Goal: Information Seeking & Learning: Learn about a topic

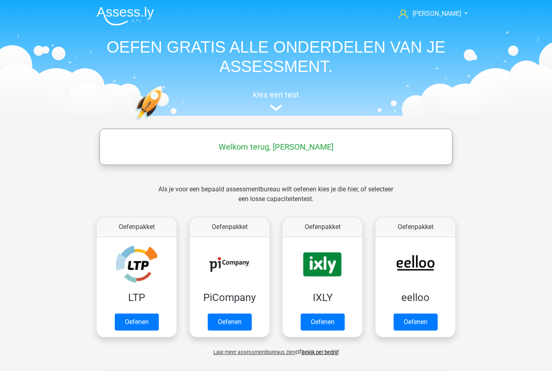
click at [436, 17] on span "[PERSON_NAME]" at bounding box center [437, 14] width 49 height 8
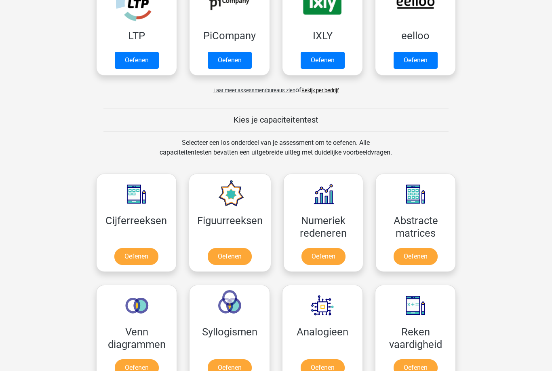
scroll to position [266, 0]
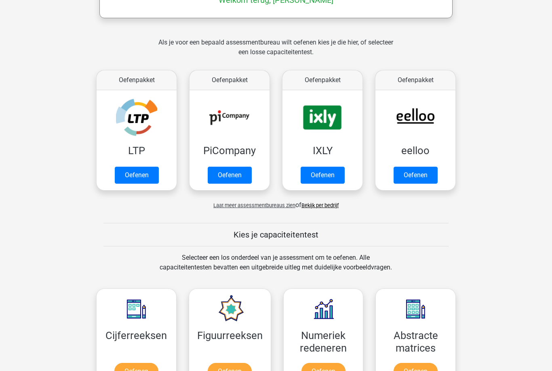
scroll to position [135, 0]
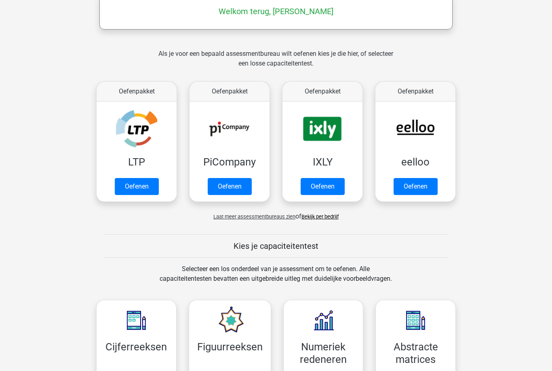
click at [401, 195] on link "Oefenen" at bounding box center [416, 186] width 44 height 17
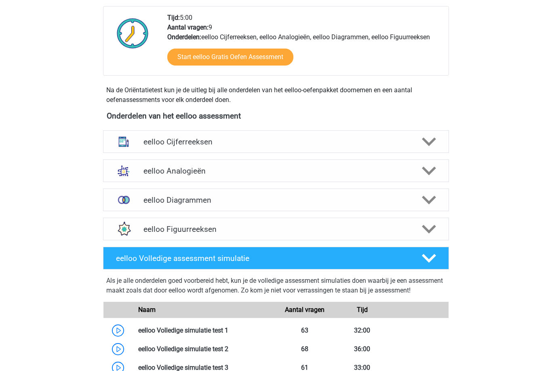
scroll to position [181, 0]
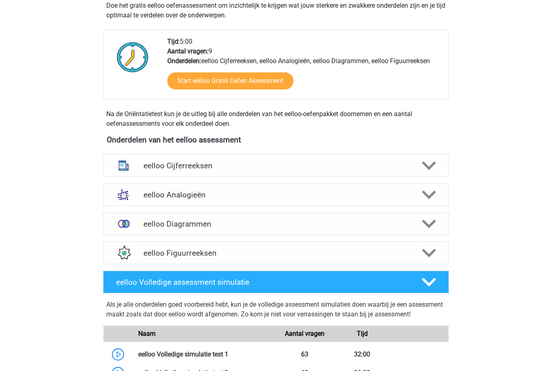
click at [429, 167] on polygon at bounding box center [429, 165] width 14 height 9
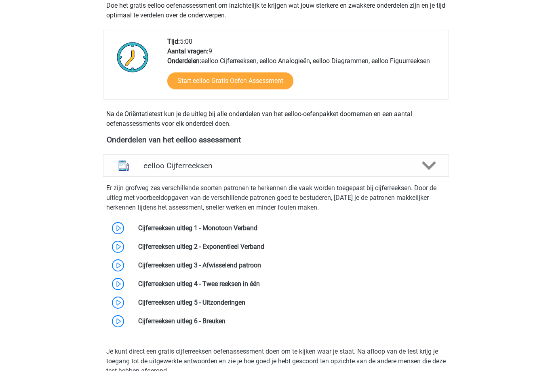
click at [257, 226] on link at bounding box center [257, 228] width 0 height 8
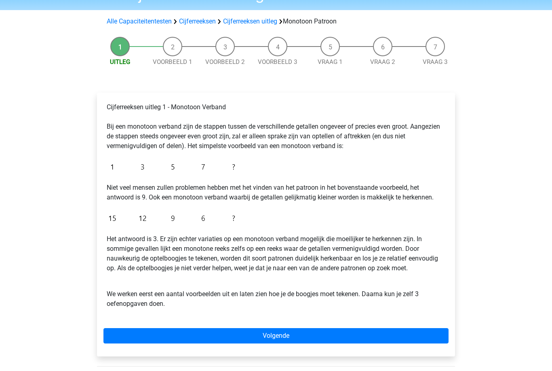
scroll to position [49, 0]
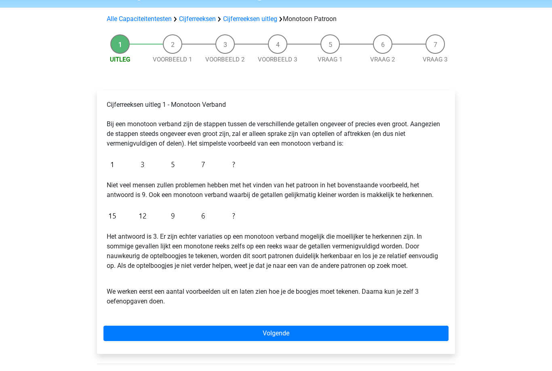
click at [277, 338] on link "Volgende" at bounding box center [275, 333] width 345 height 15
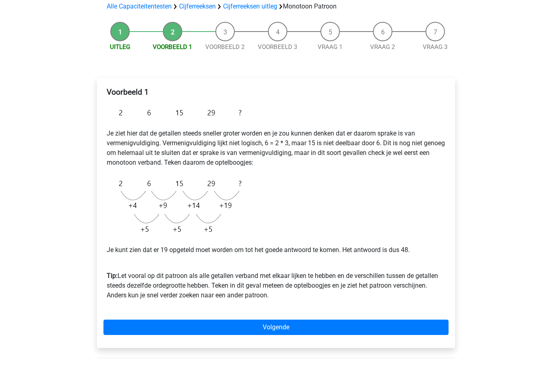
scroll to position [61, 0]
click at [417, 327] on link "Volgende" at bounding box center [275, 327] width 345 height 15
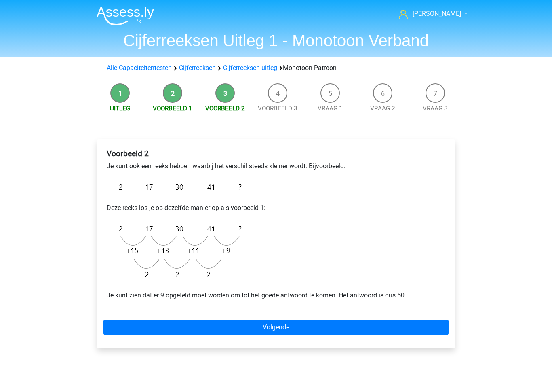
click at [205, 327] on link "Volgende" at bounding box center [275, 326] width 345 height 15
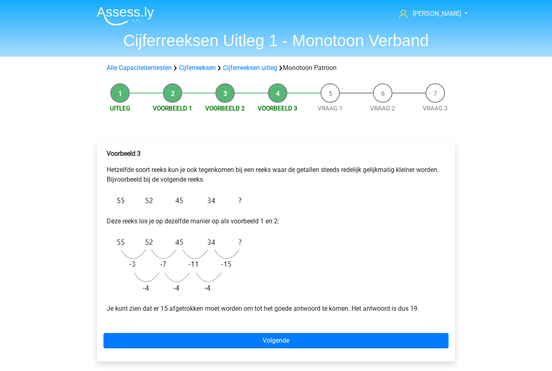
click at [304, 338] on link "Volgende" at bounding box center [275, 340] width 345 height 15
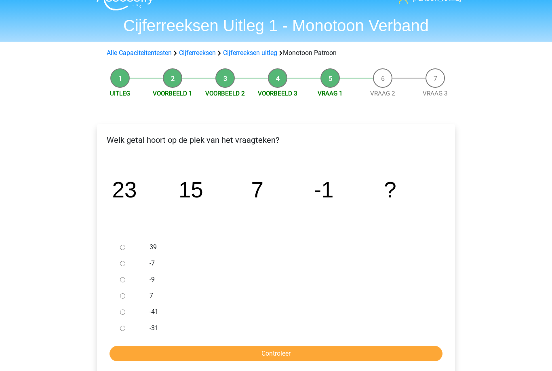
scroll to position [11, 0]
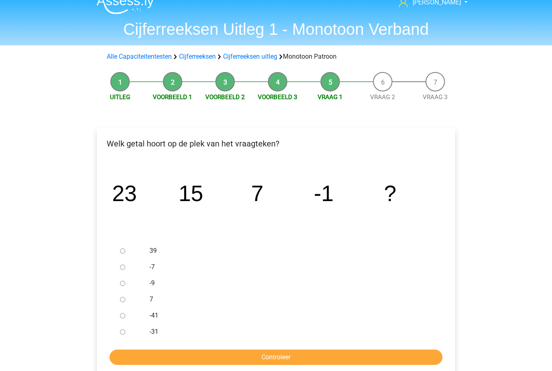
click at [130, 283] on div at bounding box center [130, 283] width 27 height 16
click at [125, 283] on input "-9" at bounding box center [122, 283] width 5 height 5
radio input "true"
click at [252, 361] on input "Controleer" at bounding box center [276, 356] width 333 height 15
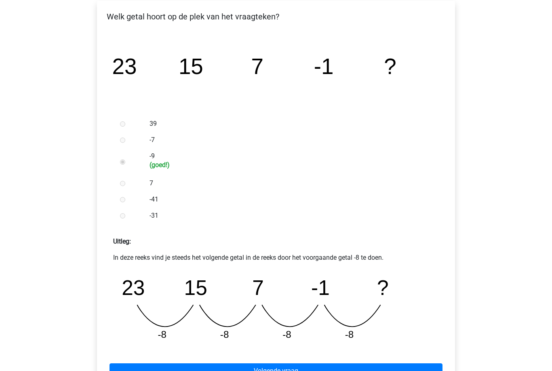
scroll to position [155, 0]
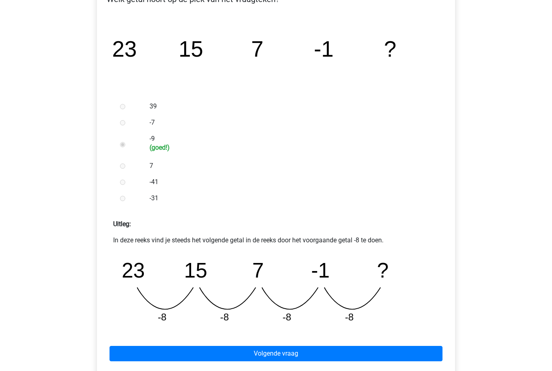
click at [300, 355] on link "Volgende vraag" at bounding box center [276, 353] width 333 height 15
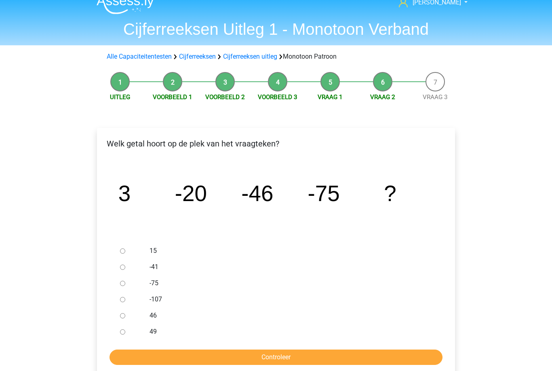
scroll to position [16, 0]
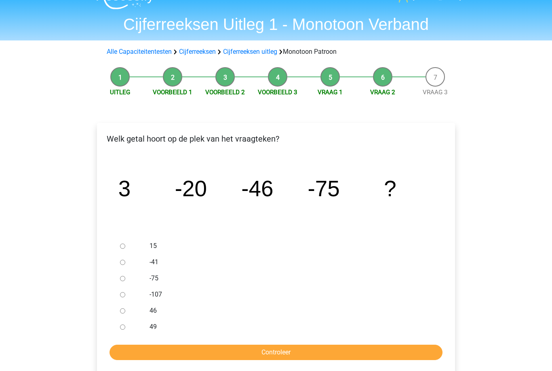
click at [121, 296] on input "-107" at bounding box center [122, 294] width 5 height 5
radio input "true"
click at [302, 353] on input "Controleer" at bounding box center [276, 351] width 333 height 15
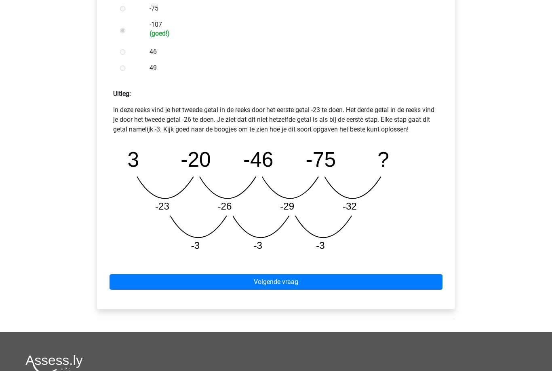
scroll to position [301, 0]
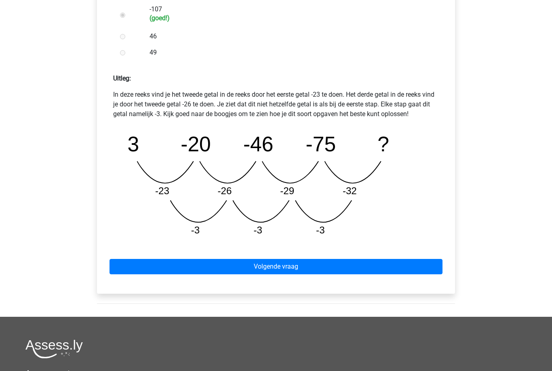
click at [317, 270] on link "Volgende vraag" at bounding box center [276, 266] width 333 height 15
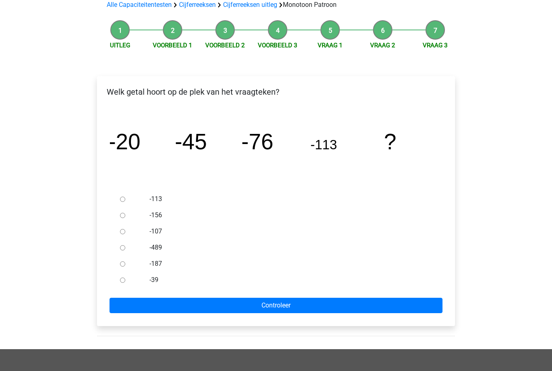
scroll to position [68, 0]
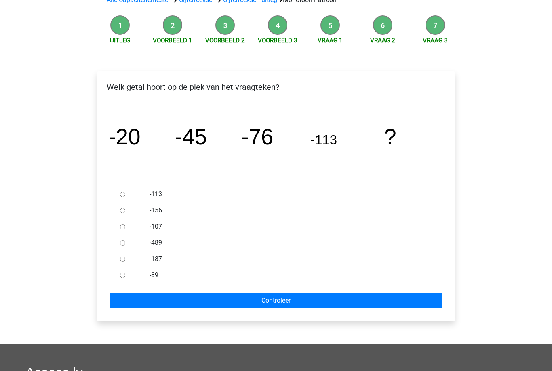
click at [134, 210] on div at bounding box center [130, 211] width 27 height 16
click at [120, 206] on div at bounding box center [130, 211] width 27 height 16
click at [132, 208] on div at bounding box center [130, 211] width 27 height 16
click at [124, 210] on input "-156" at bounding box center [122, 210] width 5 height 5
radio input "true"
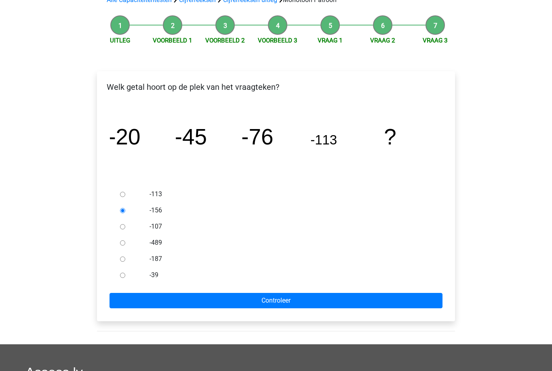
click at [299, 306] on input "Controleer" at bounding box center [276, 300] width 333 height 15
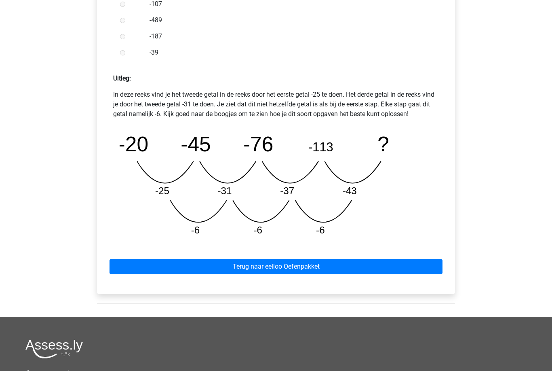
scroll to position [301, 0]
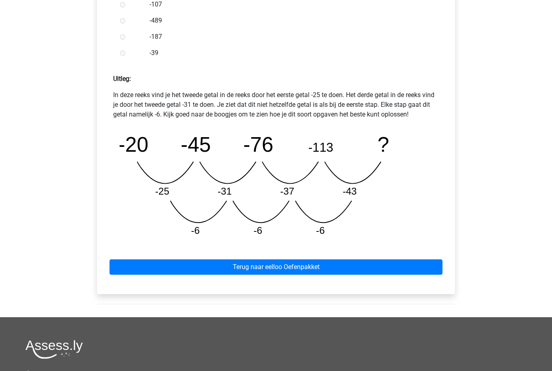
click at [344, 272] on link "Terug naar eelloo Oefenpakket" at bounding box center [276, 266] width 333 height 15
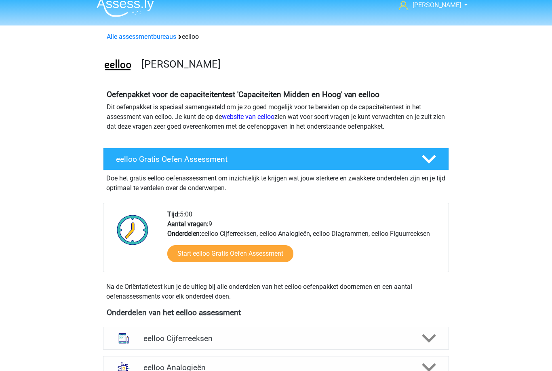
scroll to position [7, 0]
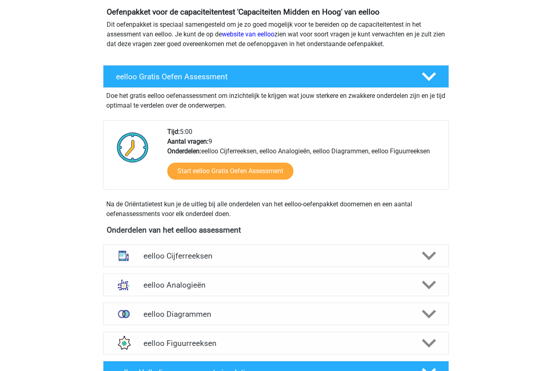
click at [427, 258] on icon at bounding box center [429, 256] width 14 height 14
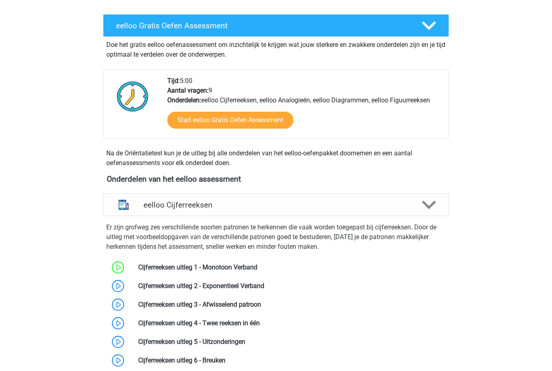
scroll to position [142, 0]
click at [264, 289] on link at bounding box center [264, 286] width 0 height 8
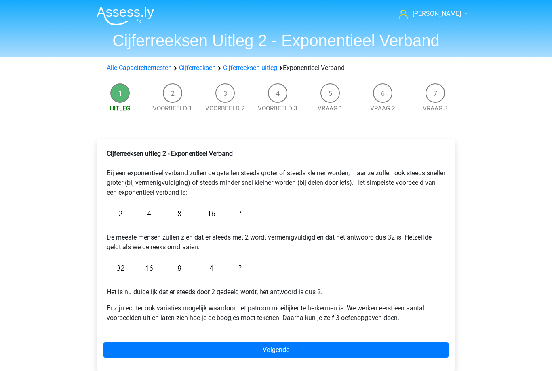
click at [299, 348] on link "Volgende" at bounding box center [275, 349] width 345 height 15
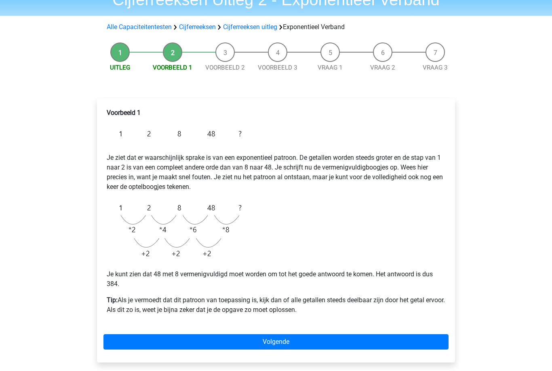
scroll to position [42, 0]
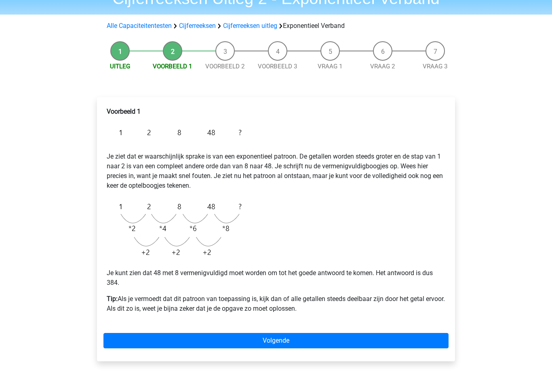
click at [298, 342] on link "Volgende" at bounding box center [275, 340] width 345 height 15
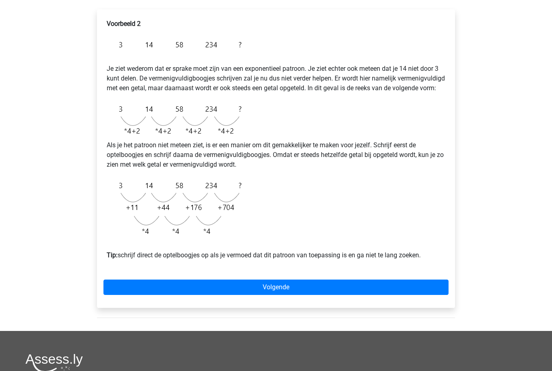
scroll to position [130, 0]
click at [287, 295] on link "Volgende" at bounding box center [275, 286] width 345 height 15
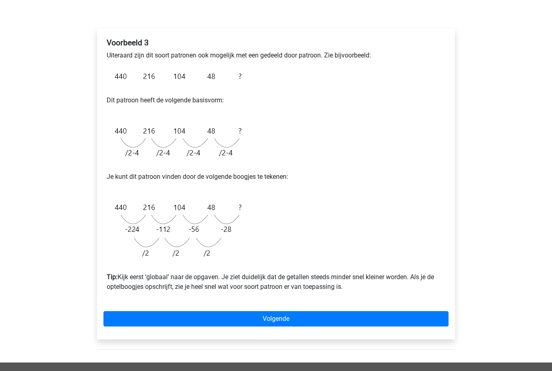
scroll to position [114, 0]
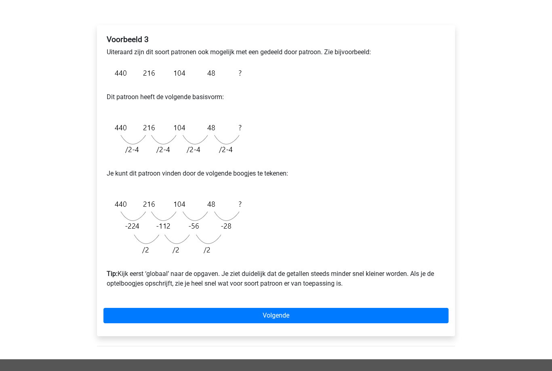
click at [293, 319] on link "Volgende" at bounding box center [275, 315] width 345 height 15
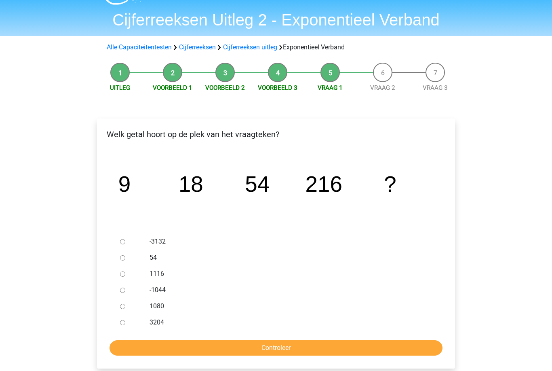
scroll to position [24, 0]
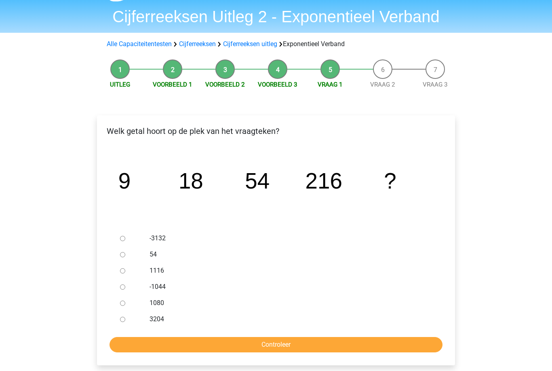
click at [125, 302] on input "1080" at bounding box center [122, 302] width 5 height 5
radio input "true"
click at [252, 357] on div "Welk getal hoort op de plek van het vraagteken? image/svg+xml 9 18 54 216 ? -31…" at bounding box center [276, 240] width 358 height 250
click at [281, 348] on input "Controleer" at bounding box center [276, 344] width 333 height 15
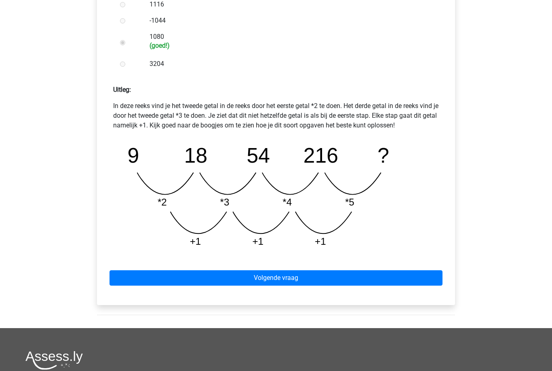
scroll to position [303, 0]
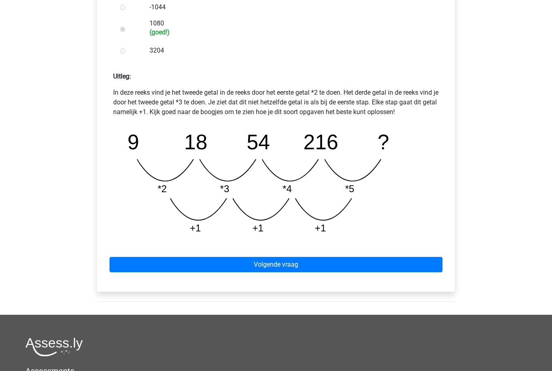
click at [357, 264] on link "Volgende vraag" at bounding box center [276, 264] width 333 height 15
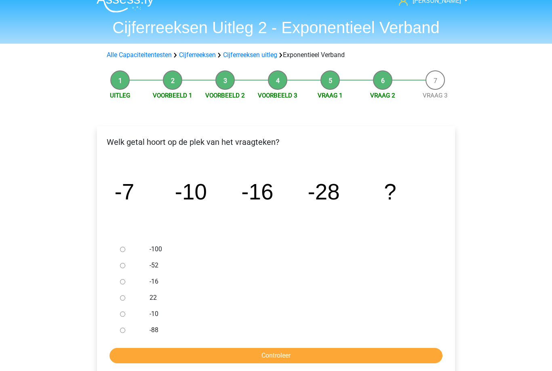
scroll to position [13, 0]
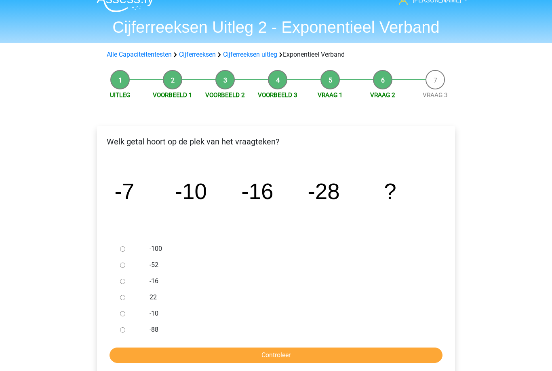
click at [131, 257] on div at bounding box center [130, 265] width 27 height 16
click at [124, 263] on input "-52" at bounding box center [122, 265] width 5 height 5
radio input "true"
click at [236, 360] on input "Controleer" at bounding box center [276, 355] width 333 height 15
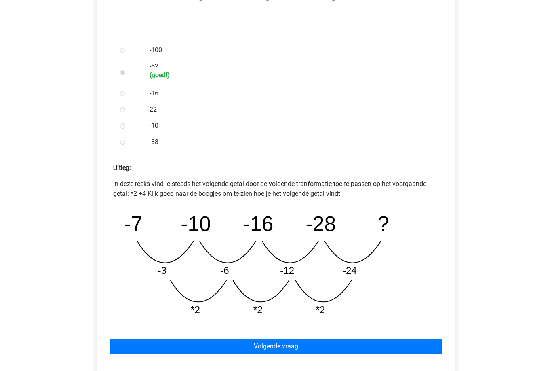
scroll to position [213, 0]
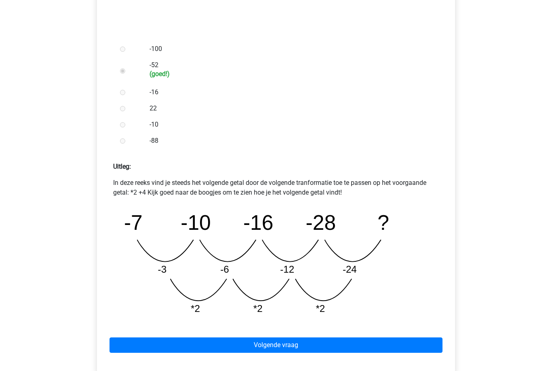
click at [364, 338] on link "Volgende vraag" at bounding box center [276, 345] width 333 height 15
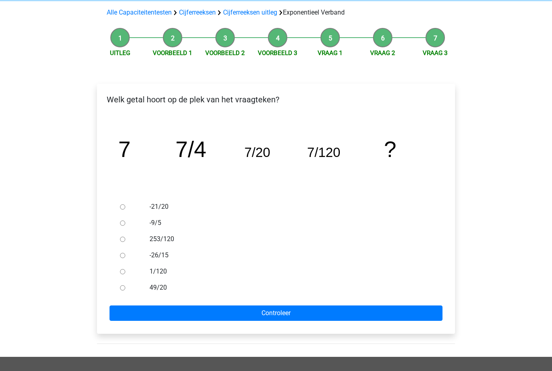
scroll to position [55, 0]
click at [167, 269] on label "1/120" at bounding box center [290, 271] width 280 height 10
click at [125, 269] on input "1/120" at bounding box center [122, 271] width 5 height 5
radio input "true"
click at [260, 319] on input "Controleer" at bounding box center [276, 312] width 333 height 15
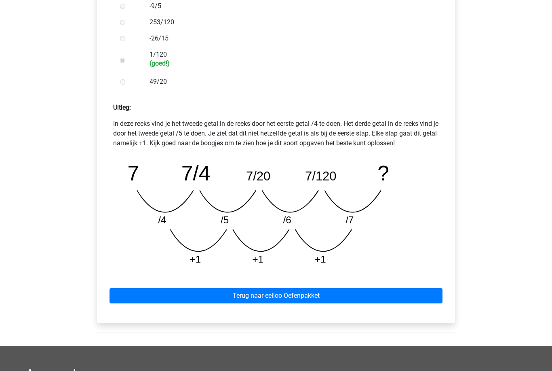
scroll to position [272, 0]
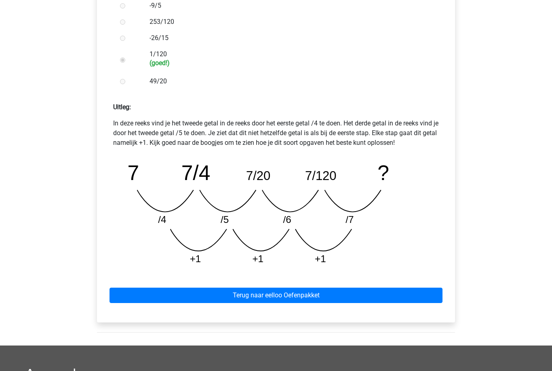
click at [322, 299] on link "Terug naar eelloo Oefenpakket" at bounding box center [276, 295] width 333 height 15
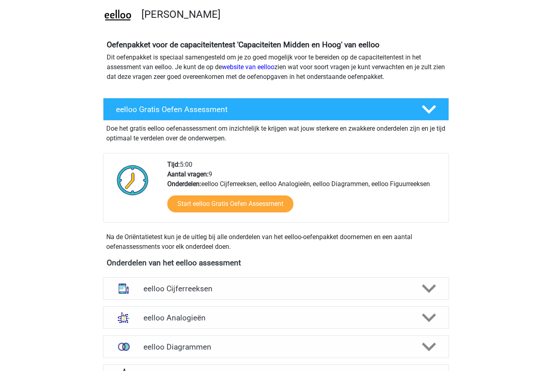
scroll to position [60, 0]
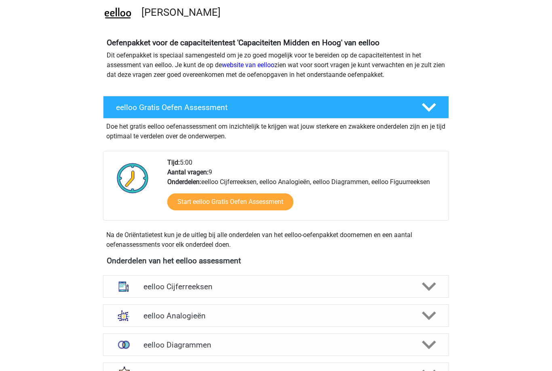
click at [430, 287] on polygon at bounding box center [429, 286] width 14 height 9
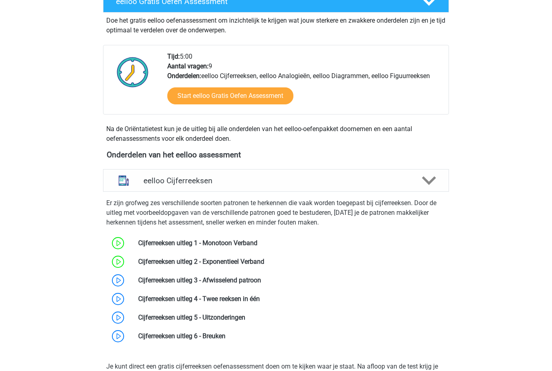
scroll to position [166, 0]
click at [261, 282] on link at bounding box center [261, 280] width 0 height 8
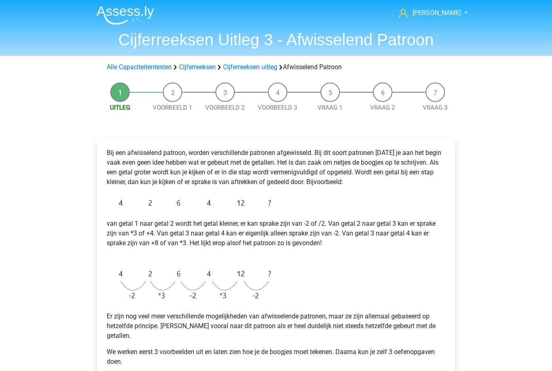
scroll to position [1, 0]
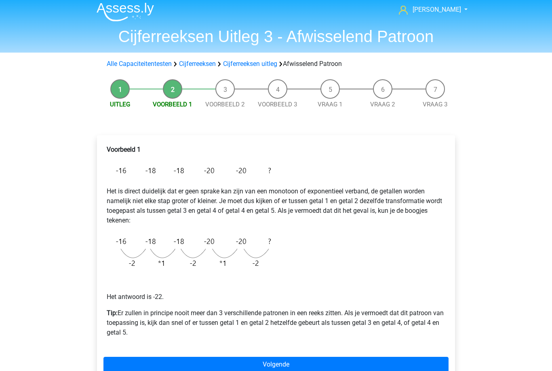
scroll to position [4, 0]
click at [282, 364] on link "Volgende" at bounding box center [275, 364] width 345 height 15
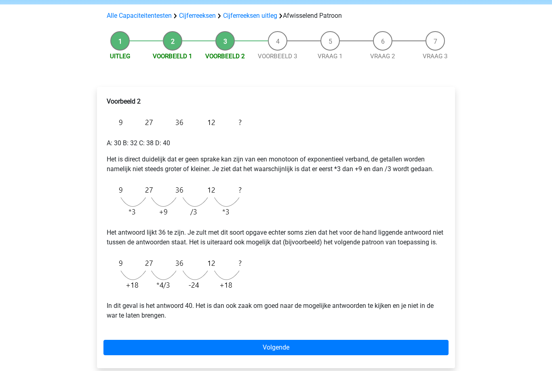
scroll to position [58, 0]
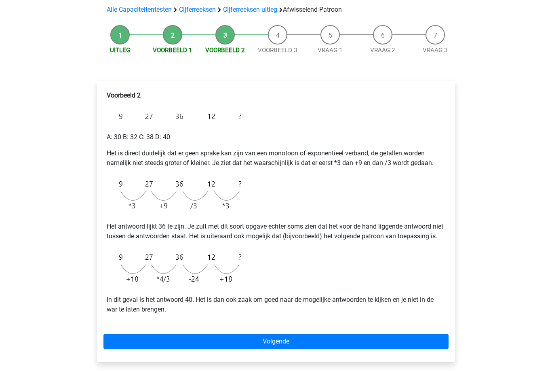
click at [326, 349] on link "Volgende" at bounding box center [275, 341] width 345 height 15
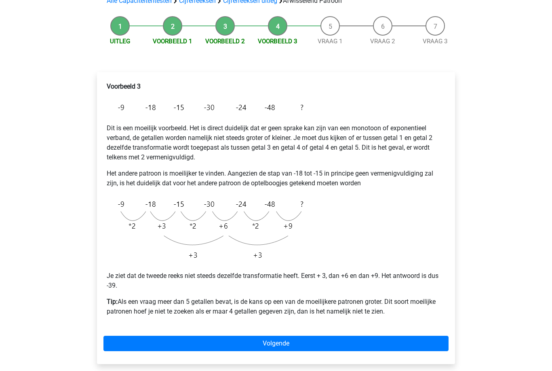
scroll to position [72, 0]
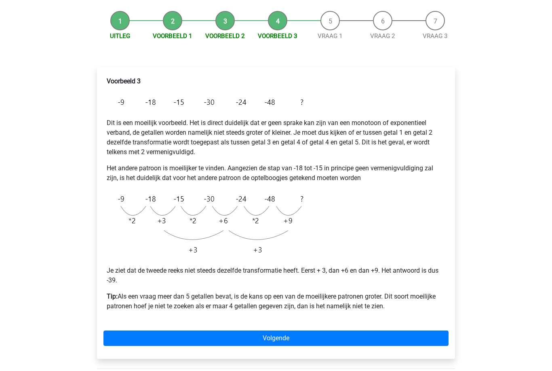
click at [295, 338] on link "Volgende" at bounding box center [275, 337] width 345 height 15
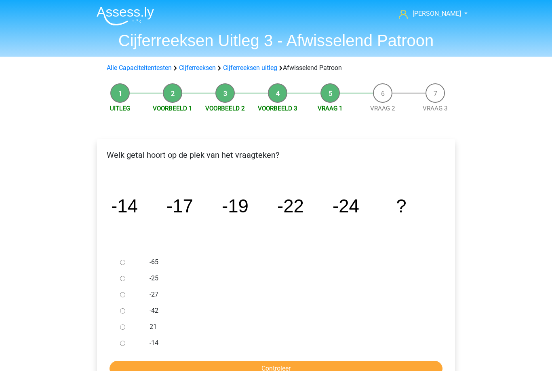
click at [124, 294] on input "-27" at bounding box center [122, 294] width 5 height 5
radio input "true"
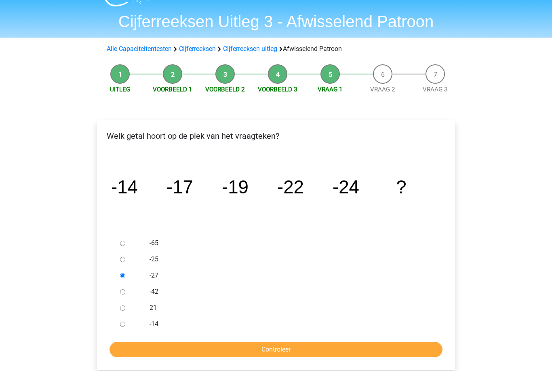
scroll to position [25, 0]
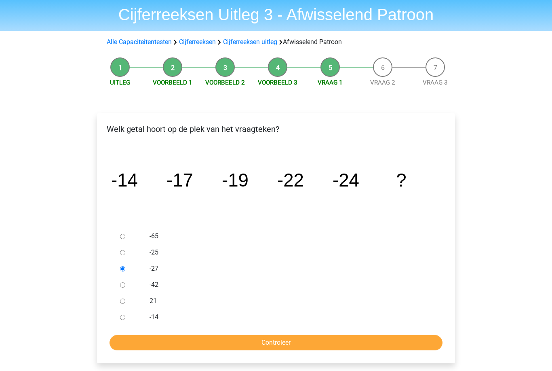
click at [282, 347] on input "Controleer" at bounding box center [276, 342] width 333 height 15
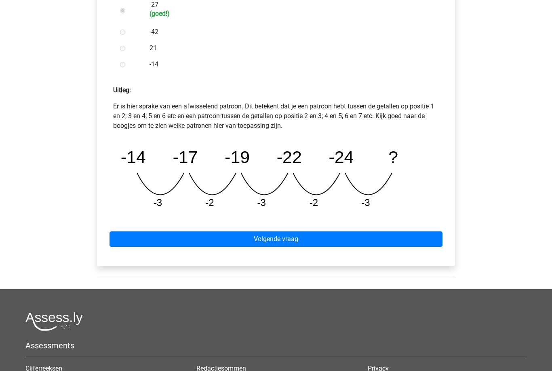
scroll to position [290, 0]
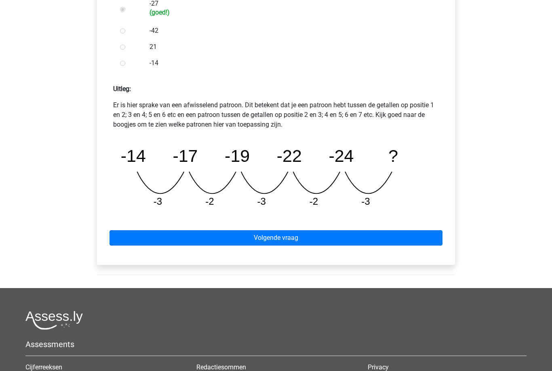
click at [314, 239] on link "Volgende vraag" at bounding box center [276, 237] width 333 height 15
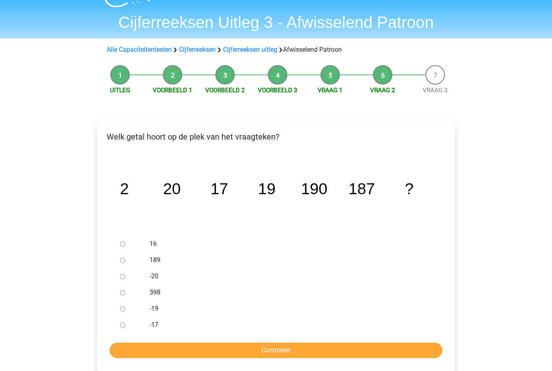
scroll to position [18, 0]
click at [125, 260] on input "189" at bounding box center [122, 259] width 5 height 5
radio input "true"
click at [259, 352] on input "Controleer" at bounding box center [276, 349] width 333 height 15
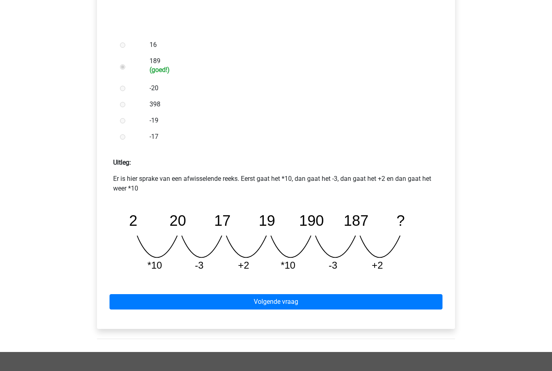
scroll to position [217, 0]
click at [295, 308] on link "Volgende vraag" at bounding box center [276, 301] width 333 height 15
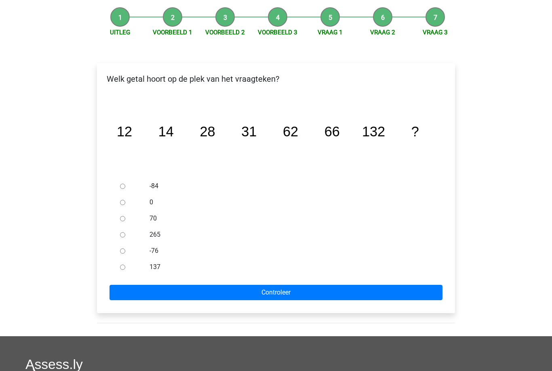
scroll to position [76, 0]
click at [124, 269] on input "137" at bounding box center [122, 266] width 5 height 5
radio input "true"
click at [245, 289] on input "Controleer" at bounding box center [276, 292] width 333 height 15
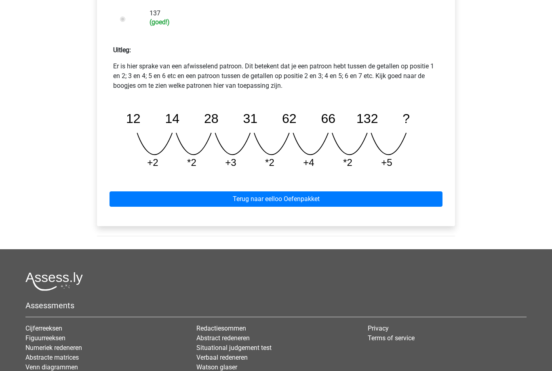
scroll to position [328, 0]
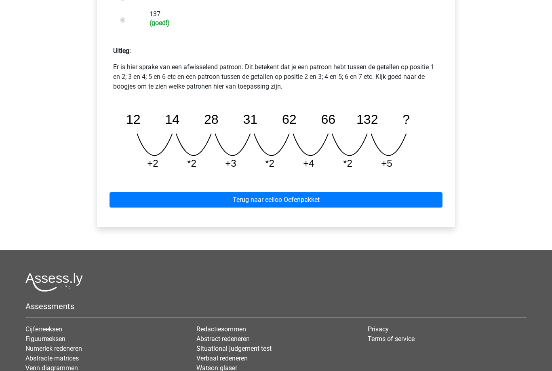
click at [317, 200] on link "Terug naar eelloo Oefenpakket" at bounding box center [276, 199] width 333 height 15
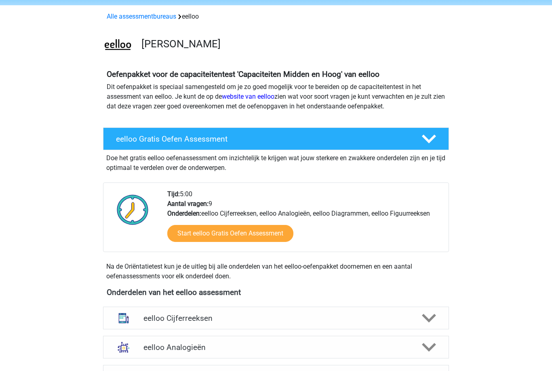
click at [437, 323] on div at bounding box center [428, 318] width 27 height 14
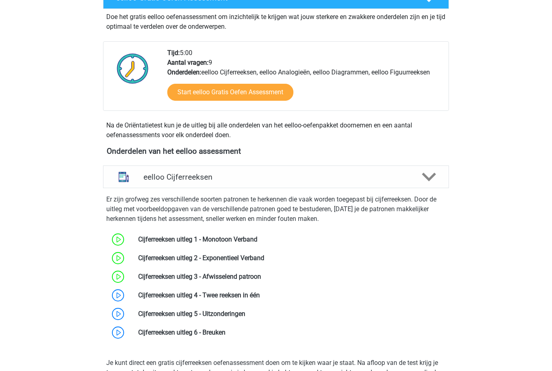
scroll to position [170, 0]
click at [260, 297] on link at bounding box center [260, 295] width 0 height 8
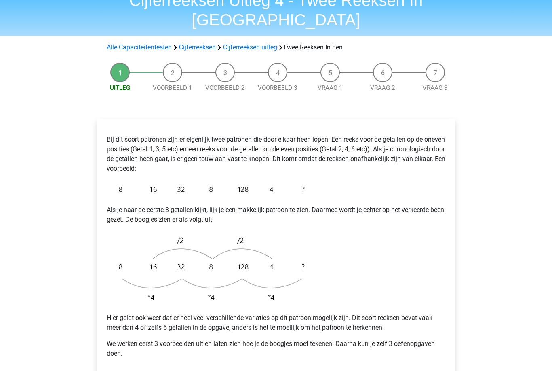
scroll to position [42, 0]
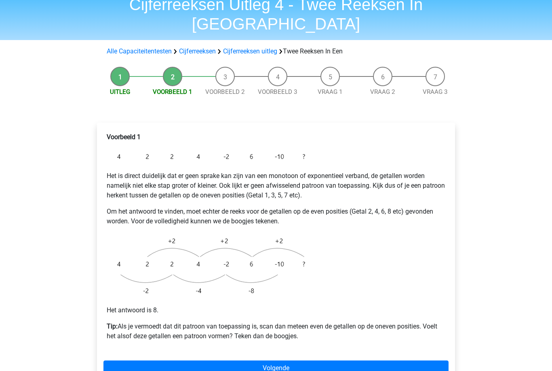
scroll to position [49, 0]
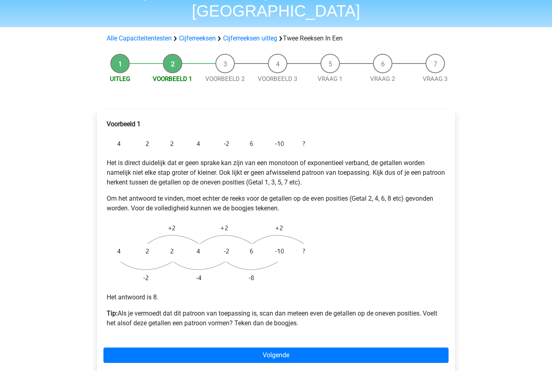
click at [298, 348] on link "Volgende" at bounding box center [275, 355] width 345 height 15
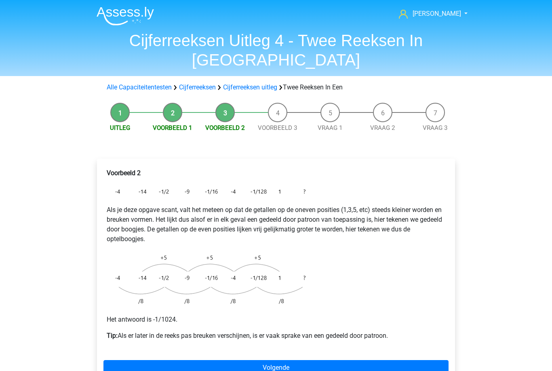
click at [300, 360] on link "Volgende" at bounding box center [275, 367] width 345 height 15
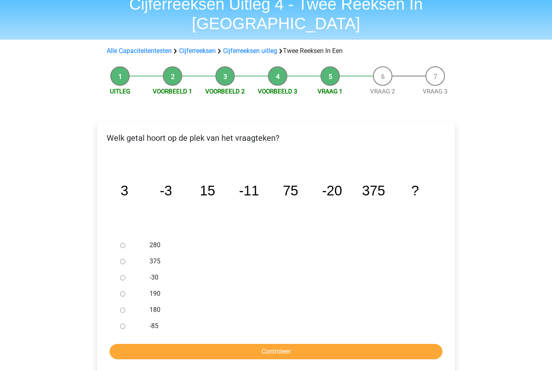
scroll to position [48, 0]
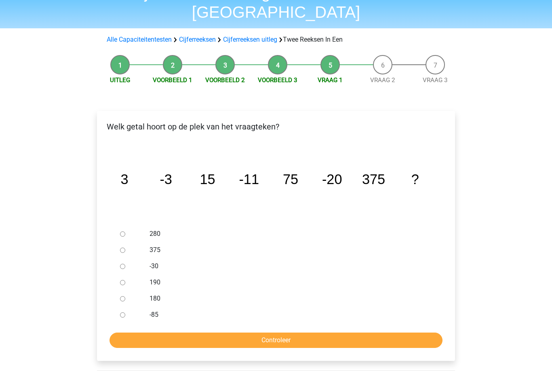
click at [125, 264] on input "-30" at bounding box center [122, 266] width 5 height 5
radio input "true"
click at [268, 332] on input "Controleer" at bounding box center [276, 339] width 333 height 15
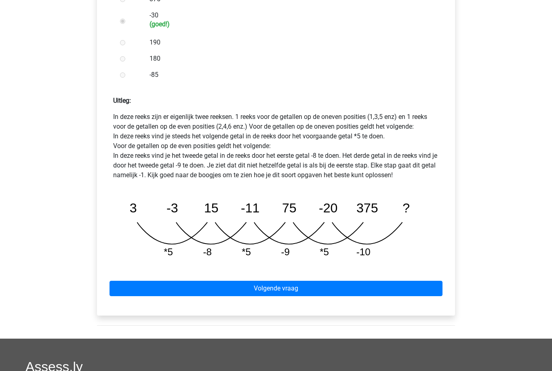
scroll to position [302, 0]
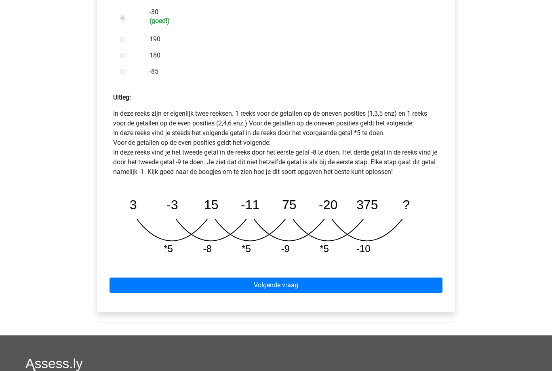
click at [335, 277] on link "Volgende vraag" at bounding box center [276, 284] width 333 height 15
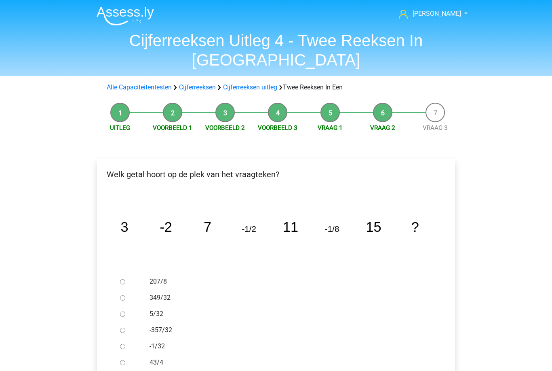
click at [130, 338] on div at bounding box center [130, 346] width 27 height 16
click at [122, 344] on input "-1/32" at bounding box center [122, 346] width 5 height 5
radio input "true"
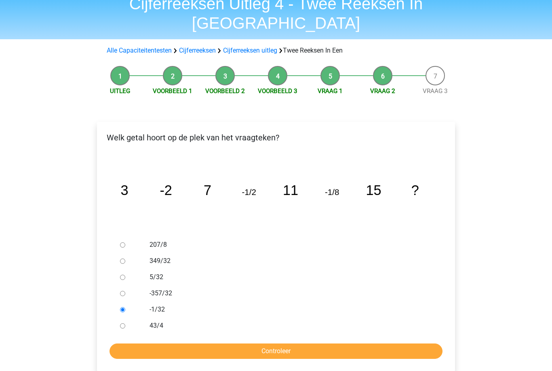
scroll to position [40, 0]
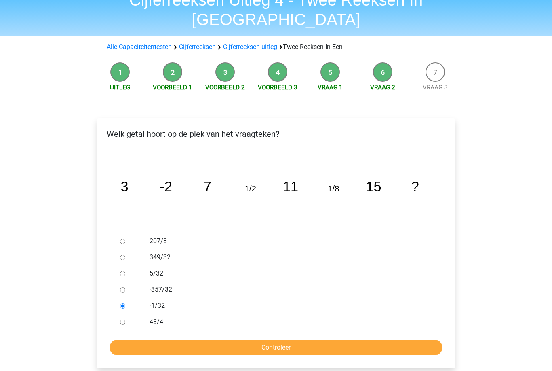
click at [154, 340] on input "Controleer" at bounding box center [276, 347] width 333 height 15
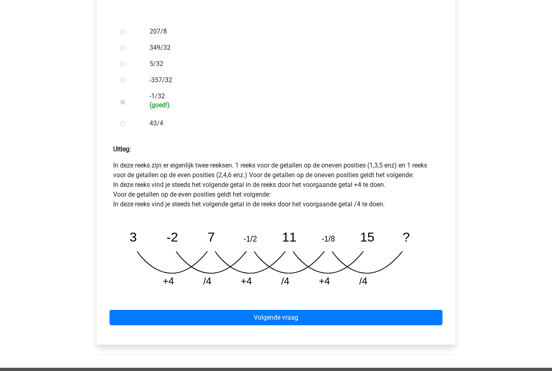
scroll to position [251, 0]
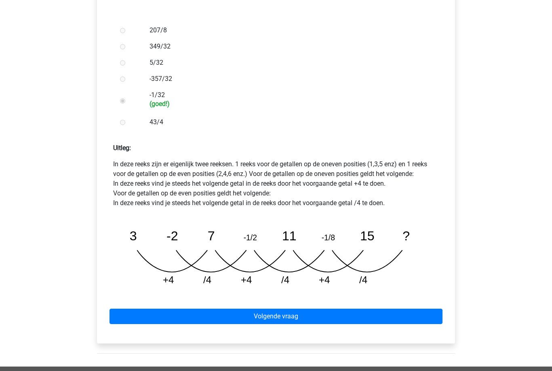
click at [151, 308] on link "Volgende vraag" at bounding box center [276, 315] width 333 height 15
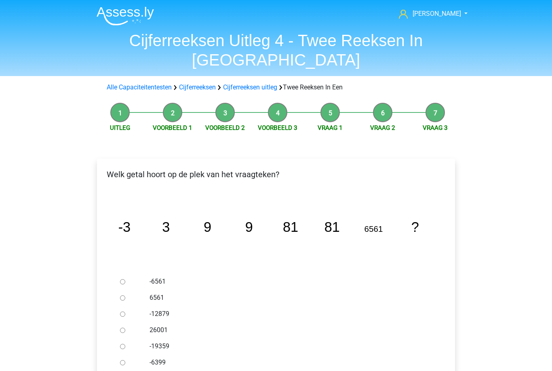
click at [123, 360] on input "-6399" at bounding box center [122, 362] width 5 height 5
radio input "true"
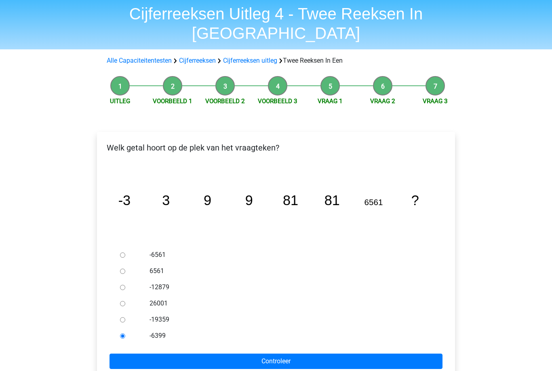
scroll to position [28, 0]
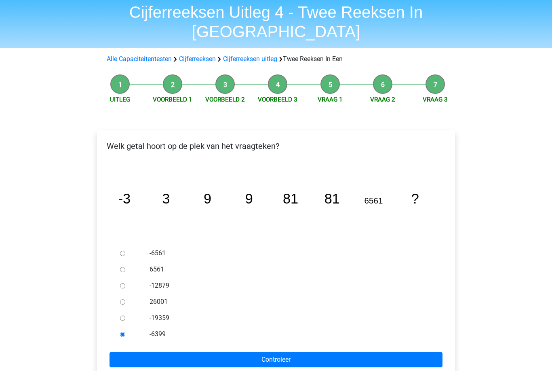
click at [173, 352] on input "Controleer" at bounding box center [276, 359] width 333 height 15
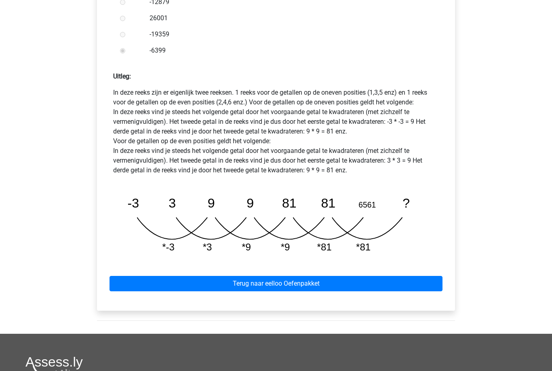
scroll to position [323, 0]
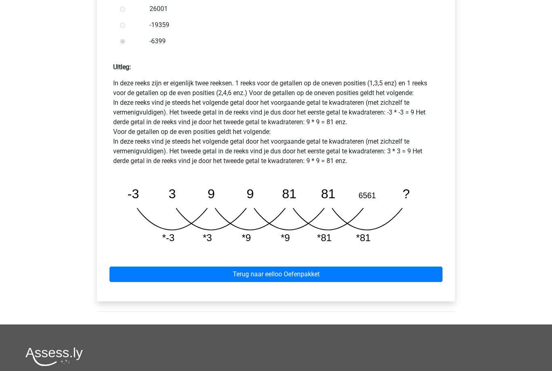
click at [150, 267] on link "Terug naar eelloo Oefenpakket" at bounding box center [276, 274] width 333 height 15
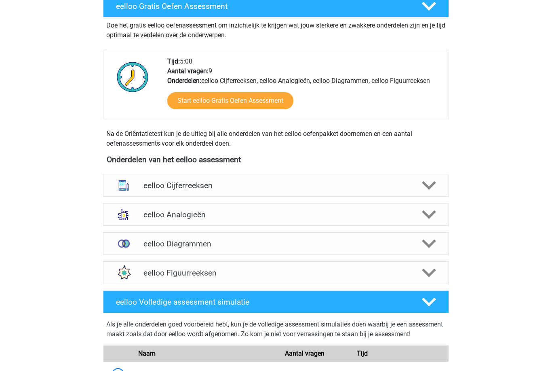
click at [139, 185] on div "eelloo Cijferreeksen" at bounding box center [275, 185] width 277 height 9
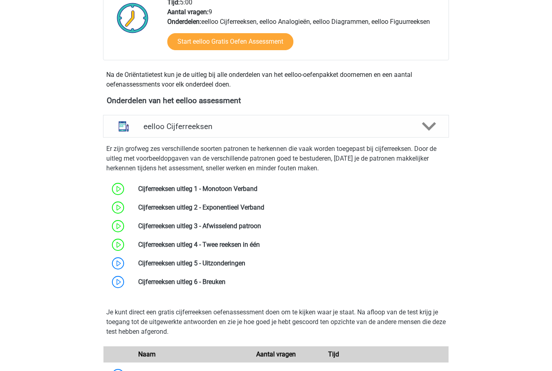
scroll to position [220, 0]
click at [245, 264] on link at bounding box center [245, 263] width 0 height 8
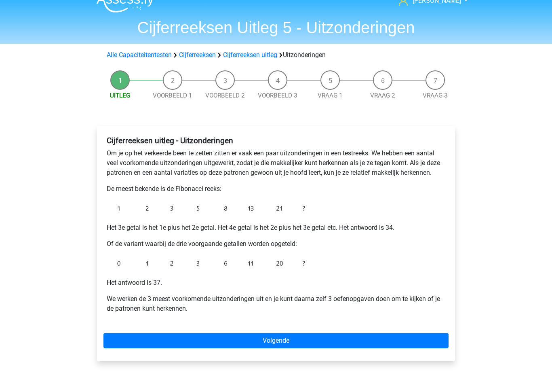
scroll to position [14, 0]
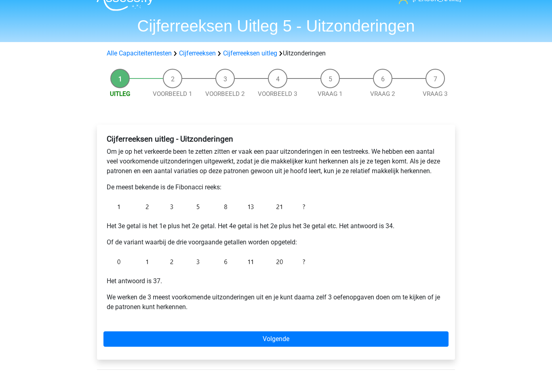
click at [183, 336] on link "Volgende" at bounding box center [275, 338] width 345 height 15
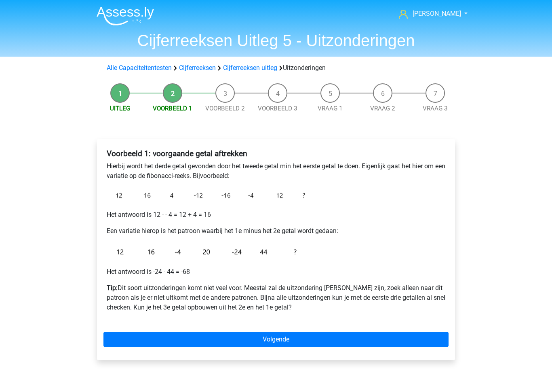
click at [213, 346] on link "Volgende" at bounding box center [275, 338] width 345 height 15
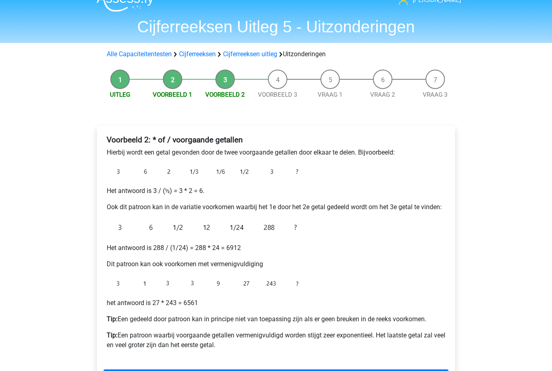
scroll to position [14, 0]
click at [191, 370] on link "Volgende" at bounding box center [275, 376] width 345 height 15
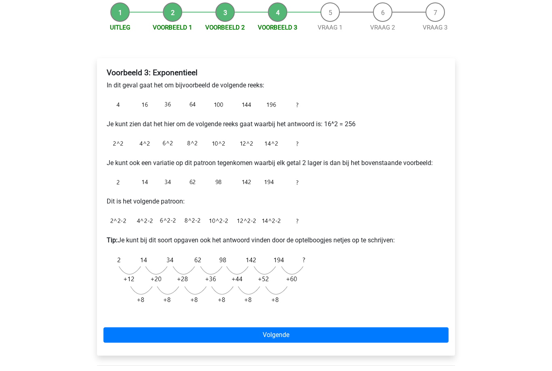
scroll to position [80, 0]
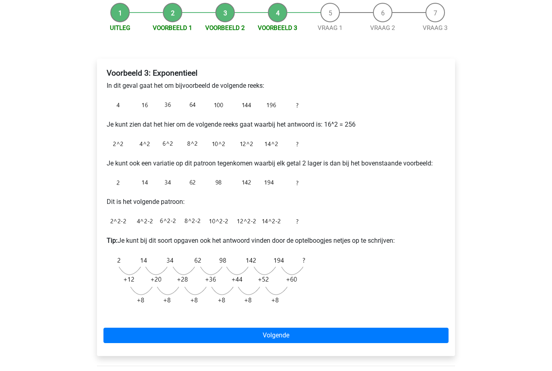
click at [244, 326] on div "Voorbeeld 3: Exponentieel In dit geval gaat het om bijvoorbeeld de volgende ree…" at bounding box center [276, 207] width 358 height 297
click at [252, 335] on link "Volgende" at bounding box center [275, 334] width 345 height 15
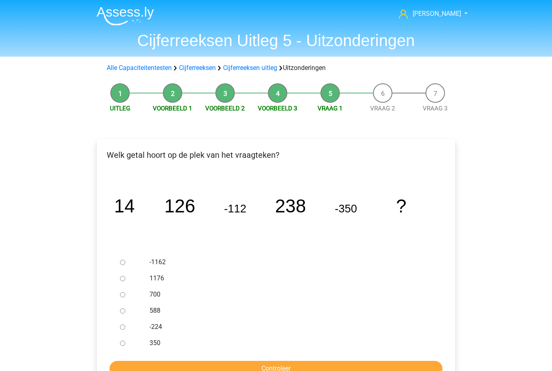
click at [134, 295] on div at bounding box center [130, 294] width 27 height 16
click at [131, 300] on div at bounding box center [130, 294] width 27 height 16
click at [124, 295] on input "700" at bounding box center [122, 294] width 5 height 5
radio input "true"
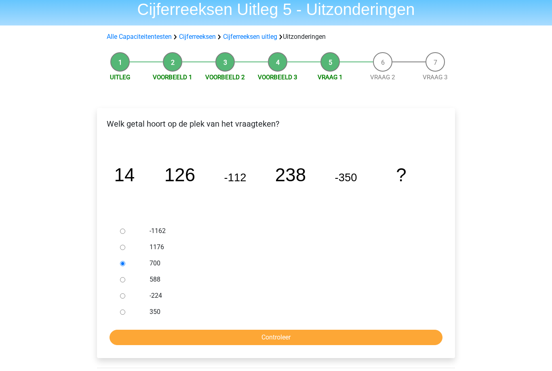
click at [252, 338] on input "Controleer" at bounding box center [276, 337] width 333 height 15
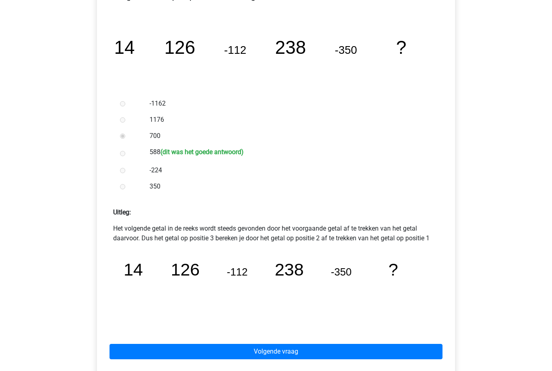
scroll to position [158, 0]
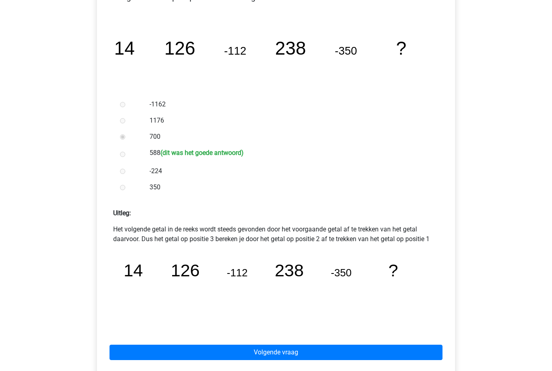
click at [220, 355] on link "Volgende vraag" at bounding box center [276, 351] width 333 height 15
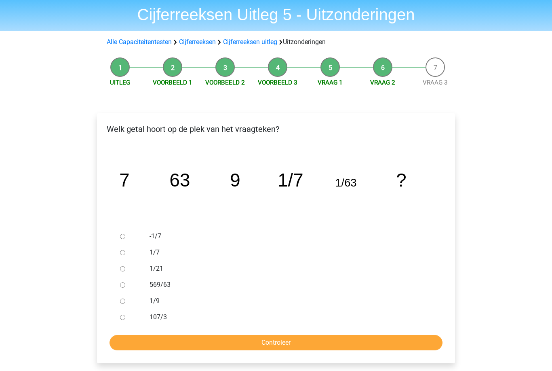
scroll to position [29, 0]
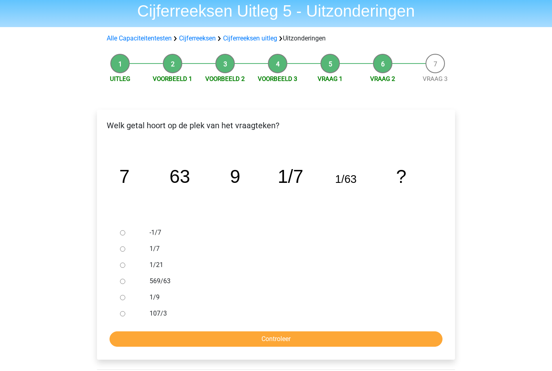
click at [124, 283] on input "569/63" at bounding box center [122, 281] width 5 height 5
radio input "true"
click at [206, 333] on input "Controleer" at bounding box center [276, 338] width 333 height 15
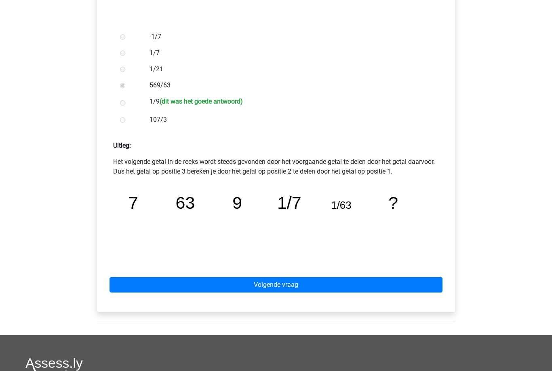
scroll to position [252, 0]
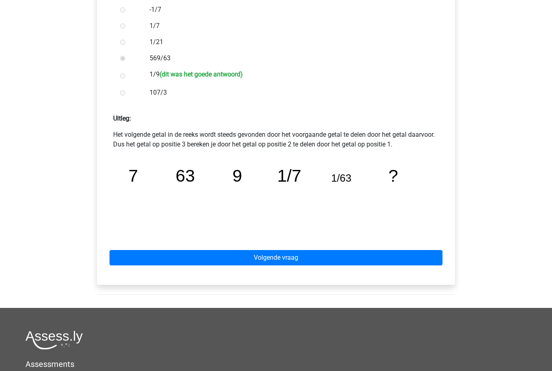
click at [295, 260] on link "Volgende vraag" at bounding box center [276, 257] width 333 height 15
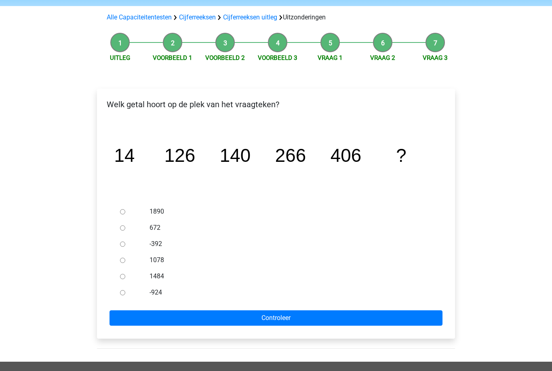
scroll to position [51, 0]
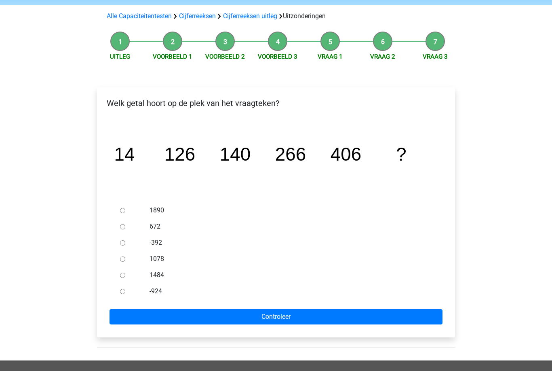
click at [122, 226] on input "672" at bounding box center [122, 226] width 5 height 5
radio input "true"
click at [244, 319] on input "Controleer" at bounding box center [276, 316] width 333 height 15
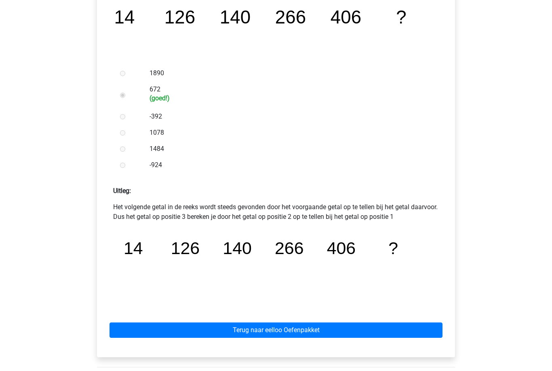
scroll to position [216, 0]
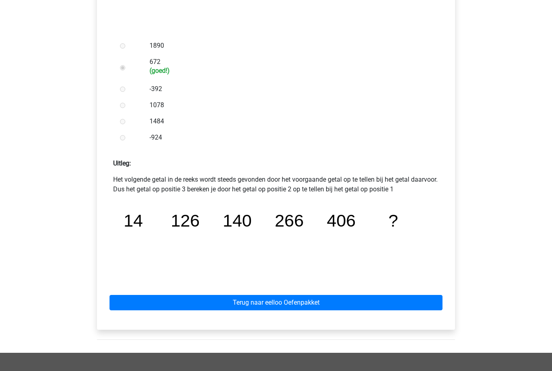
click at [329, 308] on link "Terug naar eelloo Oefenpakket" at bounding box center [276, 302] width 333 height 15
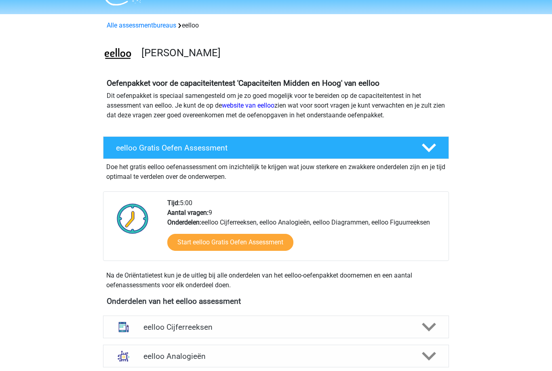
scroll to position [25, 0]
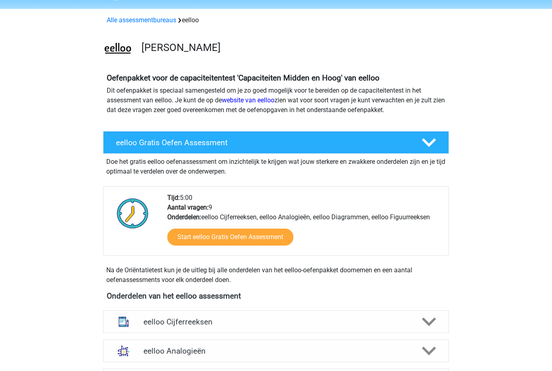
click at [436, 318] on div at bounding box center [428, 321] width 27 height 14
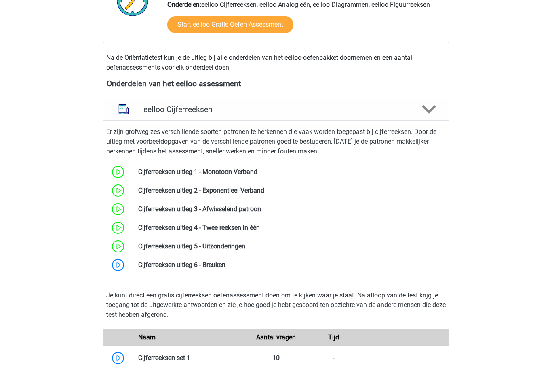
scroll to position [237, 0]
click at [226, 266] on link at bounding box center [226, 265] width 0 height 8
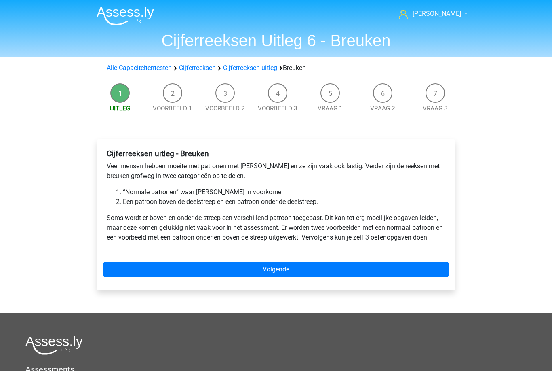
click at [341, 274] on link "Volgende" at bounding box center [275, 269] width 345 height 15
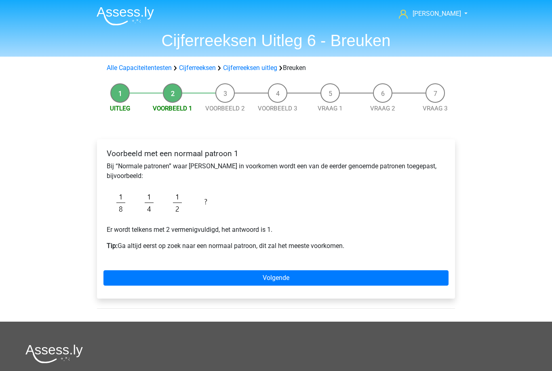
click at [329, 282] on link "Volgende" at bounding box center [275, 277] width 345 height 15
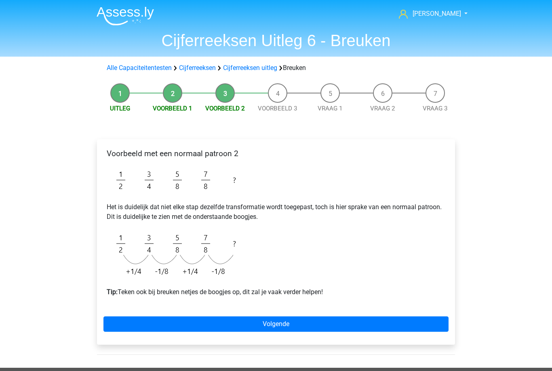
click at [307, 328] on link "Volgende" at bounding box center [275, 323] width 345 height 15
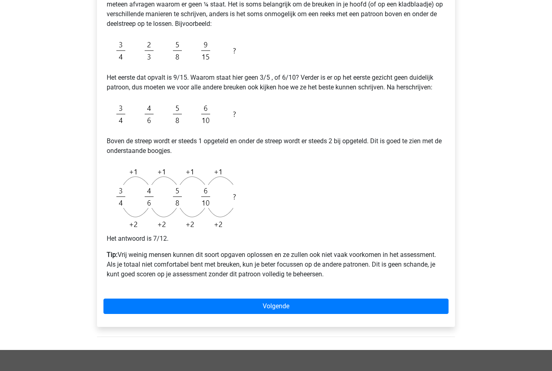
scroll to position [179, 0]
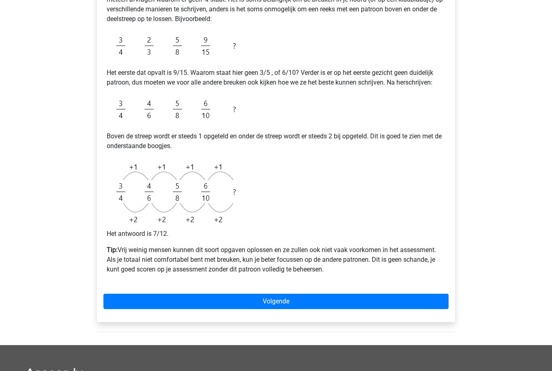
click at [285, 308] on link "Volgende" at bounding box center [275, 301] width 345 height 15
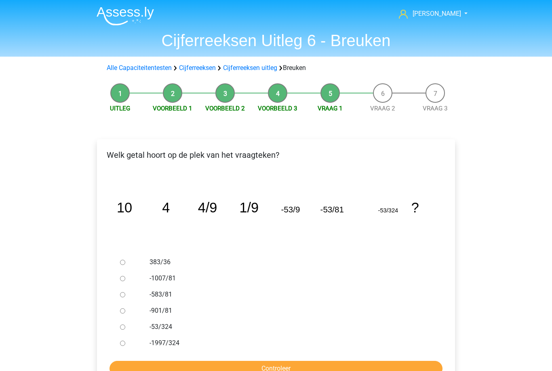
scroll to position [24, 0]
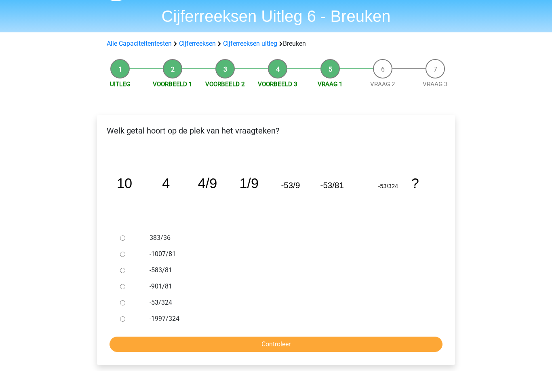
click at [137, 340] on input "Controleer" at bounding box center [276, 343] width 333 height 15
click at [130, 288] on div at bounding box center [130, 286] width 27 height 16
click at [122, 288] on input "-901/81" at bounding box center [122, 286] width 5 height 5
radio input "true"
click at [139, 333] on form "383/36 -1007/81 -583/81 -901/81 -53/324 -1997/324 Controleer" at bounding box center [275, 291] width 345 height 122
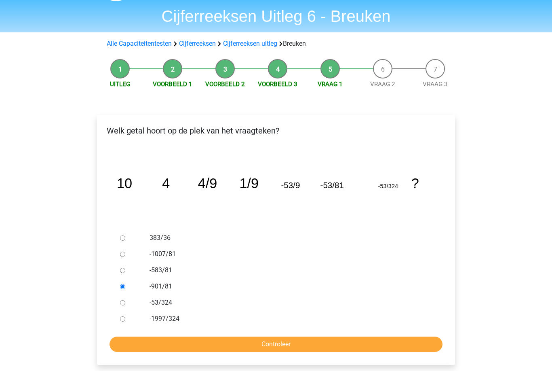
click at [148, 341] on input "Controleer" at bounding box center [276, 343] width 333 height 15
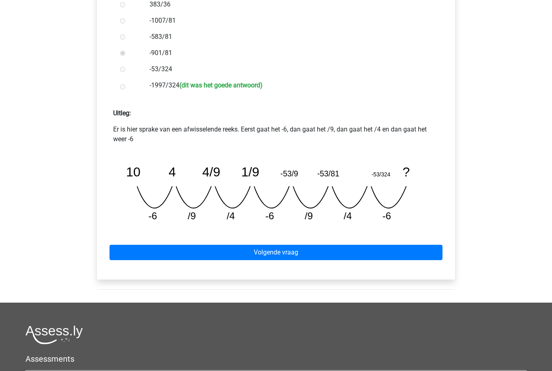
scroll to position [274, 0]
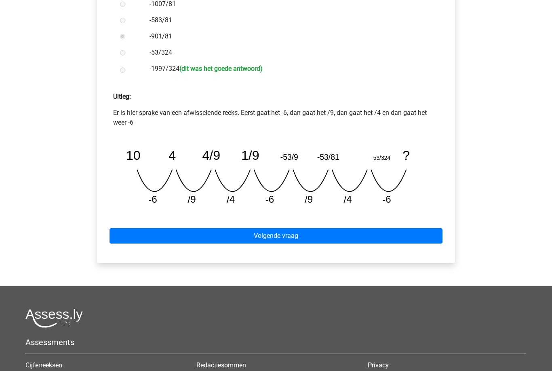
click at [212, 228] on link "Volgende vraag" at bounding box center [276, 235] width 333 height 15
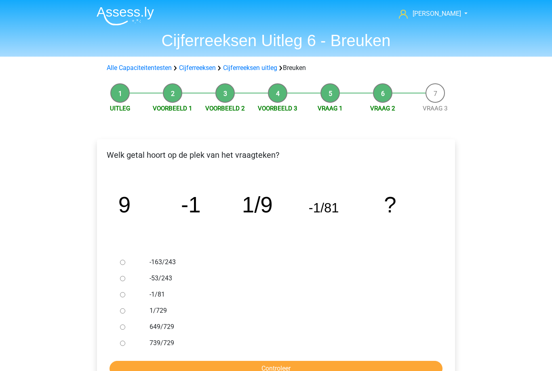
click at [197, 65] on link "Cijferreeksen" at bounding box center [197, 68] width 37 height 8
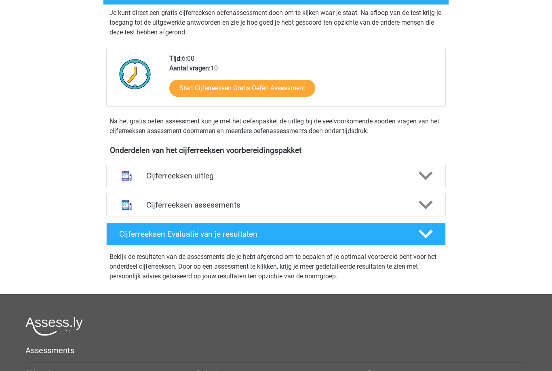
scroll to position [161, 0]
click at [156, 180] on h4 "Cijferreeksen uitleg" at bounding box center [276, 175] width 260 height 9
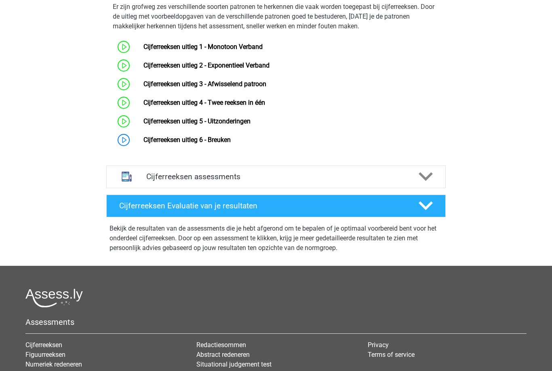
scroll to position [352, 0]
click at [143, 181] on div "Cijferreeksen assessments" at bounding box center [276, 176] width 272 height 9
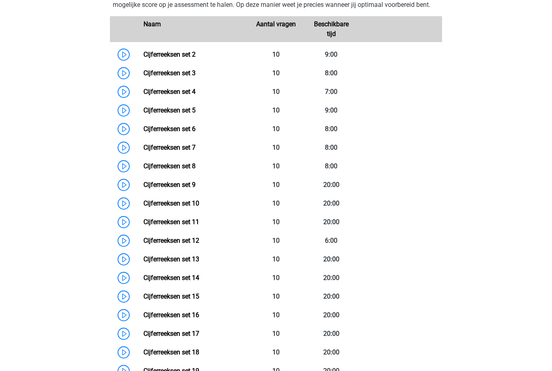
scroll to position [566, 0]
click at [144, 59] on link "Cijferreeksen set 2" at bounding box center [170, 55] width 52 height 8
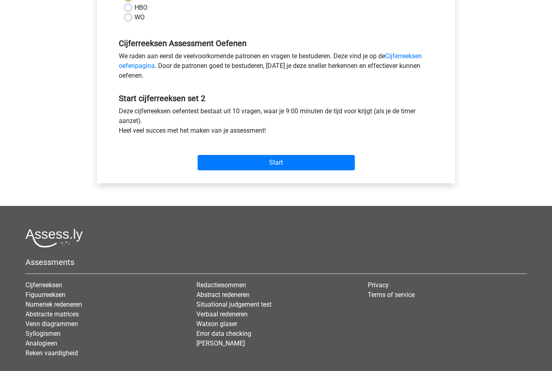
scroll to position [218, 0]
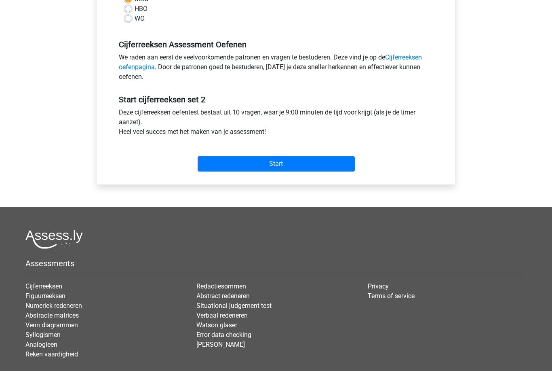
click at [218, 162] on input "Start" at bounding box center [276, 163] width 157 height 15
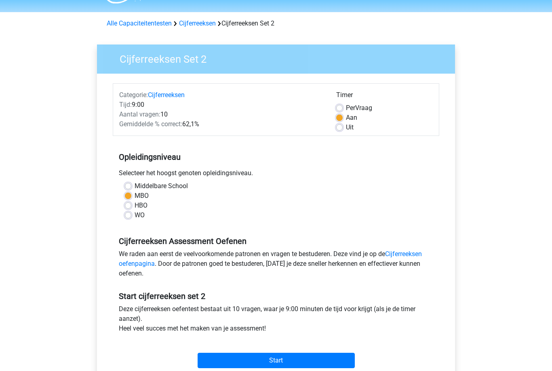
scroll to position [0, 0]
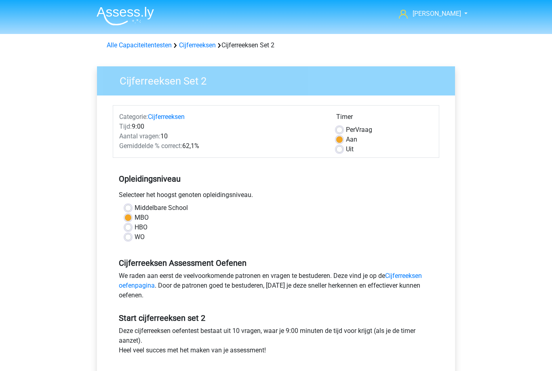
click at [162, 49] on link "Alle Capaciteitentesten" at bounding box center [139, 45] width 65 height 8
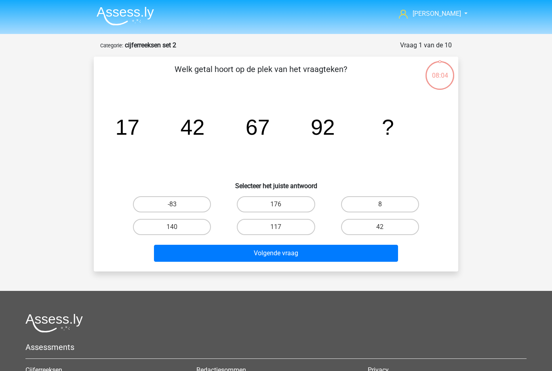
click at [285, 227] on label "117" at bounding box center [276, 227] width 78 height 16
click at [281, 227] on input "117" at bounding box center [278, 229] width 5 height 5
radio input "true"
click at [312, 253] on button "Volgende vraag" at bounding box center [276, 253] width 245 height 17
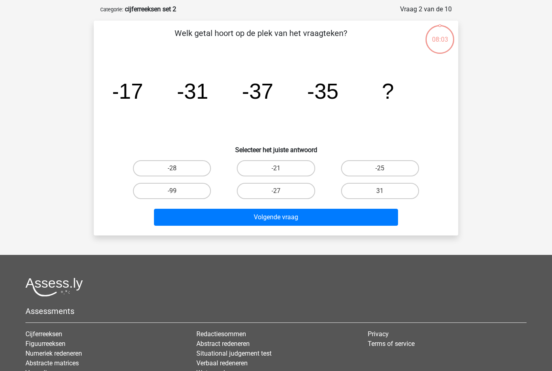
scroll to position [40, 0]
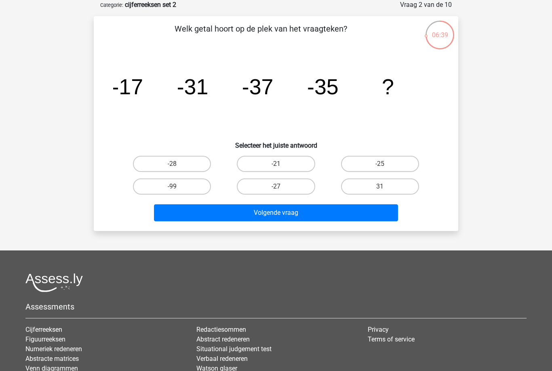
click at [154, 163] on label "-28" at bounding box center [172, 164] width 78 height 16
click at [172, 164] on input "-28" at bounding box center [174, 166] width 5 height 5
radio input "true"
click at [215, 213] on button "Volgende vraag" at bounding box center [276, 212] width 245 height 17
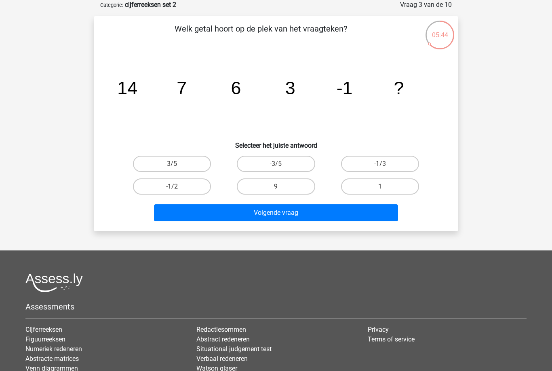
click at [158, 184] on label "-1/2" at bounding box center [172, 186] width 78 height 16
click at [172, 186] on input "-1/2" at bounding box center [174, 188] width 5 height 5
radio input "true"
click at [203, 212] on button "Volgende vraag" at bounding box center [276, 212] width 245 height 17
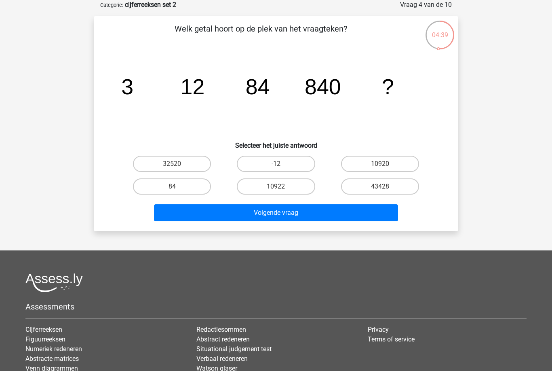
click at [364, 161] on label "10920" at bounding box center [380, 164] width 78 height 16
click at [380, 164] on input "10920" at bounding box center [382, 166] width 5 height 5
radio input "true"
click at [222, 211] on button "Volgende vraag" at bounding box center [276, 212] width 245 height 17
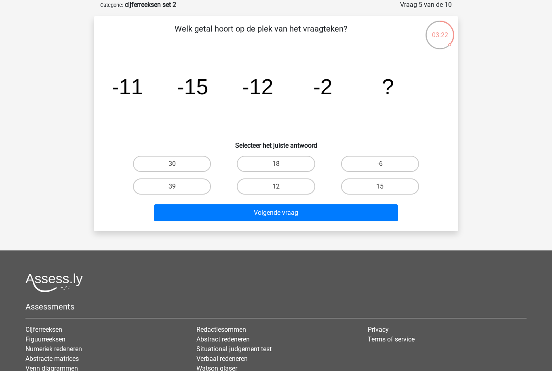
click at [282, 171] on label "18" at bounding box center [276, 164] width 78 height 16
click at [281, 169] on input "18" at bounding box center [278, 166] width 5 height 5
radio input "true"
click at [324, 211] on button "Volgende vraag" at bounding box center [276, 212] width 245 height 17
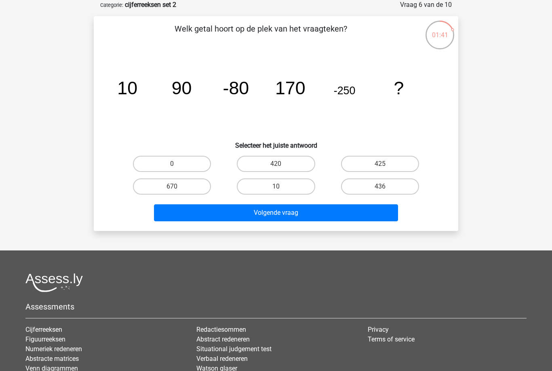
click at [394, 168] on label "425" at bounding box center [380, 164] width 78 height 16
click at [385, 168] on input "425" at bounding box center [382, 166] width 5 height 5
radio input "true"
click at [339, 215] on button "Volgende vraag" at bounding box center [276, 212] width 245 height 17
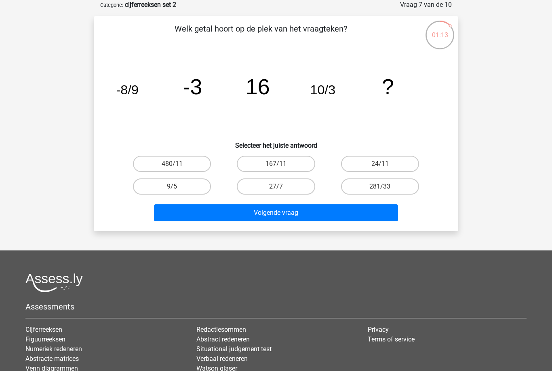
click at [395, 163] on label "24/11" at bounding box center [380, 164] width 78 height 16
click at [385, 164] on input "24/11" at bounding box center [382, 166] width 5 height 5
radio input "true"
click at [395, 182] on label "281/33" at bounding box center [380, 186] width 78 height 16
click at [385, 186] on input "281/33" at bounding box center [382, 188] width 5 height 5
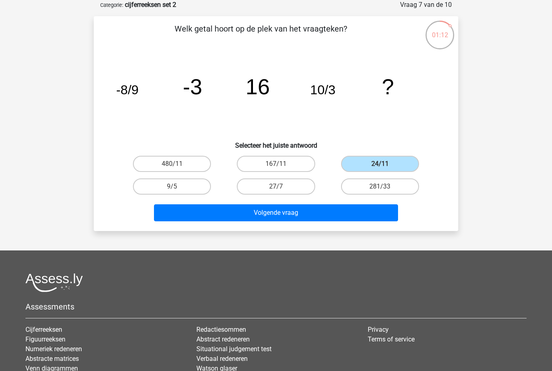
radio input "true"
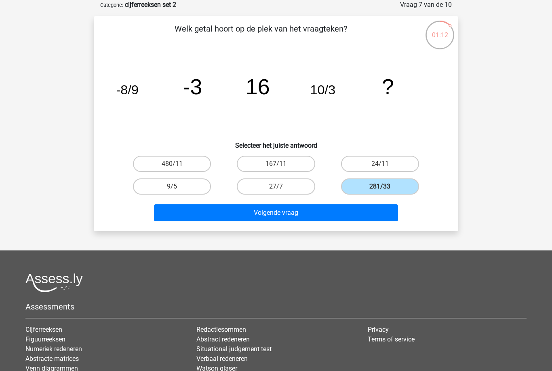
click at [371, 209] on button "Volgende vraag" at bounding box center [276, 212] width 245 height 17
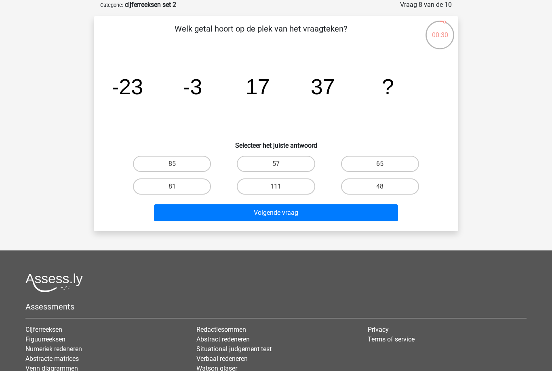
click at [292, 167] on label "57" at bounding box center [276, 164] width 78 height 16
click at [281, 167] on input "57" at bounding box center [278, 166] width 5 height 5
radio input "true"
click at [307, 217] on button "Volgende vraag" at bounding box center [276, 212] width 245 height 17
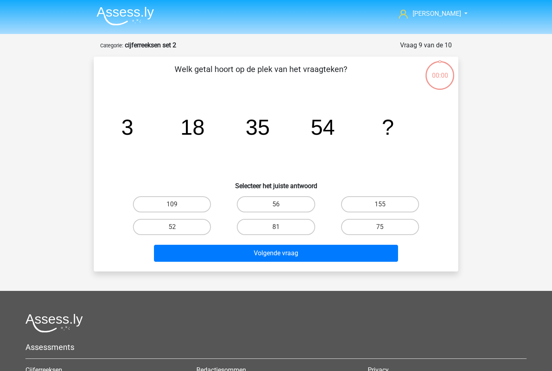
scroll to position [40, 0]
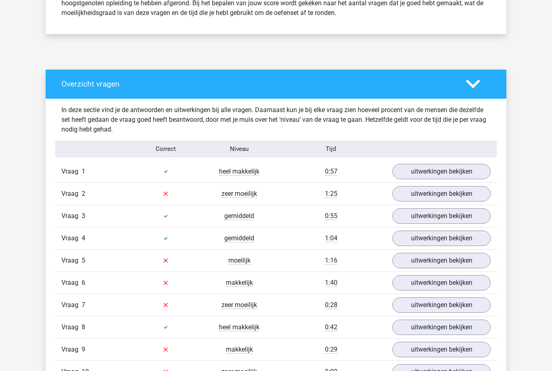
scroll to position [446, 0]
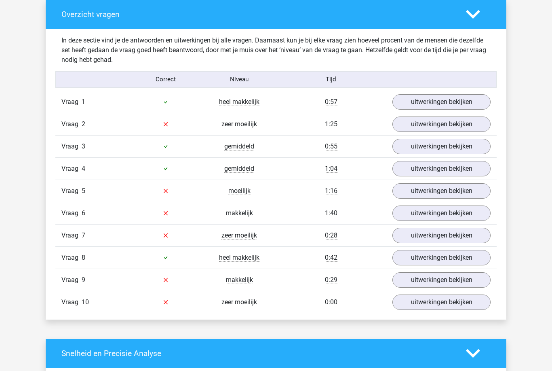
click at [464, 125] on link "uitwerkingen bekijken" at bounding box center [442, 123] width 98 height 15
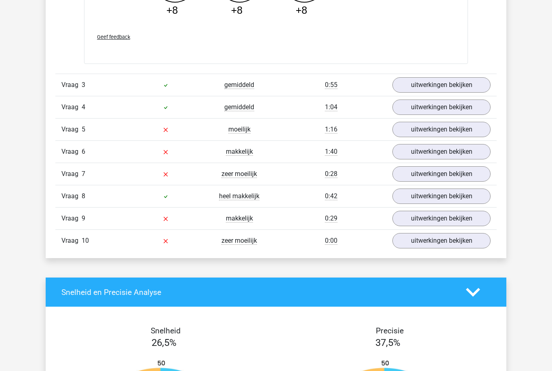
scroll to position [924, 0]
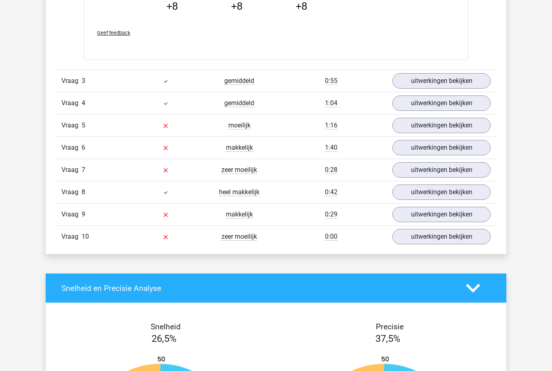
click at [410, 120] on link "uitwerkingen bekijken" at bounding box center [442, 125] width 98 height 15
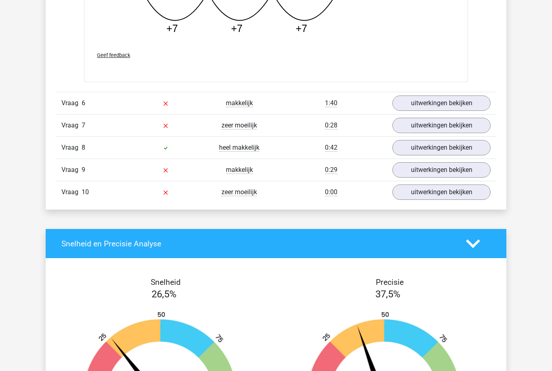
scroll to position [1382, 0]
click at [440, 104] on link "uitwerkingen bekijken" at bounding box center [442, 102] width 98 height 15
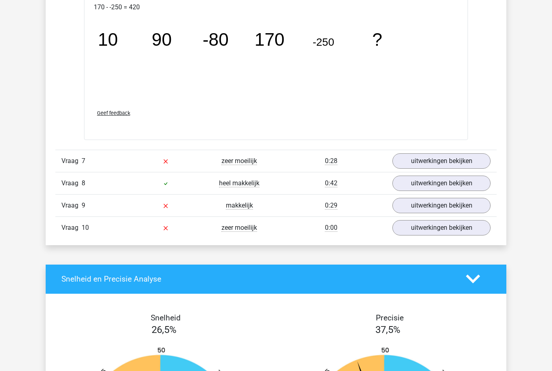
scroll to position [1764, 0]
click at [431, 162] on link "uitwerkingen bekijken" at bounding box center [442, 160] width 98 height 15
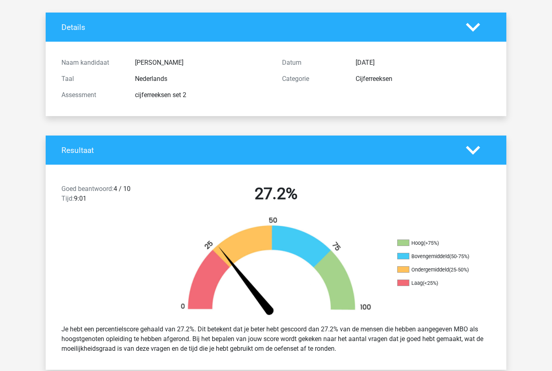
scroll to position [0, 0]
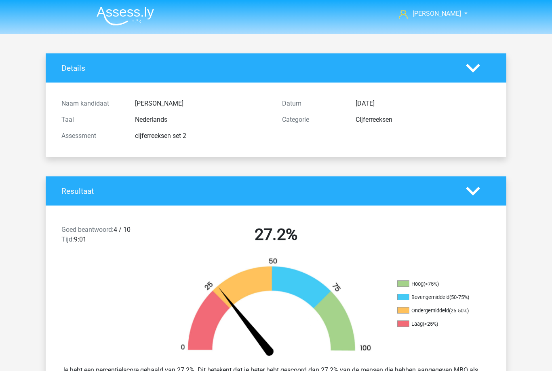
click at [471, 66] on icon at bounding box center [473, 68] width 14 height 14
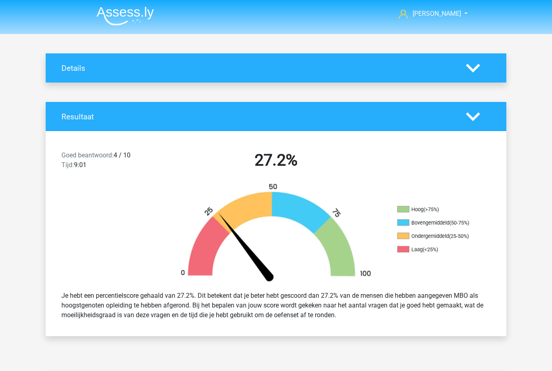
click at [452, 9] on link "[PERSON_NAME]" at bounding box center [429, 14] width 66 height 10
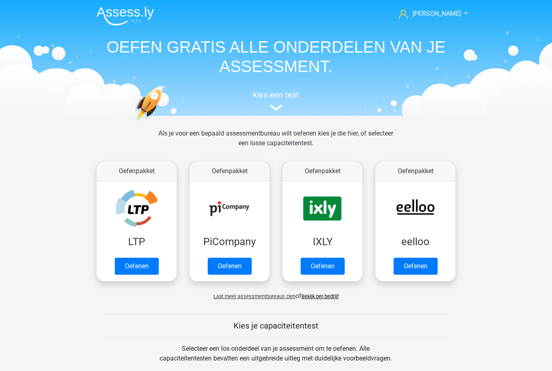
click at [424, 260] on link "Oefenen" at bounding box center [416, 265] width 44 height 17
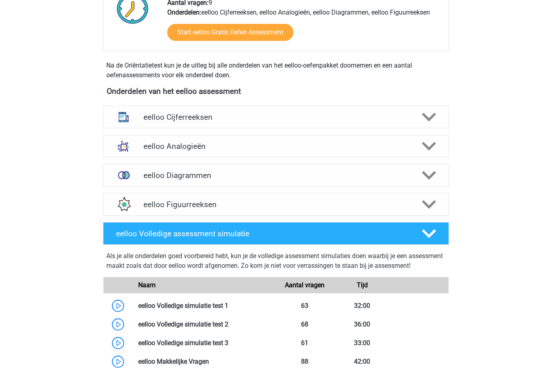
scroll to position [228, 0]
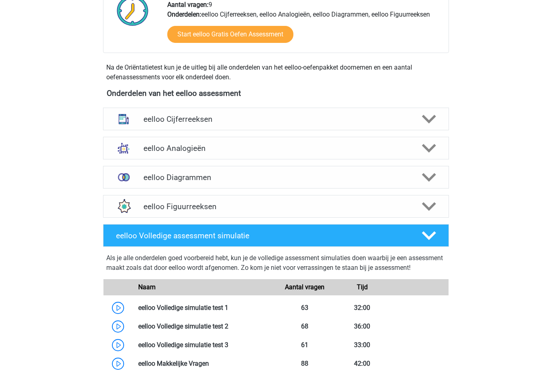
click at [426, 127] on div "eelloo Cijferreeksen" at bounding box center [276, 119] width 346 height 23
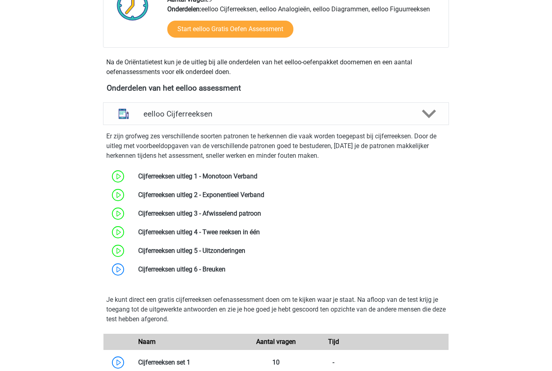
scroll to position [232, 0]
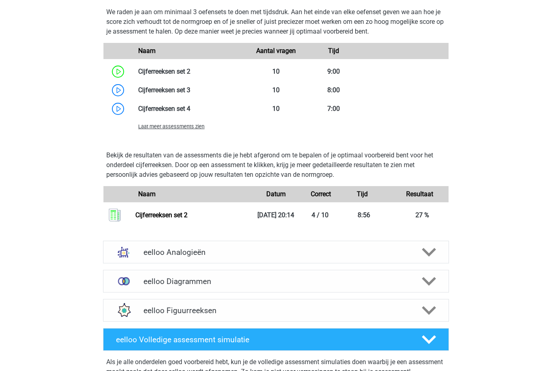
click at [434, 264] on div "eelloo Analogieën" at bounding box center [276, 252] width 346 height 23
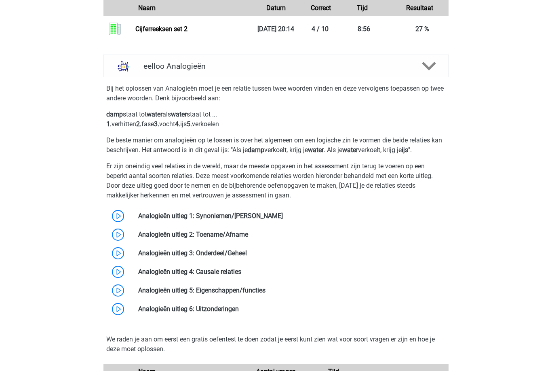
scroll to position [806, 0]
click at [283, 219] on link at bounding box center [283, 216] width 0 height 8
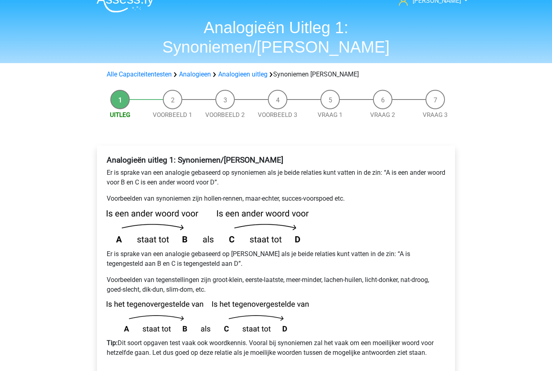
scroll to position [14, 0]
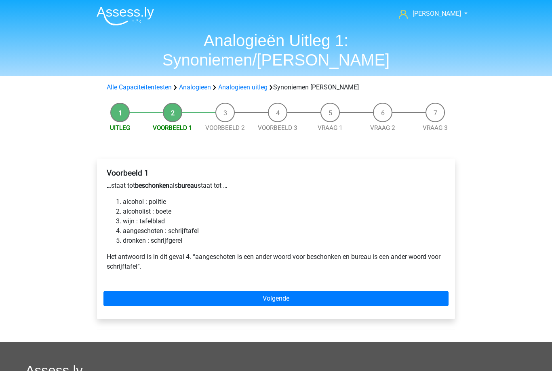
click at [336, 291] on link "Volgende" at bounding box center [275, 298] width 345 height 15
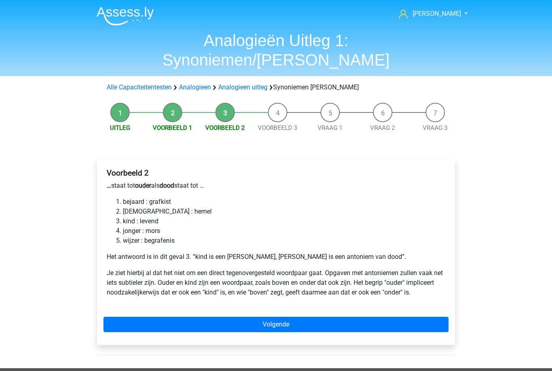
click at [317, 317] on link "Volgende" at bounding box center [275, 324] width 345 height 15
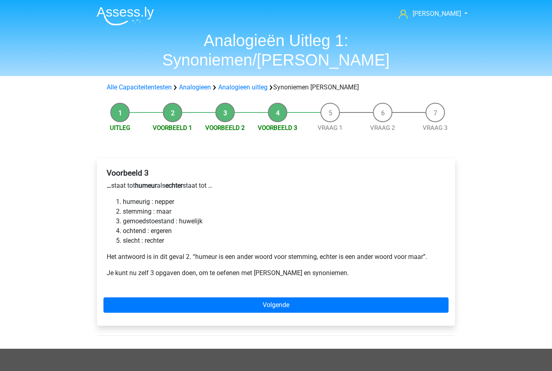
click at [302, 297] on link "Volgende" at bounding box center [275, 304] width 345 height 15
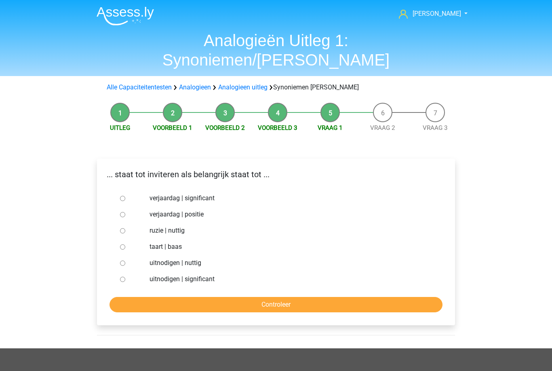
click at [198, 274] on label "uitnodigen | significant" at bounding box center [290, 279] width 280 height 10
click at [125, 276] on input "uitnodigen | significant" at bounding box center [122, 278] width 5 height 5
radio input "true"
click at [259, 297] on input "Controleer" at bounding box center [276, 304] width 333 height 15
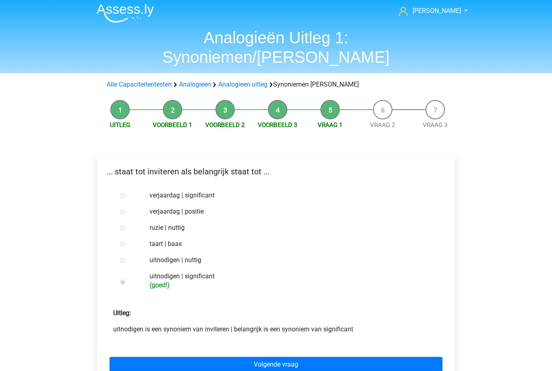
scroll to position [3, 0]
click at [304, 357] on link "Volgende vraag" at bounding box center [276, 364] width 333 height 15
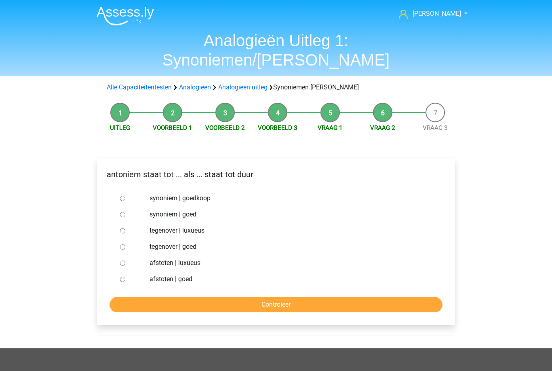
click at [201, 193] on label "synoniem | goedkoop" at bounding box center [290, 198] width 280 height 10
click at [125, 196] on input "synoniem | goedkoop" at bounding box center [122, 198] width 5 height 5
radio input "true"
click at [262, 297] on input "Controleer" at bounding box center [276, 304] width 333 height 15
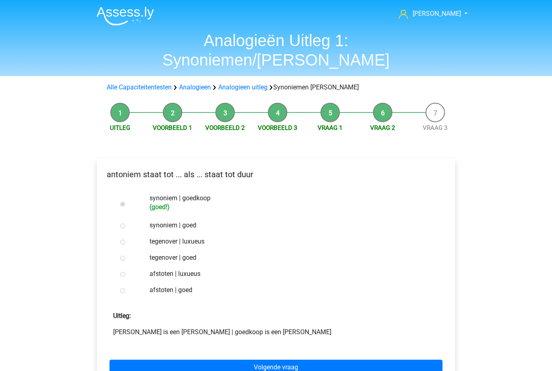
click at [301, 359] on link "Volgende vraag" at bounding box center [276, 366] width 333 height 15
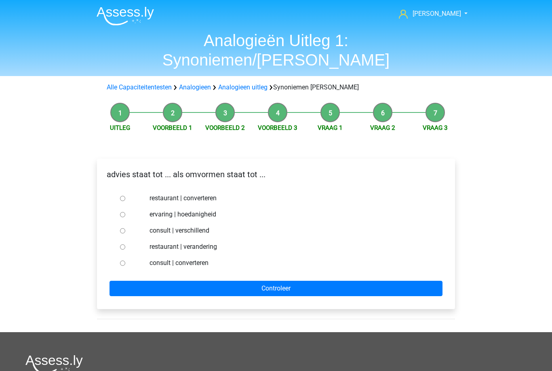
click at [200, 258] on label "consult | converteren" at bounding box center [290, 263] width 280 height 10
click at [125, 260] on input "consult | converteren" at bounding box center [122, 262] width 5 height 5
radio input "true"
click at [281, 281] on input "Controleer" at bounding box center [276, 288] width 333 height 15
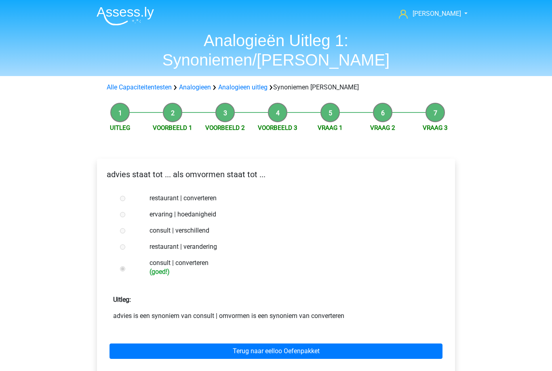
click at [315, 343] on link "Terug naar eelloo Oefenpakket" at bounding box center [276, 350] width 333 height 15
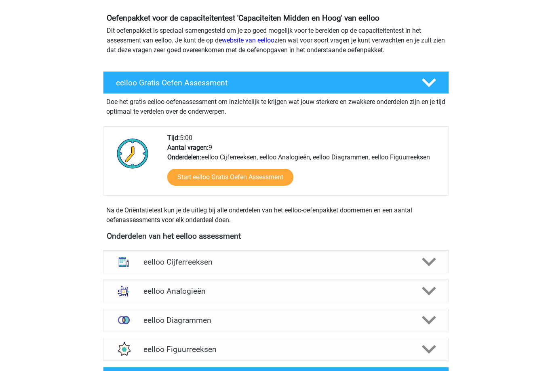
scroll to position [85, 0]
click at [430, 290] on icon at bounding box center [429, 291] width 14 height 14
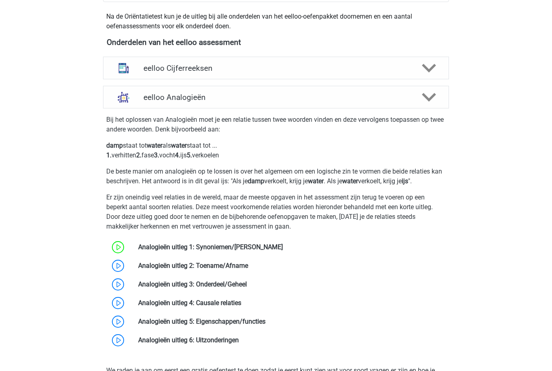
scroll to position [279, 0]
click at [248, 269] on link at bounding box center [248, 266] width 0 height 8
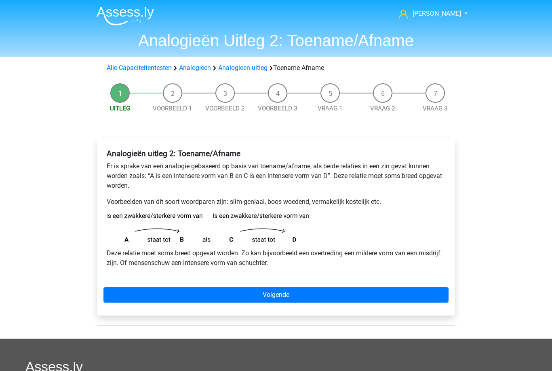
click at [309, 295] on link "Volgende" at bounding box center [275, 294] width 345 height 15
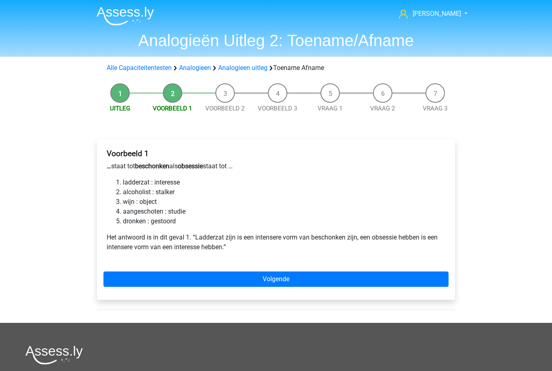
click at [296, 277] on link "Volgende" at bounding box center [275, 278] width 345 height 15
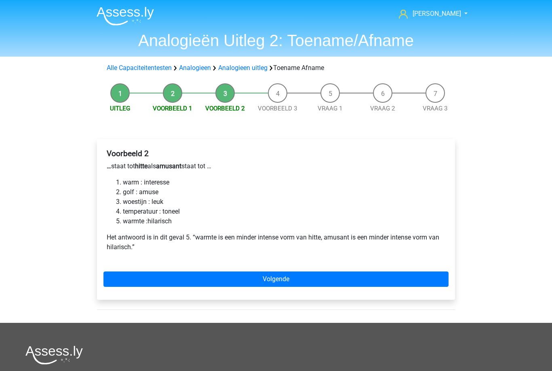
click at [316, 279] on link "Volgende" at bounding box center [275, 278] width 345 height 15
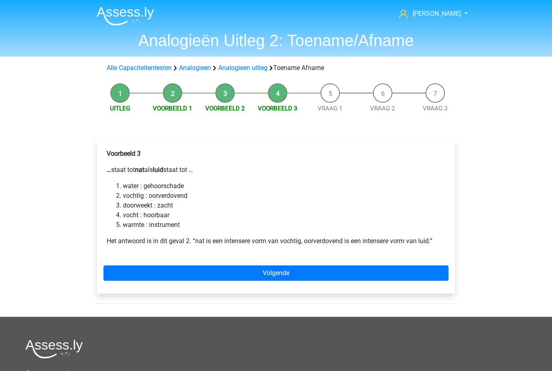
click at [241, 272] on link "Volgende" at bounding box center [275, 272] width 345 height 15
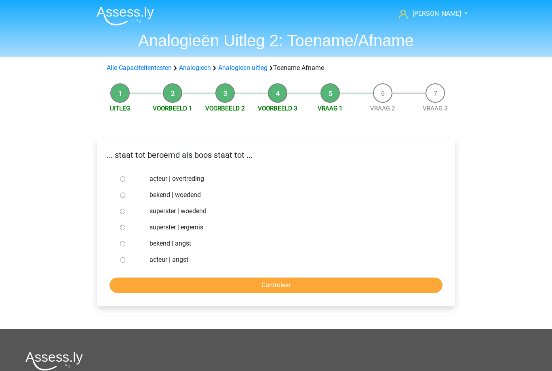
click at [185, 214] on label "superster | woedend" at bounding box center [290, 211] width 280 height 10
click at [125, 214] on input "superster | woedend" at bounding box center [122, 211] width 5 height 5
radio input "true"
click at [232, 291] on input "Controleer" at bounding box center [276, 284] width 333 height 15
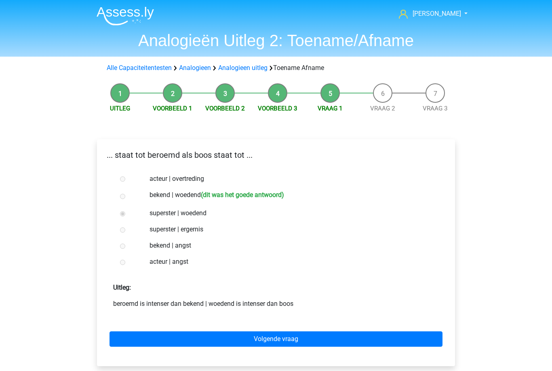
click at [257, 336] on link "Volgende vraag" at bounding box center [276, 338] width 333 height 15
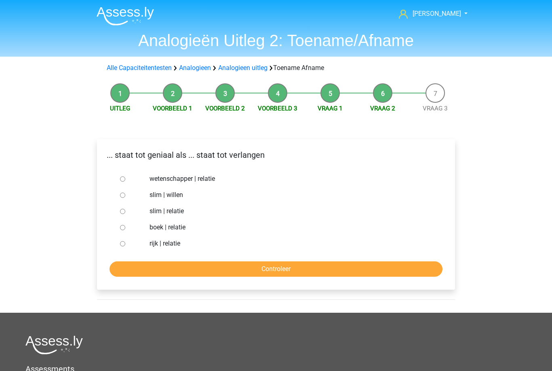
click at [171, 190] on label "slim | willen" at bounding box center [290, 195] width 280 height 10
click at [125, 192] on input "slim | willen" at bounding box center [122, 194] width 5 height 5
radio input "true"
click at [225, 272] on input "Controleer" at bounding box center [276, 268] width 333 height 15
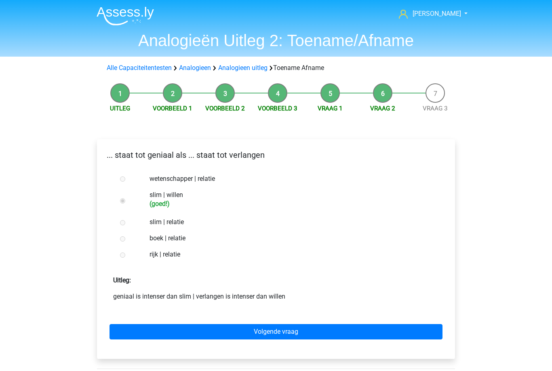
click at [244, 329] on link "Volgende vraag" at bounding box center [276, 331] width 333 height 15
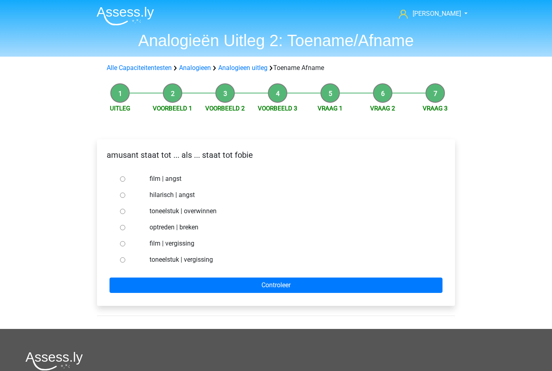
click at [177, 191] on label "hilarisch | angst" at bounding box center [290, 195] width 280 height 10
click at [125, 192] on input "hilarisch | angst" at bounding box center [122, 194] width 5 height 5
radio input "true"
click at [249, 287] on input "Controleer" at bounding box center [276, 284] width 333 height 15
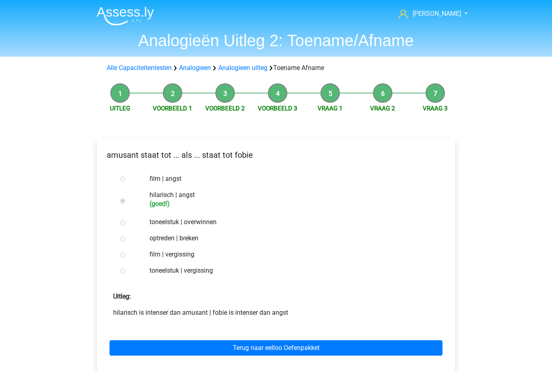
click at [258, 349] on link "Terug naar eelloo Oefenpakket" at bounding box center [276, 347] width 333 height 15
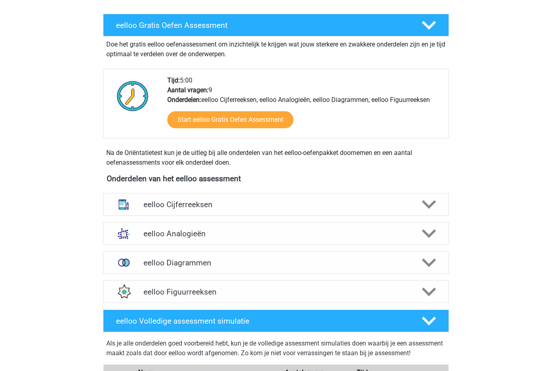
click at [430, 236] on polygon at bounding box center [429, 234] width 14 height 9
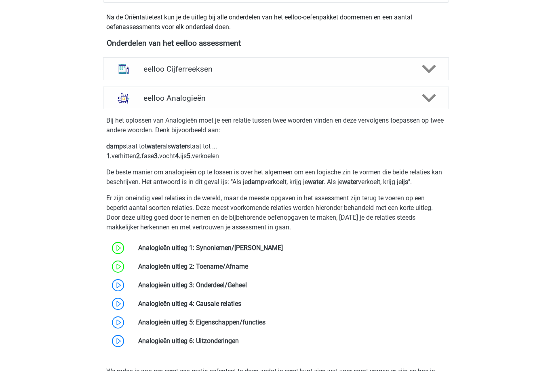
scroll to position [278, 0]
click at [247, 283] on link at bounding box center [247, 285] width 0 height 8
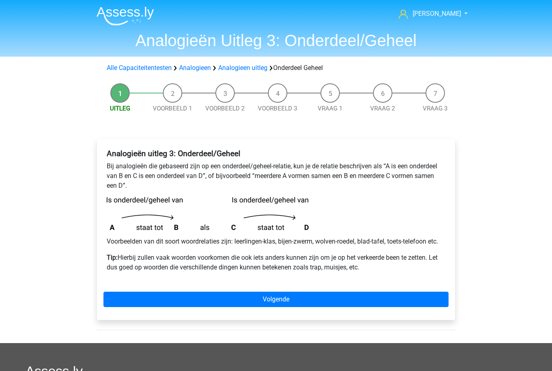
click at [319, 305] on link "Volgende" at bounding box center [275, 298] width 345 height 15
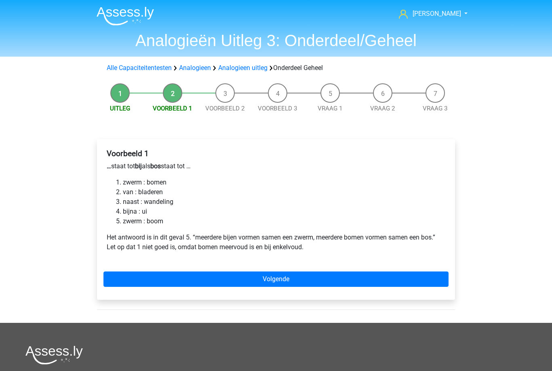
click at [294, 282] on link "Volgende" at bounding box center [275, 278] width 345 height 15
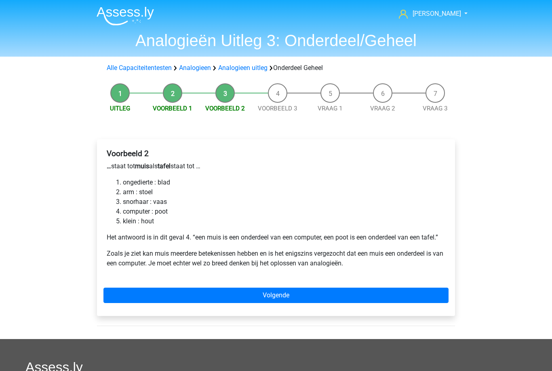
click at [300, 296] on link "Volgende" at bounding box center [275, 294] width 345 height 15
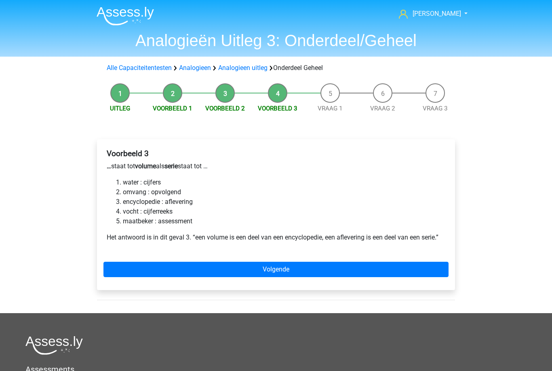
click at [297, 274] on link "Volgende" at bounding box center [275, 269] width 345 height 15
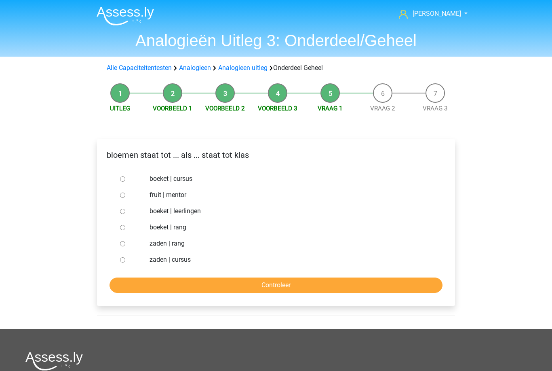
click at [194, 208] on label "boeket | leerlingen" at bounding box center [290, 211] width 280 height 10
click at [125, 209] on input "boeket | leerlingen" at bounding box center [122, 211] width 5 height 5
radio input "true"
click at [233, 283] on input "Controleer" at bounding box center [276, 284] width 333 height 15
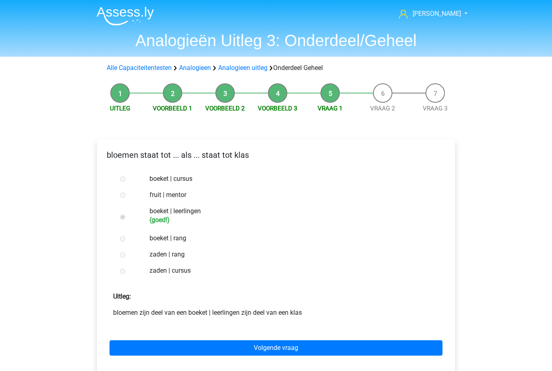
click at [250, 342] on link "Volgende vraag" at bounding box center [276, 347] width 333 height 15
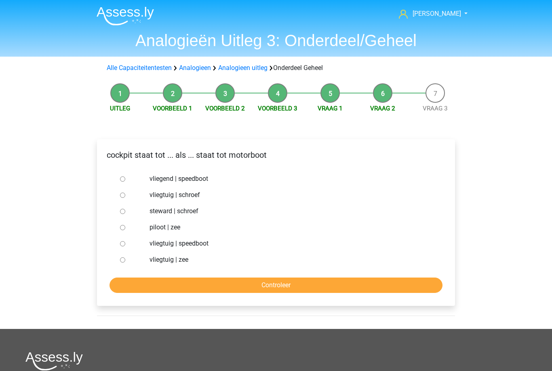
click at [184, 190] on label "vliegtuig | schroef" at bounding box center [290, 195] width 280 height 10
click at [125, 192] on input "vliegtuig | schroef" at bounding box center [122, 194] width 5 height 5
radio input "true"
click at [239, 285] on input "Controleer" at bounding box center [276, 284] width 333 height 15
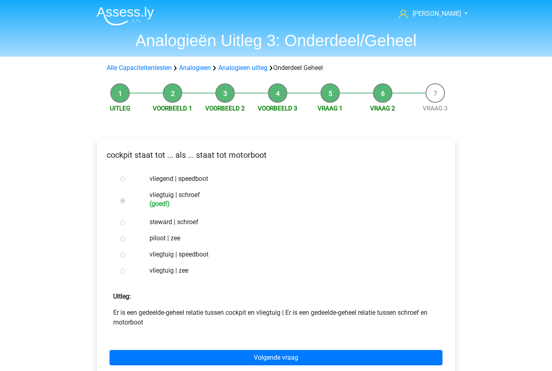
click at [285, 355] on link "Volgende vraag" at bounding box center [276, 357] width 333 height 15
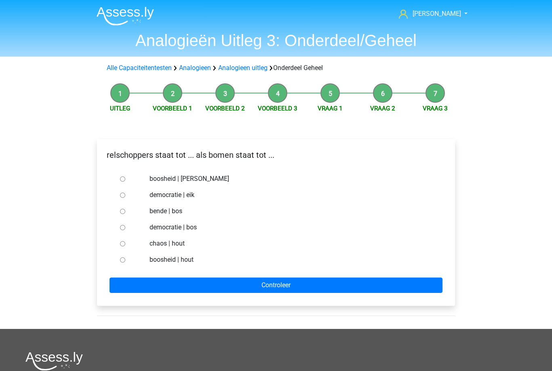
click at [174, 177] on label "boosheid | [PERSON_NAME]" at bounding box center [290, 179] width 280 height 10
click at [125, 177] on input "boosheid | [PERSON_NAME]" at bounding box center [122, 178] width 5 height 5
radio input "true"
click at [253, 282] on input "Controleer" at bounding box center [276, 284] width 333 height 15
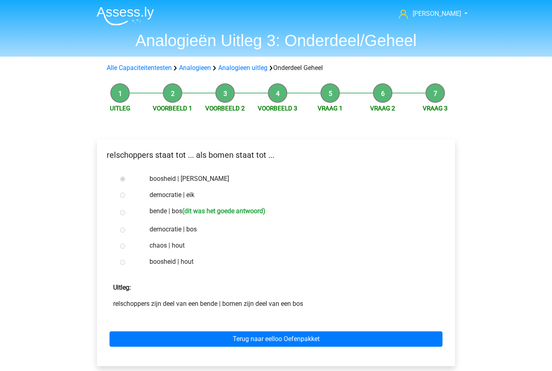
click at [294, 336] on link "Terug naar eelloo Oefenpakket" at bounding box center [276, 338] width 333 height 15
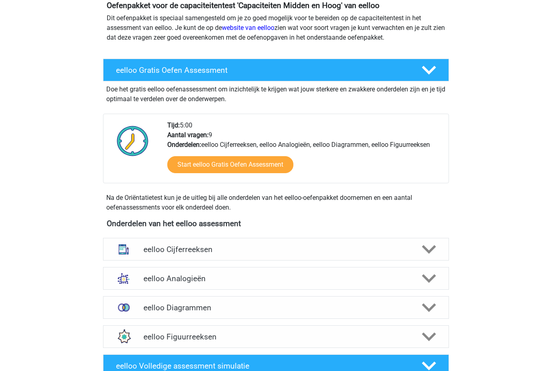
scroll to position [97, 0]
click at [433, 277] on polygon at bounding box center [429, 278] width 14 height 9
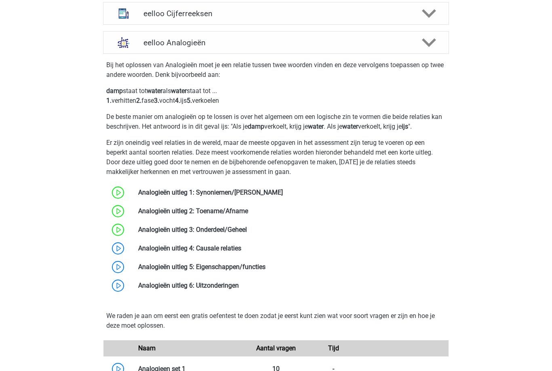
scroll to position [333, 0]
click at [241, 247] on link at bounding box center [241, 249] width 0 height 8
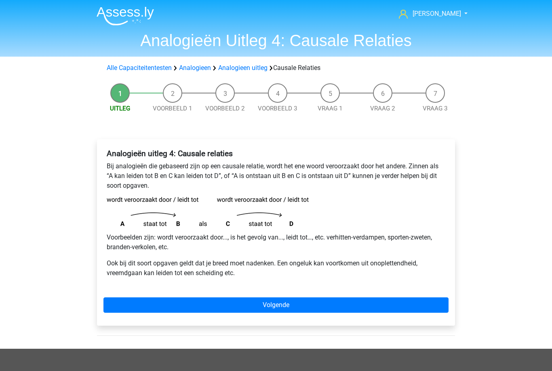
click at [302, 309] on link "Volgende" at bounding box center [275, 304] width 345 height 15
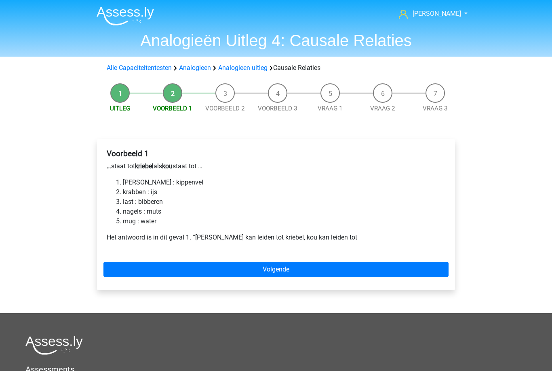
click at [295, 268] on link "Volgende" at bounding box center [275, 269] width 345 height 15
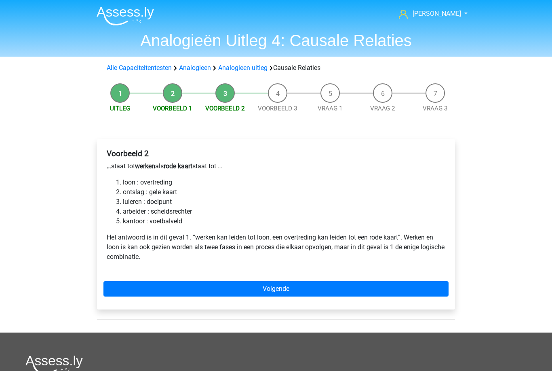
click at [295, 288] on link "Volgende" at bounding box center [275, 288] width 345 height 15
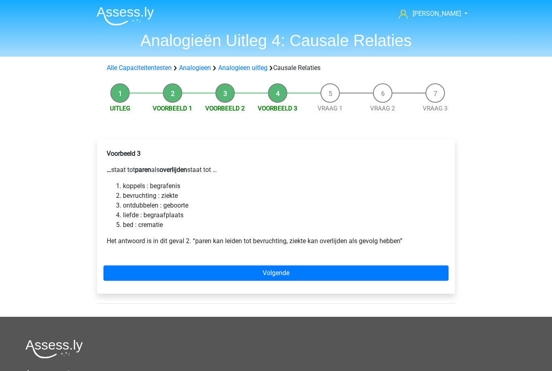
click at [287, 272] on link "Volgende" at bounding box center [275, 272] width 345 height 15
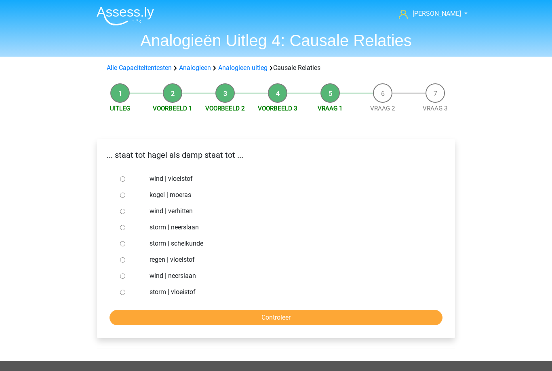
click at [180, 262] on label "regen | vloeistof" at bounding box center [290, 260] width 280 height 10
click at [125, 262] on input "regen | vloeistof" at bounding box center [122, 259] width 5 height 5
radio input "true"
click at [235, 310] on input "Controleer" at bounding box center [276, 317] width 333 height 15
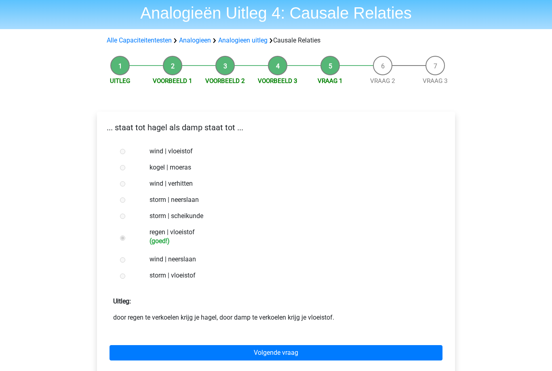
scroll to position [56, 0]
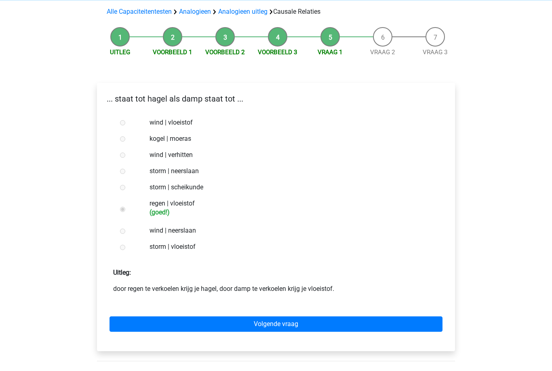
click at [288, 329] on link "Volgende vraag" at bounding box center [276, 323] width 333 height 15
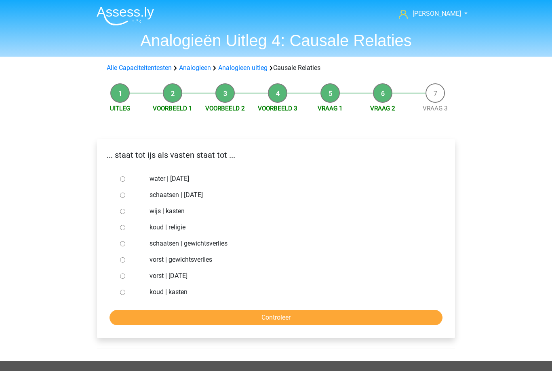
click at [187, 181] on label "water | [DATE]" at bounding box center [290, 179] width 280 height 10
click at [125, 181] on input "water | [DATE]" at bounding box center [122, 178] width 5 height 5
radio input "true"
click at [267, 324] on input "Controleer" at bounding box center [276, 317] width 333 height 15
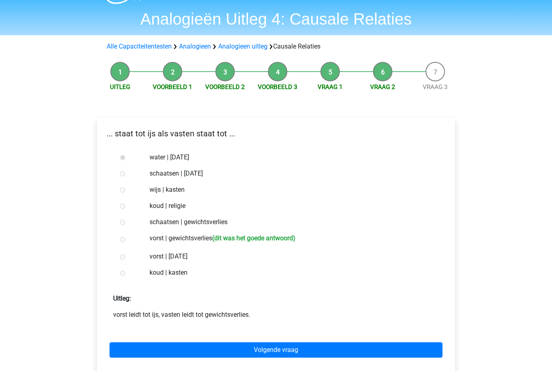
scroll to position [23, 0]
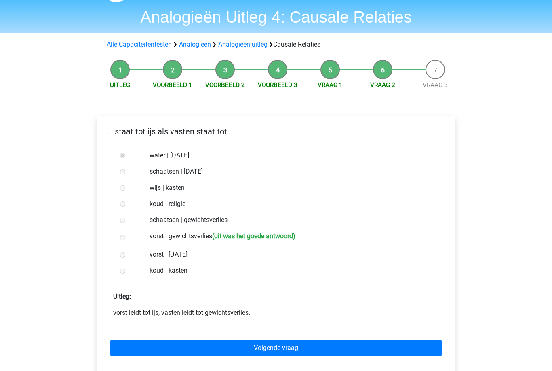
click at [302, 355] on link "Volgende vraag" at bounding box center [276, 347] width 333 height 15
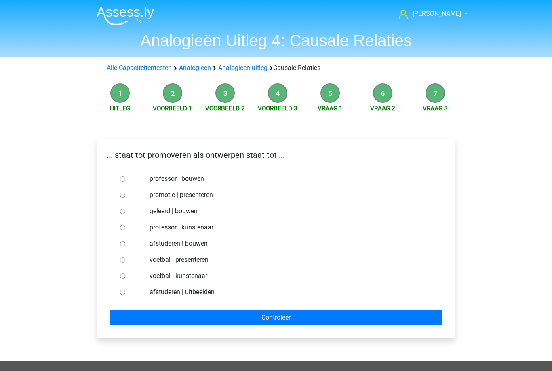
click at [201, 193] on label "promotie | presenteren" at bounding box center [290, 195] width 280 height 10
click at [125, 193] on input "promotie | presenteren" at bounding box center [122, 194] width 5 height 5
radio input "true"
click at [274, 318] on input "Controleer" at bounding box center [276, 317] width 333 height 15
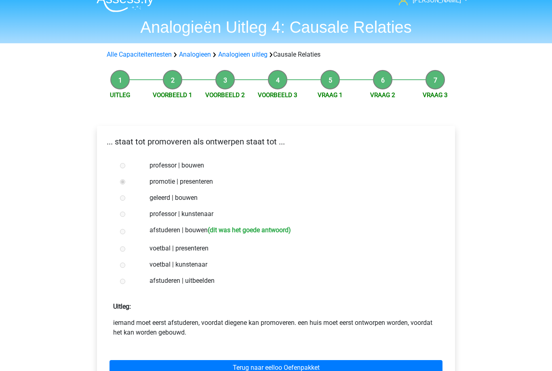
scroll to position [17, 0]
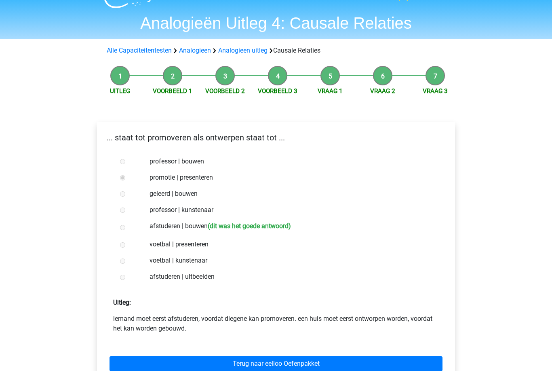
click at [282, 368] on link "Terug naar eelloo Oefenpakket" at bounding box center [276, 363] width 333 height 15
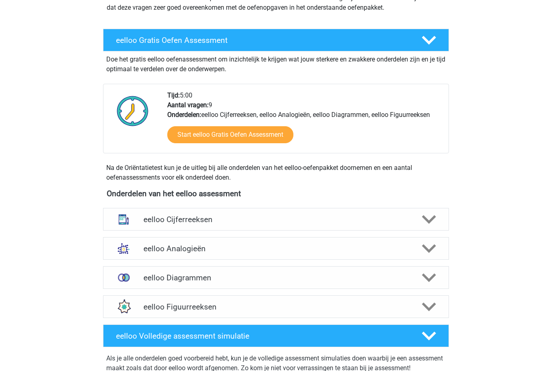
click at [436, 253] on icon at bounding box center [429, 249] width 14 height 14
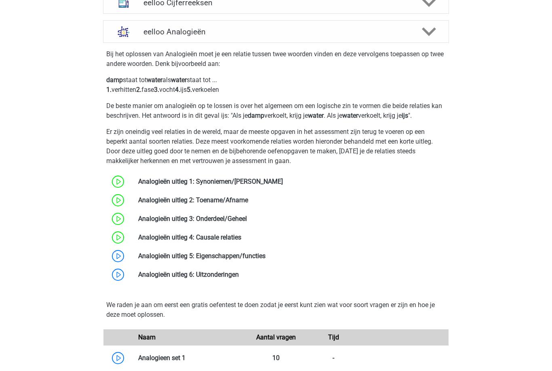
scroll to position [344, 0]
click at [266, 256] on link at bounding box center [266, 256] width 0 height 8
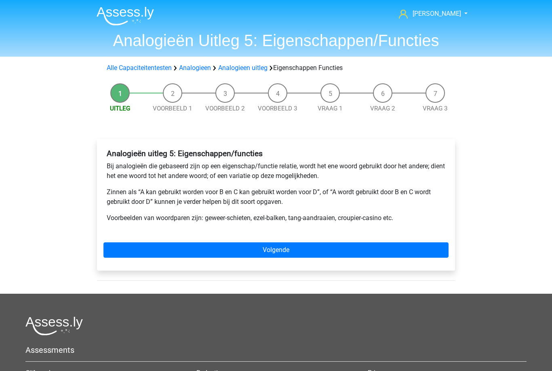
click at [301, 253] on link "Volgende" at bounding box center [275, 249] width 345 height 15
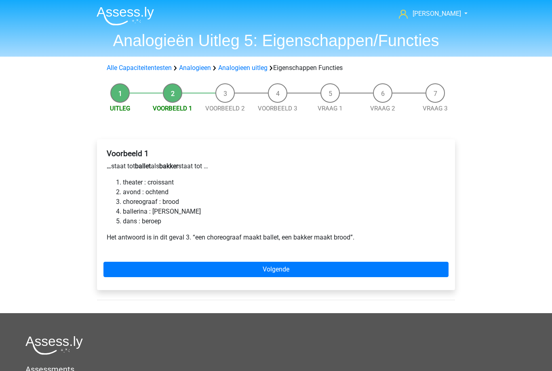
click at [288, 273] on link "Volgende" at bounding box center [275, 269] width 345 height 15
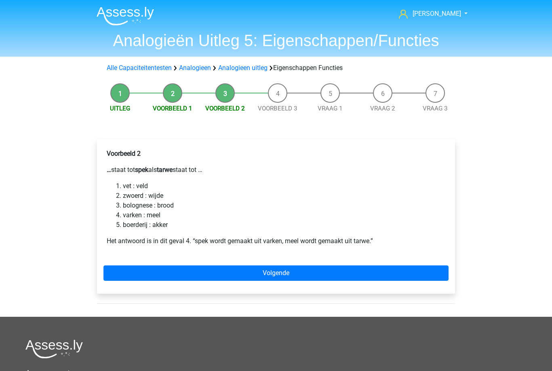
click at [287, 275] on link "Volgende" at bounding box center [275, 272] width 345 height 15
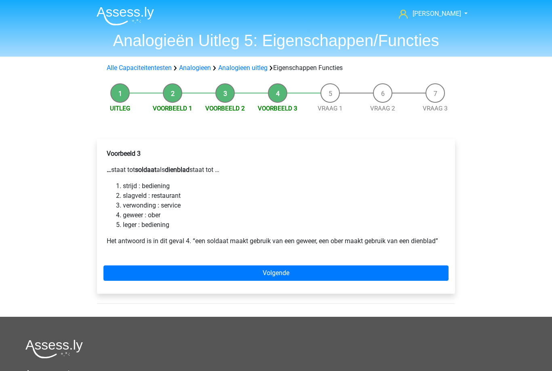
click at [281, 275] on link "Volgende" at bounding box center [275, 272] width 345 height 15
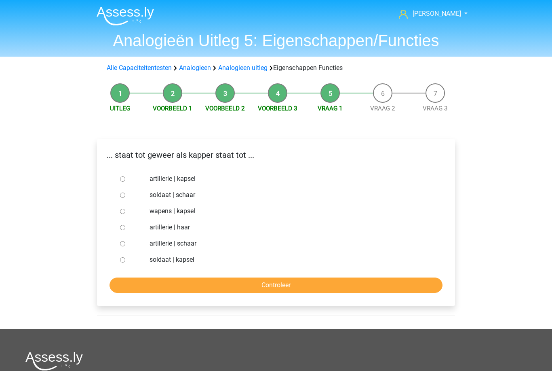
click at [173, 196] on label "soldaat | schaar" at bounding box center [290, 195] width 280 height 10
click at [125, 196] on input "soldaat | schaar" at bounding box center [122, 194] width 5 height 5
radio input "true"
click at [283, 285] on input "Controleer" at bounding box center [276, 284] width 333 height 15
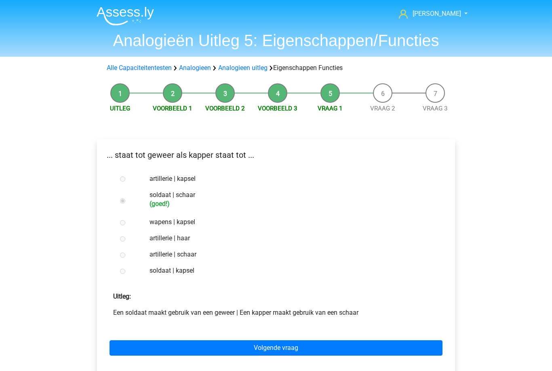
click at [273, 348] on link "Volgende vraag" at bounding box center [276, 347] width 333 height 15
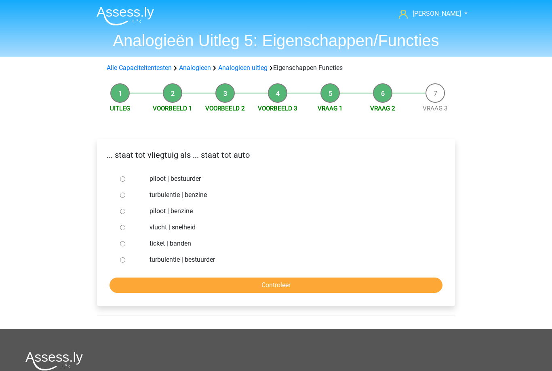
click at [200, 177] on label "piloot | bestuurder" at bounding box center [290, 179] width 280 height 10
click at [125, 177] on input "piloot | bestuurder" at bounding box center [122, 178] width 5 height 5
radio input "true"
click at [249, 289] on input "Controleer" at bounding box center [276, 284] width 333 height 15
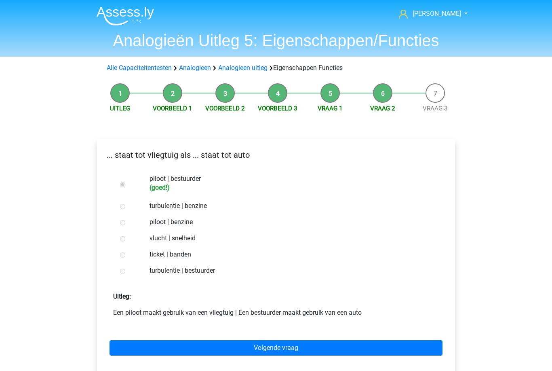
click at [287, 351] on link "Volgende vraag" at bounding box center [276, 347] width 333 height 15
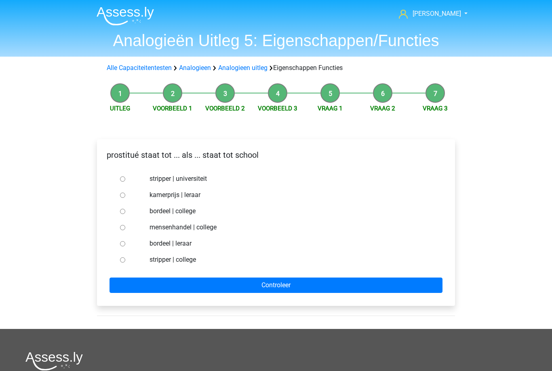
click at [184, 244] on label "bordeel | leraar" at bounding box center [290, 243] width 280 height 10
click at [125, 244] on input "bordeel | leraar" at bounding box center [122, 243] width 5 height 5
radio input "true"
click at [264, 288] on input "Controleer" at bounding box center [276, 284] width 333 height 15
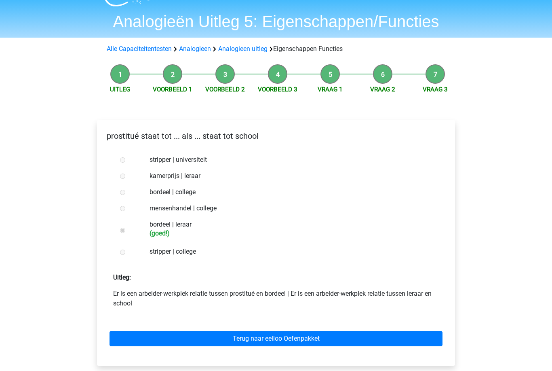
scroll to position [19, 0]
click at [286, 342] on link "Terug naar eelloo Oefenpakket" at bounding box center [276, 338] width 333 height 15
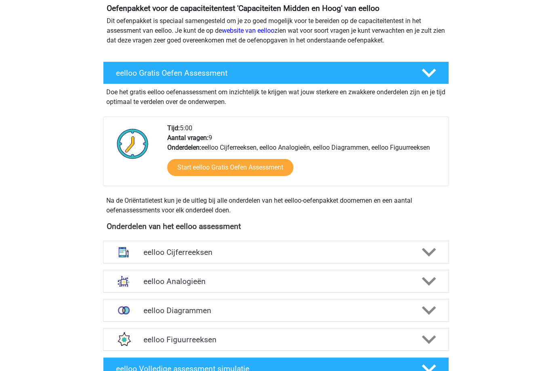
scroll to position [95, 0]
click at [429, 280] on icon at bounding box center [429, 281] width 14 height 14
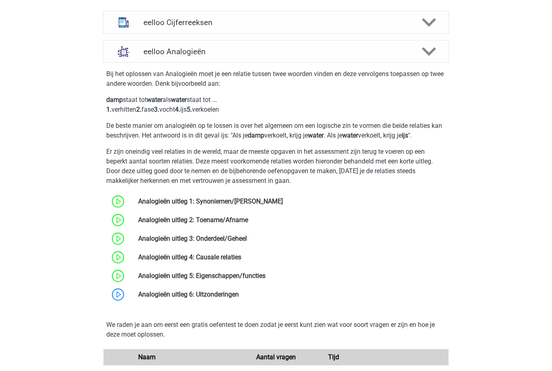
scroll to position [324, 0]
click at [239, 294] on link at bounding box center [239, 294] width 0 height 8
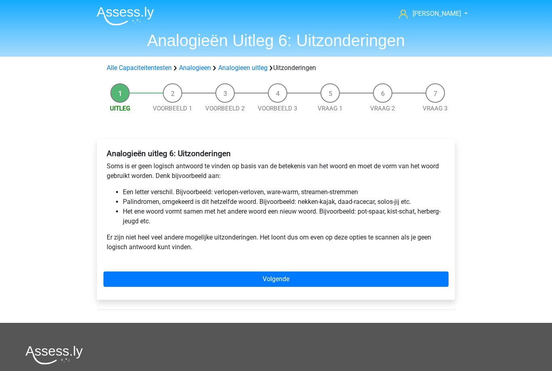
click at [306, 285] on link "Volgende" at bounding box center [275, 278] width 345 height 15
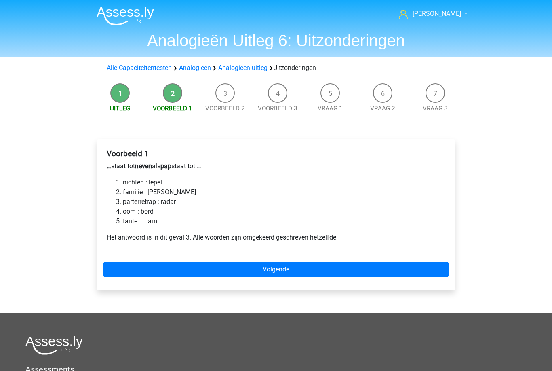
click at [297, 270] on link "Volgende" at bounding box center [275, 269] width 345 height 15
click at [293, 272] on link "Volgende" at bounding box center [275, 269] width 345 height 15
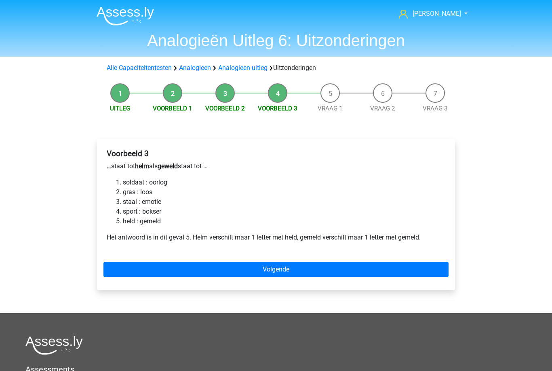
click at [293, 272] on link "Volgende" at bounding box center [275, 269] width 345 height 15
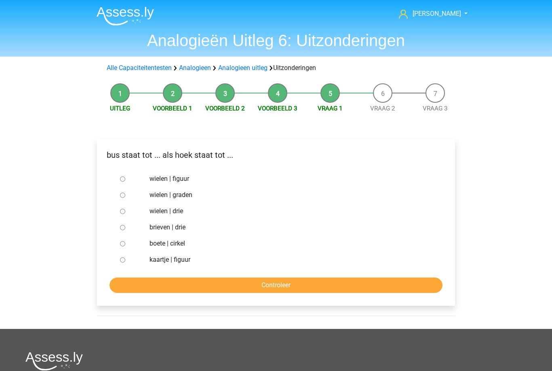
click at [176, 190] on label "wielen | graden" at bounding box center [290, 195] width 280 height 10
click at [125, 192] on input "wielen | graden" at bounding box center [122, 194] width 5 height 5
radio input "true"
click at [247, 285] on input "Controleer" at bounding box center [276, 284] width 333 height 15
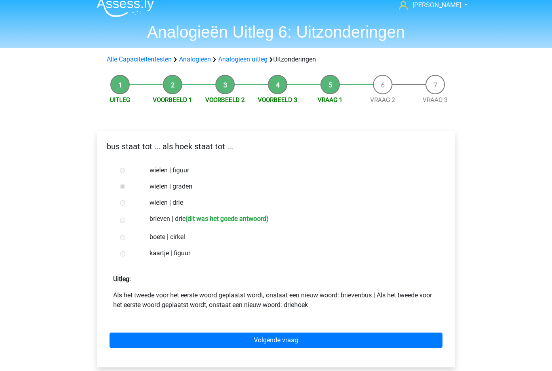
scroll to position [8, 0]
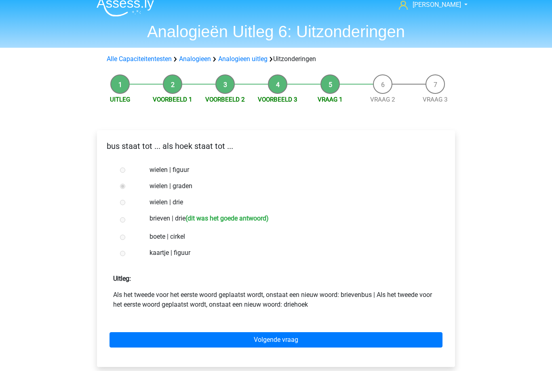
click at [302, 340] on link "Volgende vraag" at bounding box center [276, 339] width 333 height 15
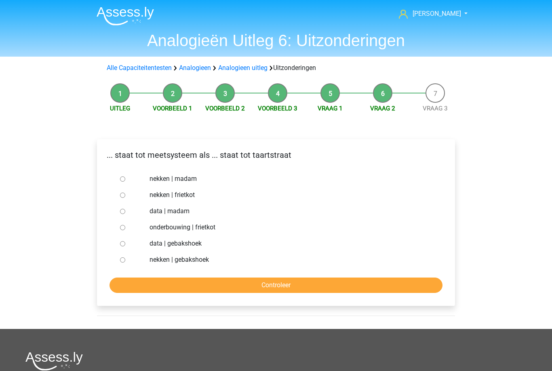
click at [191, 244] on label "data | gebakshoek" at bounding box center [290, 243] width 280 height 10
click at [125, 244] on input "data | gebakshoek" at bounding box center [122, 243] width 5 height 5
radio input "true"
click at [262, 287] on input "Controleer" at bounding box center [276, 284] width 333 height 15
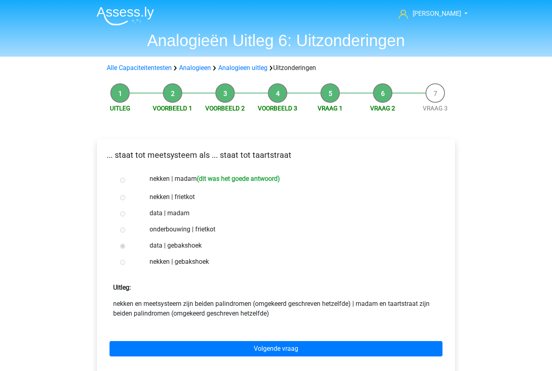
scroll to position [25, 0]
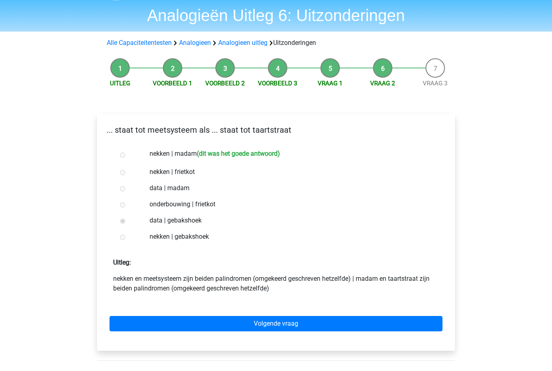
click at [297, 325] on link "Volgende vraag" at bounding box center [276, 323] width 333 height 15
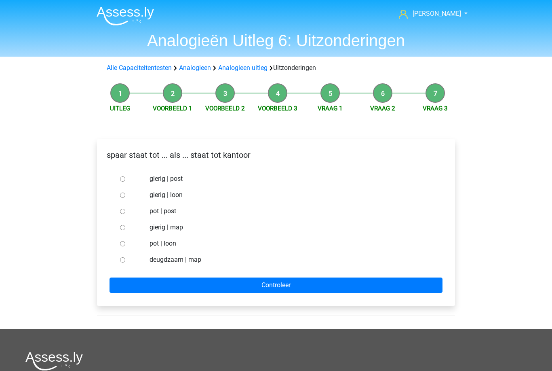
click at [181, 222] on label "gierig | map" at bounding box center [290, 227] width 280 height 10
click at [125, 225] on input "gierig | map" at bounding box center [122, 227] width 5 height 5
radio input "true"
click at [247, 284] on input "Controleer" at bounding box center [276, 284] width 333 height 15
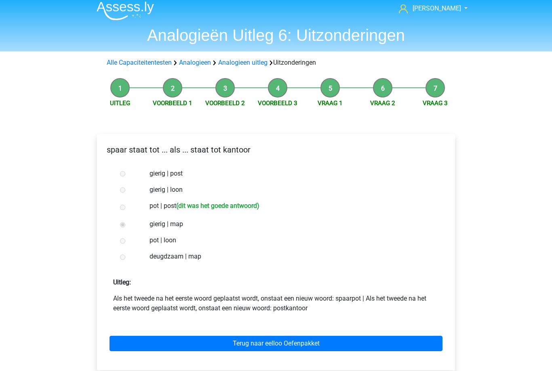
scroll to position [5, 0]
click at [294, 347] on link "Terug naar eelloo Oefenpakket" at bounding box center [276, 343] width 333 height 15
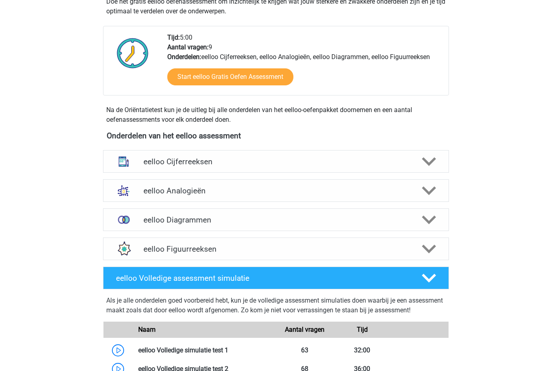
scroll to position [187, 0]
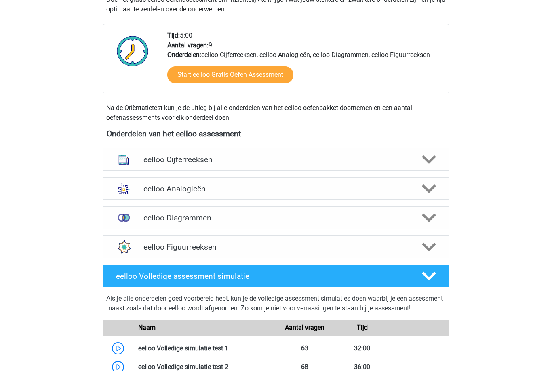
click at [428, 219] on polygon at bounding box center [429, 217] width 14 height 9
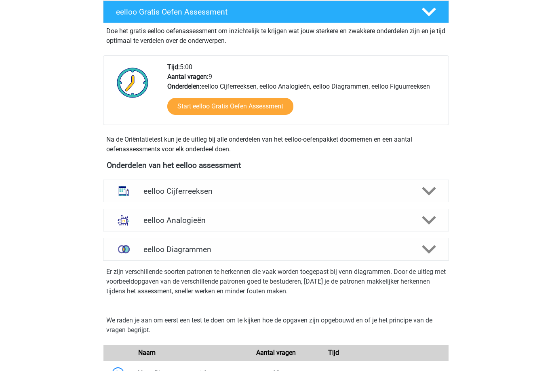
scroll to position [155, 0]
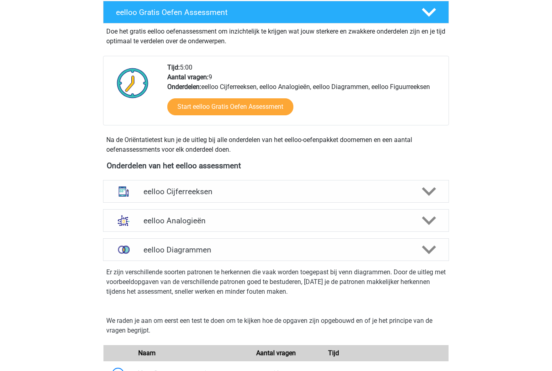
click at [430, 251] on polygon at bounding box center [429, 249] width 14 height 9
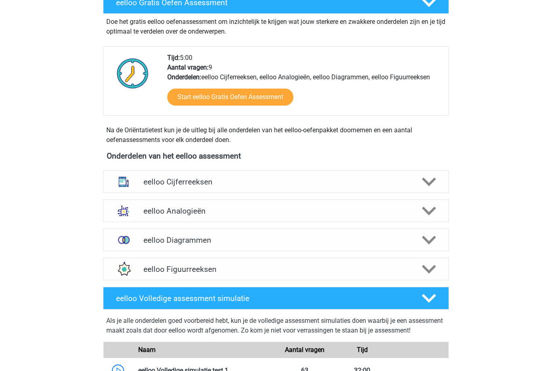
scroll to position [165, 0]
click at [433, 244] on icon at bounding box center [429, 240] width 14 height 14
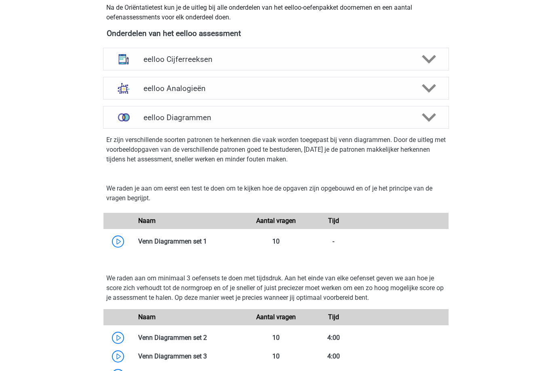
scroll to position [287, 0]
click at [207, 240] on link at bounding box center [207, 241] width 0 height 8
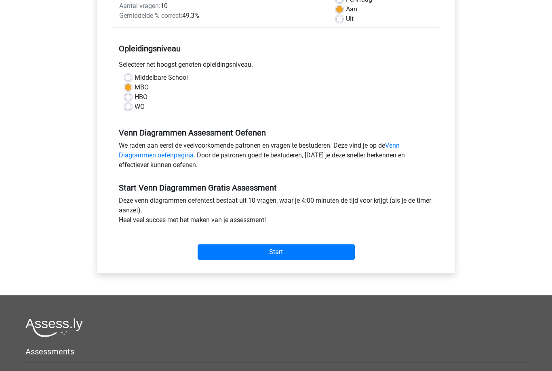
scroll to position [129, 0]
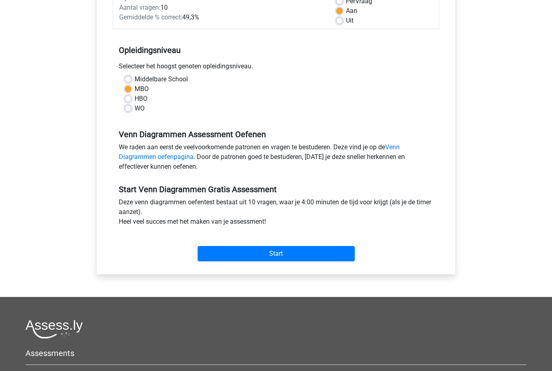
click at [327, 259] on input "Start" at bounding box center [276, 253] width 157 height 15
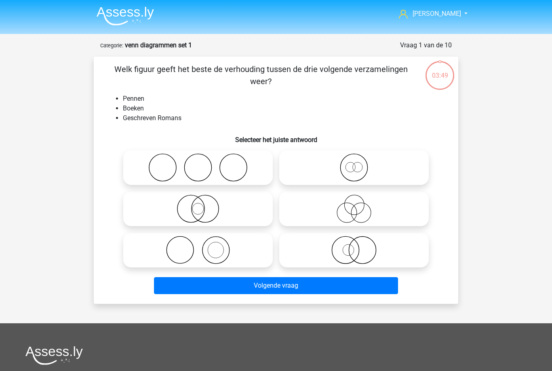
click at [245, 251] on icon at bounding box center [198, 250] width 143 height 28
click at [203, 246] on input "radio" at bounding box center [200, 243] width 5 height 5
radio input "true"
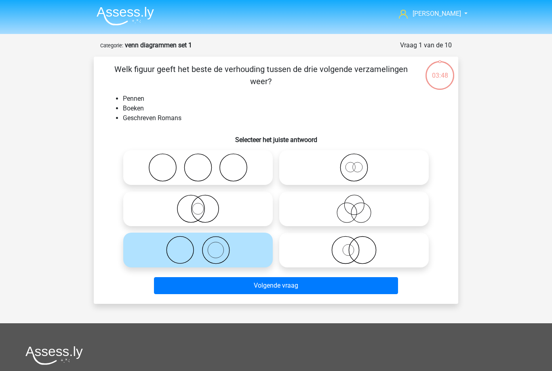
click at [307, 289] on button "Volgende vraag" at bounding box center [276, 285] width 245 height 17
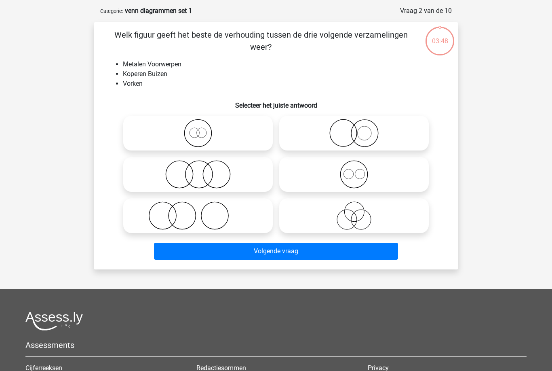
scroll to position [40, 0]
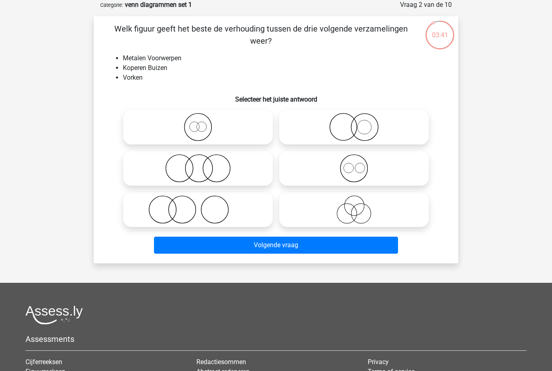
click at [366, 127] on icon at bounding box center [354, 127] width 143 height 28
click at [359, 123] on input "radio" at bounding box center [356, 120] width 5 height 5
radio input "true"
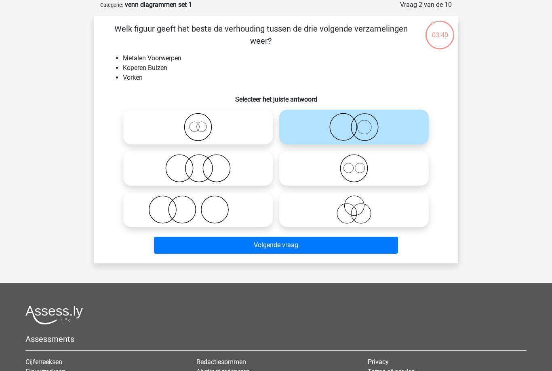
click at [319, 245] on button "Volgende vraag" at bounding box center [276, 244] width 245 height 17
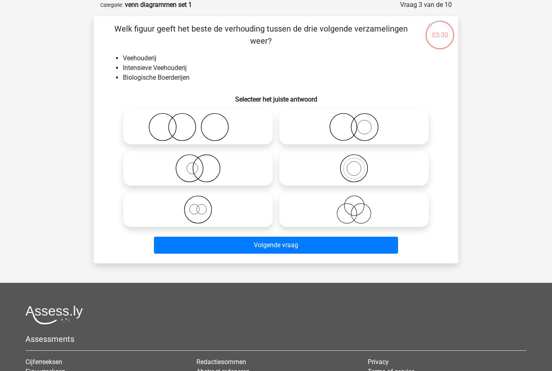
click at [360, 138] on icon at bounding box center [354, 127] width 143 height 28
click at [359, 123] on input "radio" at bounding box center [356, 120] width 5 height 5
radio input "true"
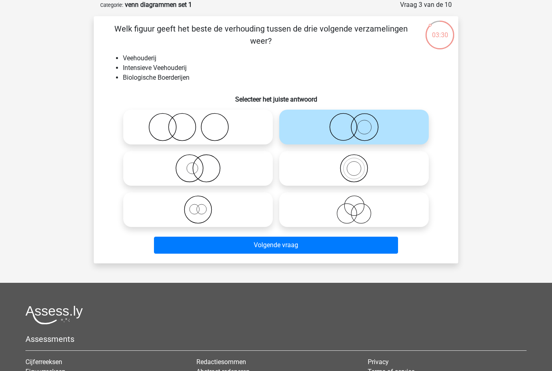
click at [346, 247] on button "Volgende vraag" at bounding box center [276, 244] width 245 height 17
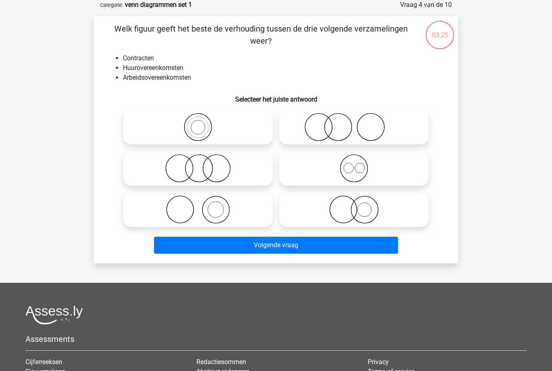
click at [360, 169] on icon at bounding box center [354, 168] width 143 height 28
click at [359, 164] on input "radio" at bounding box center [356, 161] width 5 height 5
radio input "true"
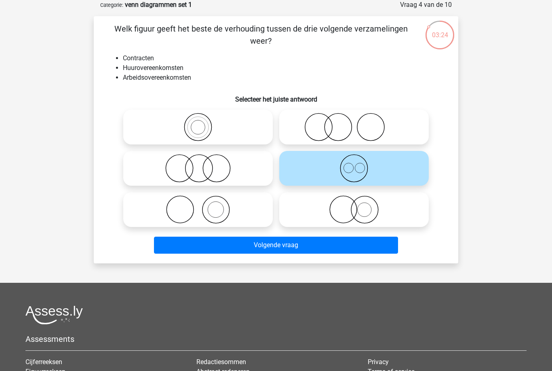
click at [346, 247] on button "Volgende vraag" at bounding box center [276, 244] width 245 height 17
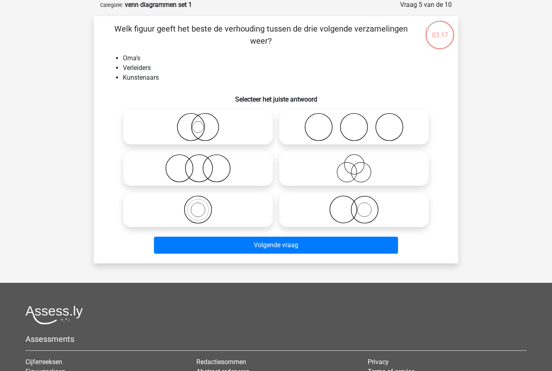
click at [371, 168] on icon at bounding box center [354, 168] width 143 height 28
click at [359, 164] on input "radio" at bounding box center [356, 161] width 5 height 5
radio input "true"
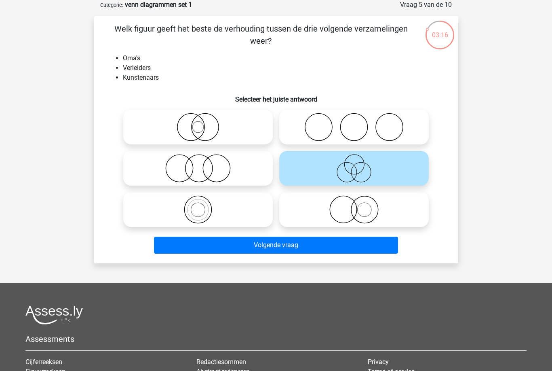
click at [335, 251] on button "Volgende vraag" at bounding box center [276, 244] width 245 height 17
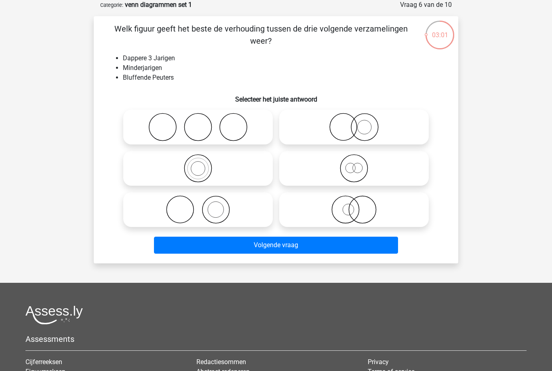
click at [363, 178] on circle at bounding box center [353, 168] width 27 height 27
click at [359, 164] on input "radio" at bounding box center [356, 161] width 5 height 5
radio input "true"
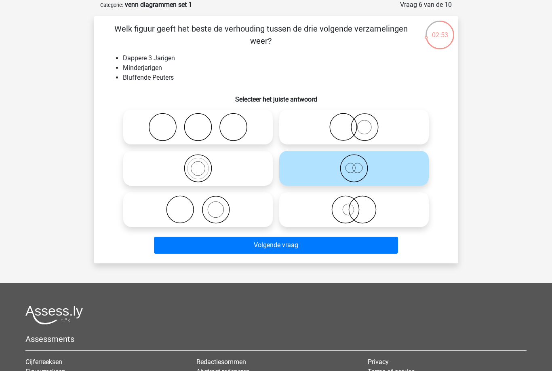
click at [326, 247] on button "Volgende vraag" at bounding box center [276, 244] width 245 height 17
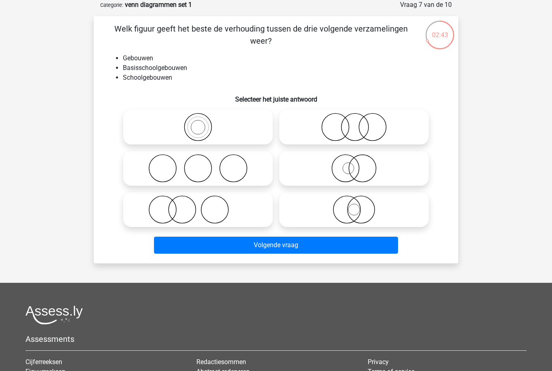
click at [206, 138] on circle at bounding box center [197, 127] width 27 height 27
click at [203, 123] on input "radio" at bounding box center [200, 120] width 5 height 5
radio input "true"
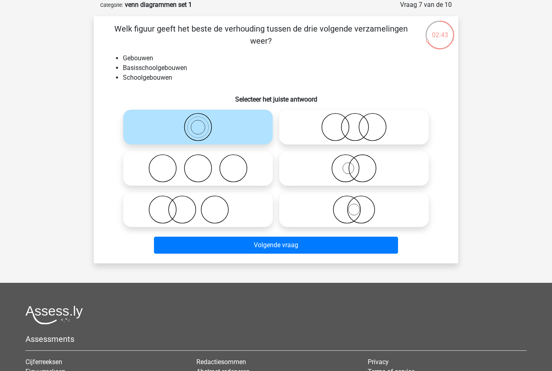
click at [330, 250] on button "Volgende vraag" at bounding box center [276, 244] width 245 height 17
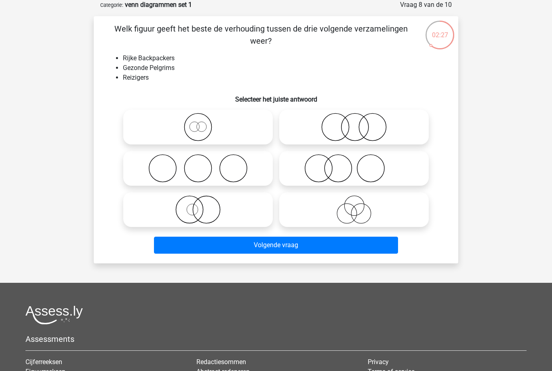
click at [205, 123] on circle at bounding box center [202, 127] width 10 height 10
click at [203, 123] on input "radio" at bounding box center [200, 120] width 5 height 5
radio input "true"
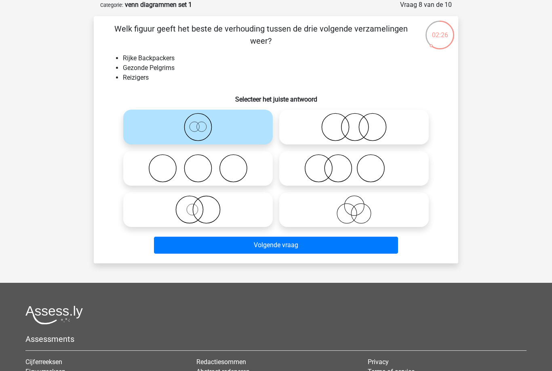
click at [321, 246] on button "Volgende vraag" at bounding box center [276, 244] width 245 height 17
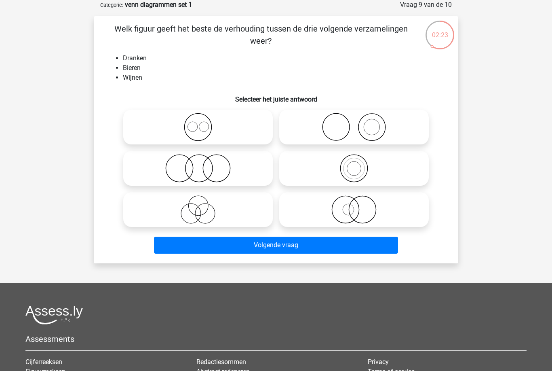
click at [209, 135] on icon at bounding box center [198, 127] width 143 height 28
click at [203, 123] on input "radio" at bounding box center [200, 120] width 5 height 5
radio input "true"
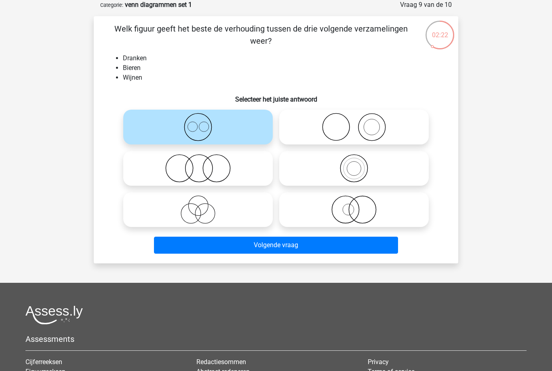
click at [298, 250] on button "Volgende vraag" at bounding box center [276, 244] width 245 height 17
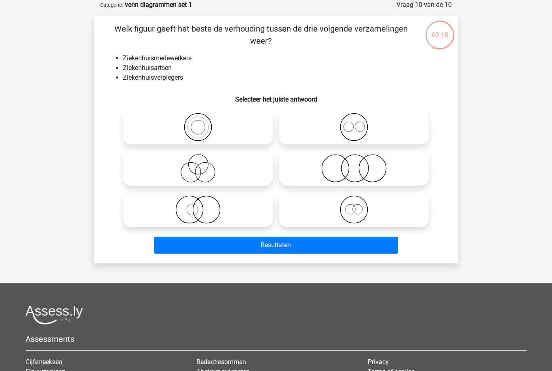
click at [357, 123] on input "radio" at bounding box center [356, 120] width 5 height 5
radio input "true"
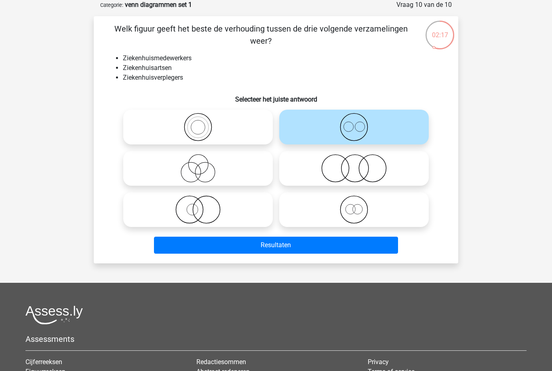
click at [315, 245] on button "Resultaten" at bounding box center [276, 244] width 245 height 17
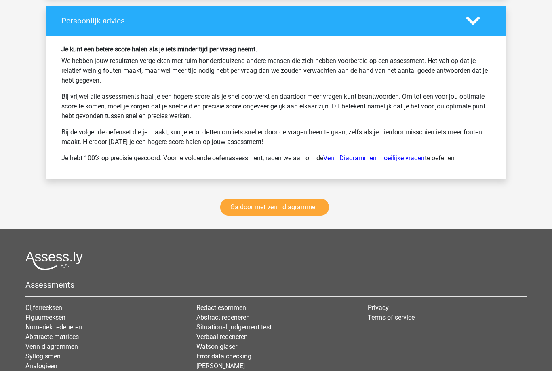
scroll to position [1070, 0]
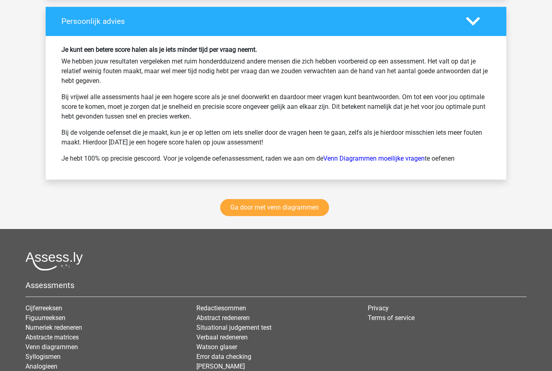
click at [300, 207] on link "Ga door met venn diagrammen" at bounding box center [274, 207] width 109 height 17
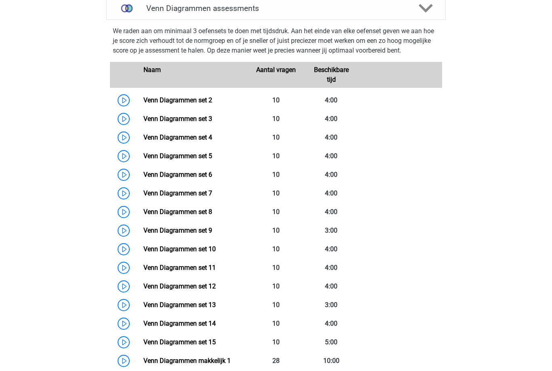
scroll to position [347, 0]
click at [198, 136] on link "Venn Diagrammen set 4" at bounding box center [178, 137] width 69 height 8
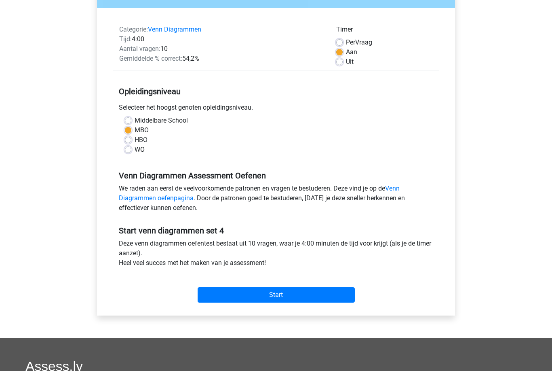
scroll to position [144, 0]
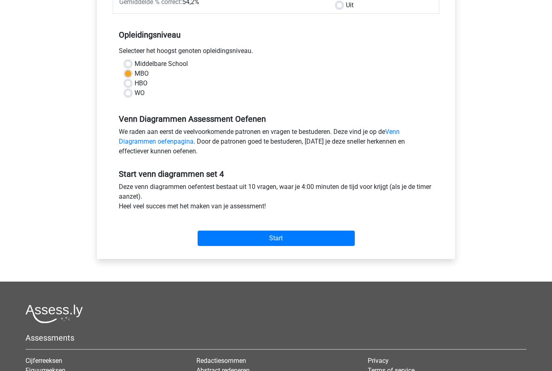
click at [316, 237] on input "Start" at bounding box center [276, 237] width 157 height 15
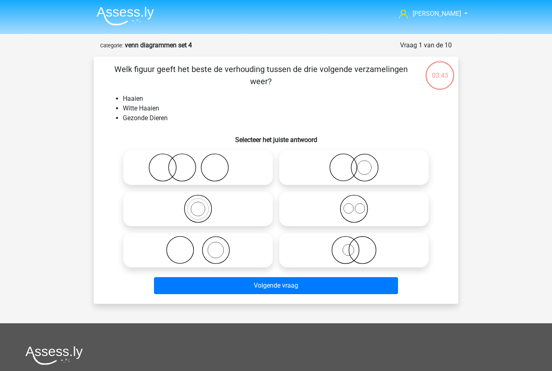
click at [365, 172] on icon at bounding box center [354, 167] width 143 height 28
click at [359, 163] on input "radio" at bounding box center [356, 160] width 5 height 5
radio input "true"
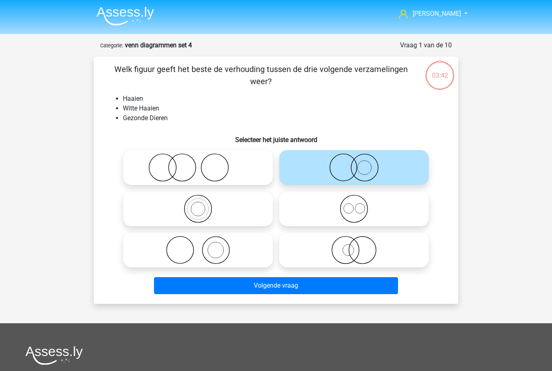
click at [325, 291] on button "Volgende vraag" at bounding box center [276, 285] width 245 height 17
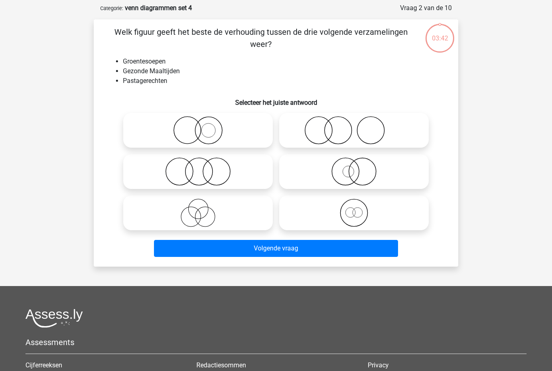
scroll to position [40, 0]
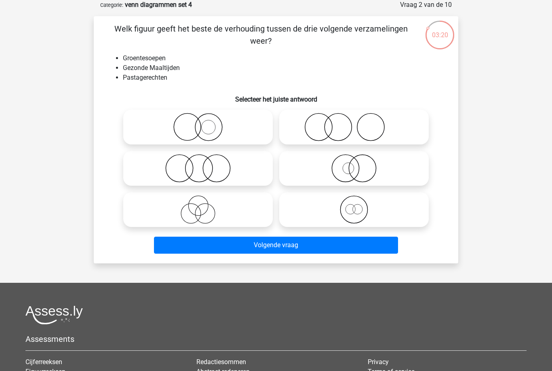
click at [209, 178] on circle at bounding box center [199, 168] width 27 height 27
click at [203, 164] on input "radio" at bounding box center [200, 161] width 5 height 5
radio input "true"
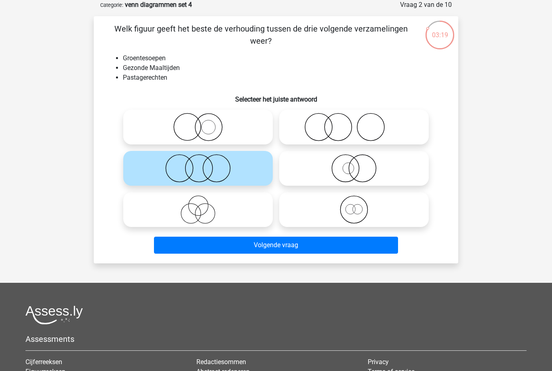
click at [312, 249] on button "Volgende vraag" at bounding box center [276, 244] width 245 height 17
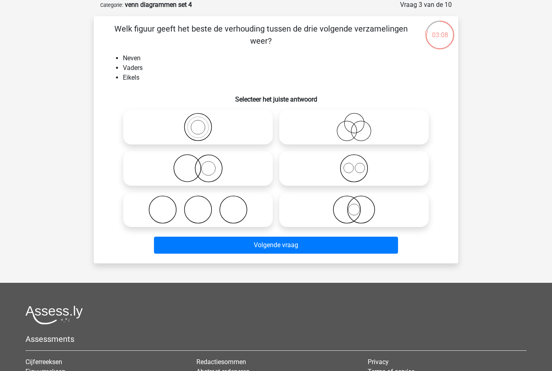
click at [359, 135] on icon at bounding box center [354, 127] width 143 height 28
click at [359, 123] on input "radio" at bounding box center [356, 120] width 5 height 5
radio input "true"
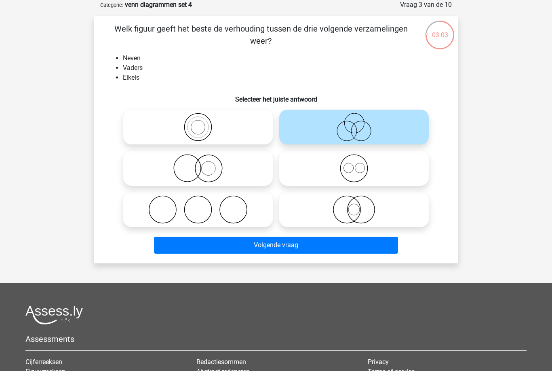
click at [298, 251] on button "Volgende vraag" at bounding box center [276, 244] width 245 height 17
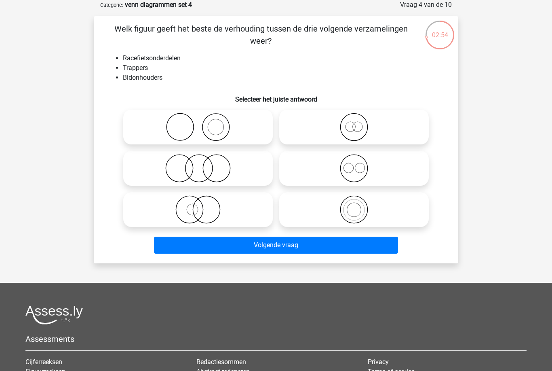
click at [360, 171] on icon at bounding box center [354, 168] width 143 height 28
click at [359, 164] on input "radio" at bounding box center [356, 161] width 5 height 5
radio input "true"
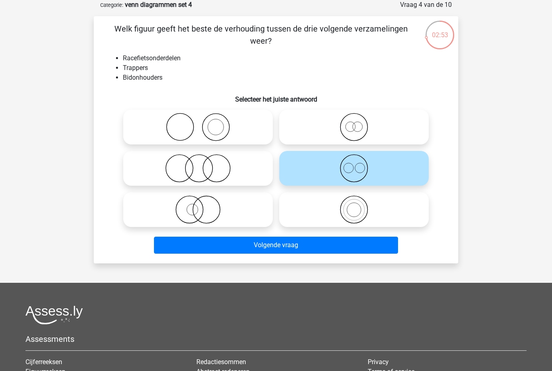
click at [299, 248] on button "Volgende vraag" at bounding box center [276, 244] width 245 height 17
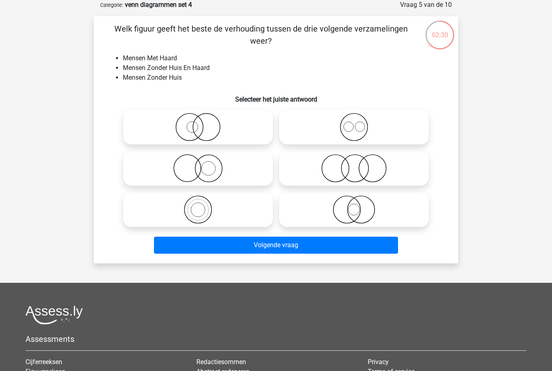
click at [367, 171] on icon at bounding box center [354, 168] width 143 height 28
click at [359, 164] on input "radio" at bounding box center [356, 161] width 5 height 5
radio input "true"
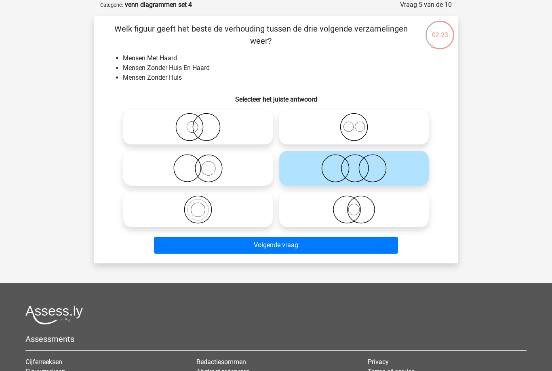
click at [324, 251] on button "Volgende vraag" at bounding box center [276, 244] width 245 height 17
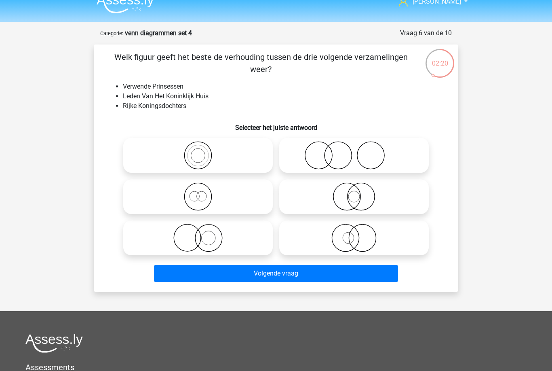
scroll to position [12, 0]
click at [215, 207] on icon at bounding box center [198, 196] width 143 height 28
click at [203, 192] on input "radio" at bounding box center [200, 189] width 5 height 5
radio input "true"
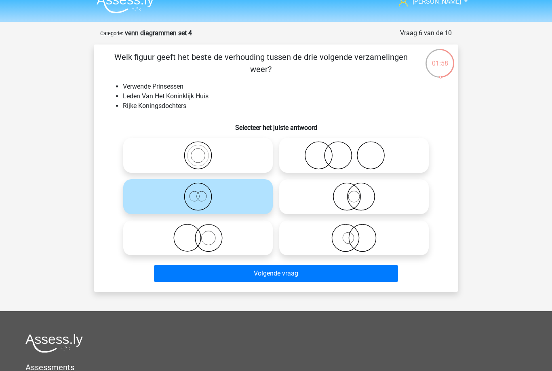
click at [295, 274] on button "Volgende vraag" at bounding box center [276, 273] width 245 height 17
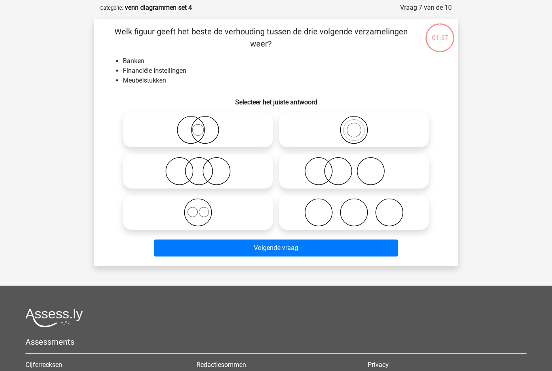
scroll to position [40, 0]
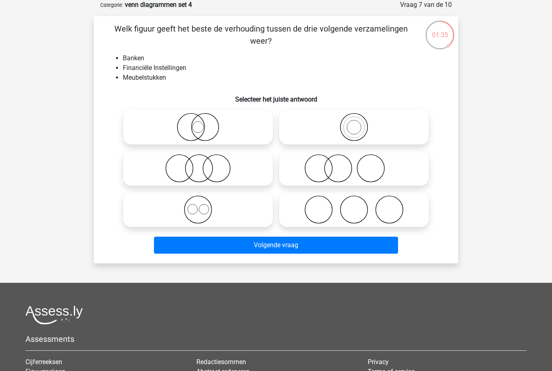
click at [207, 177] on circle at bounding box center [216, 168] width 27 height 27
click at [203, 164] on input "radio" at bounding box center [200, 161] width 5 height 5
radio input "true"
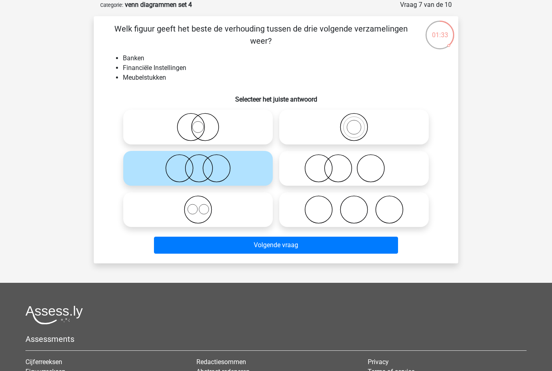
click at [310, 252] on button "Volgende vraag" at bounding box center [276, 244] width 245 height 17
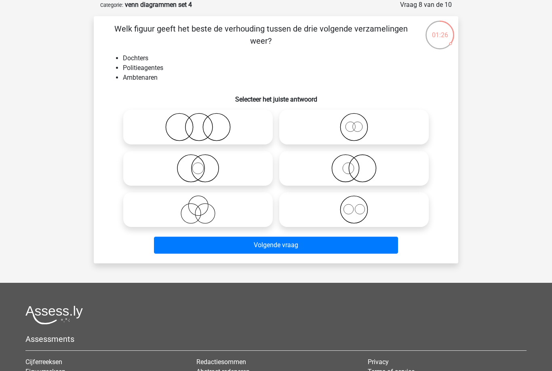
click at [212, 215] on icon at bounding box center [198, 209] width 143 height 28
click at [203, 205] on input "radio" at bounding box center [200, 202] width 5 height 5
radio input "true"
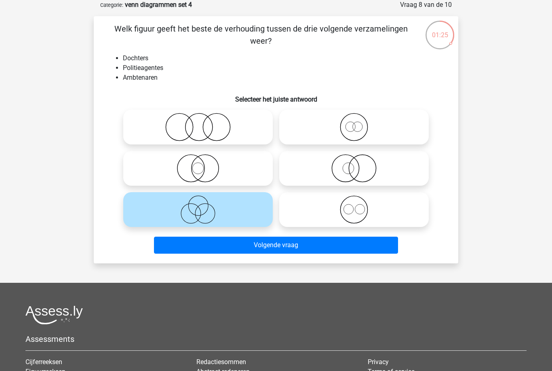
click at [291, 253] on button "Volgende vraag" at bounding box center [276, 244] width 245 height 17
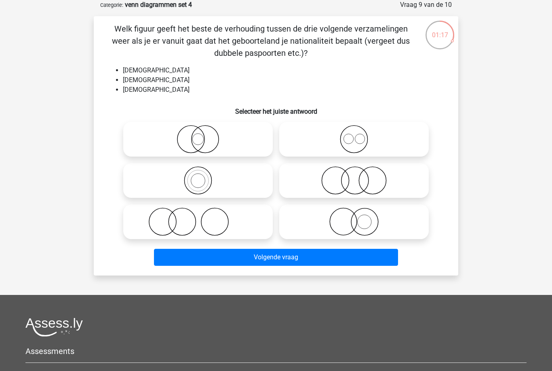
click at [369, 190] on icon at bounding box center [354, 180] width 143 height 28
click at [359, 176] on input "radio" at bounding box center [356, 173] width 5 height 5
radio input "true"
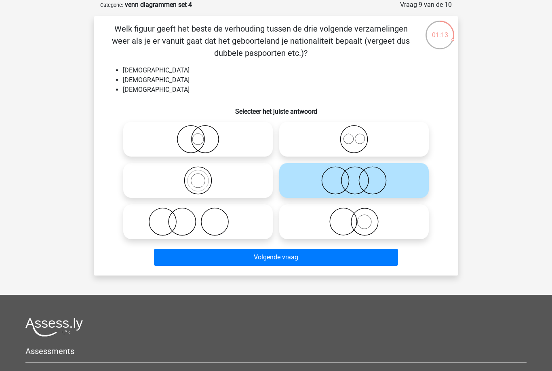
click at [355, 144] on icon at bounding box center [354, 139] width 143 height 28
click at [355, 135] on input "radio" at bounding box center [356, 132] width 5 height 5
radio input "true"
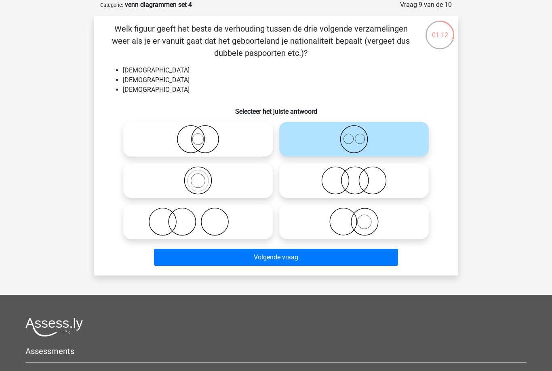
click at [296, 261] on button "Volgende vraag" at bounding box center [276, 257] width 245 height 17
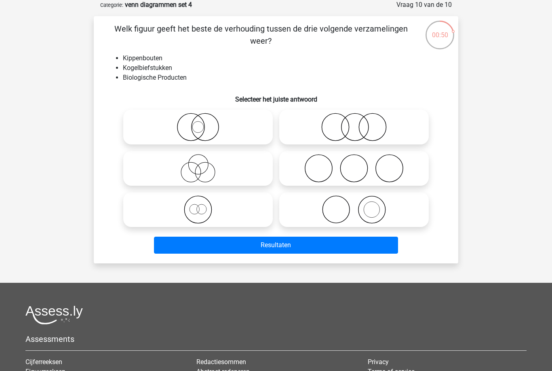
click at [365, 123] on icon at bounding box center [354, 127] width 143 height 28
click at [359, 123] on input "radio" at bounding box center [356, 120] width 5 height 5
radio input "true"
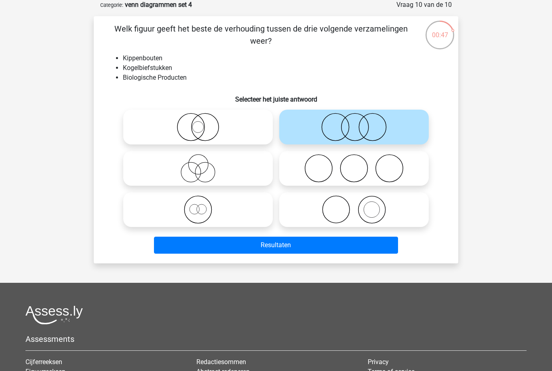
click at [307, 251] on button "Resultaten" at bounding box center [276, 244] width 245 height 17
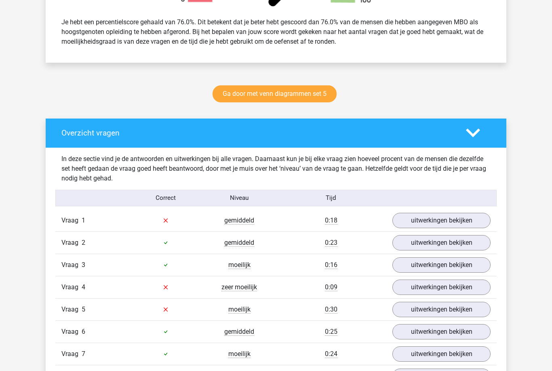
scroll to position [346, 0]
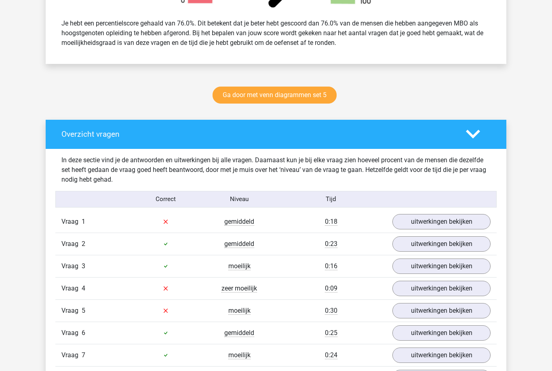
click at [464, 226] on link "uitwerkingen bekijken" at bounding box center [442, 221] width 98 height 15
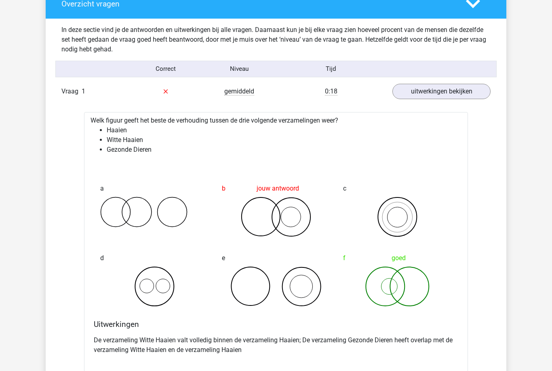
scroll to position [479, 0]
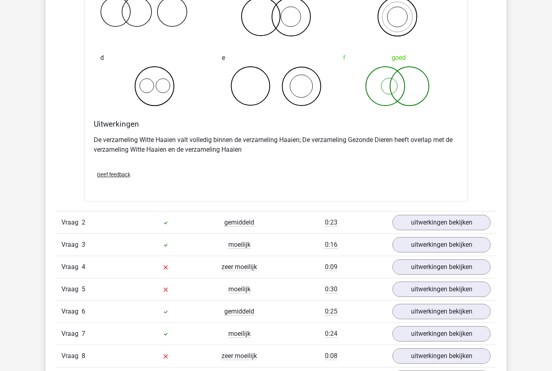
click at [469, 272] on link "uitwerkingen bekijken" at bounding box center [442, 267] width 98 height 15
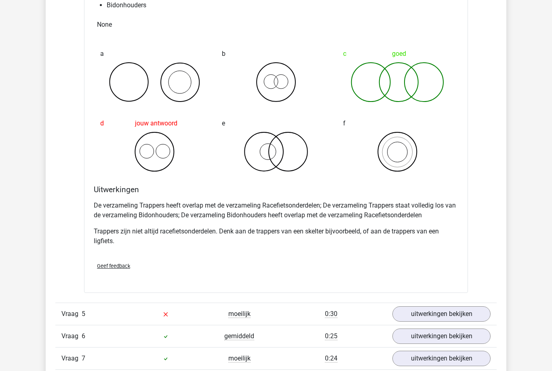
scroll to position [996, 0]
click at [448, 310] on link "uitwerkingen bekijken" at bounding box center [442, 313] width 98 height 15
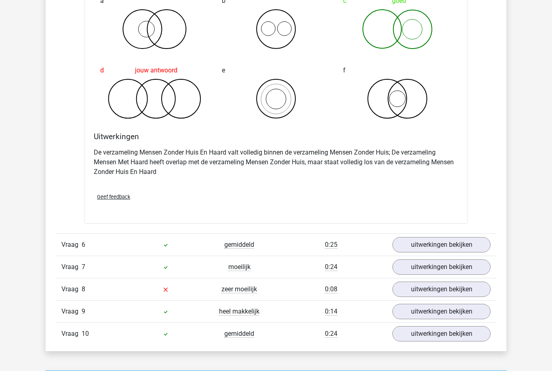
scroll to position [1406, 0]
click at [444, 287] on link "uitwerkingen bekijken" at bounding box center [442, 288] width 98 height 15
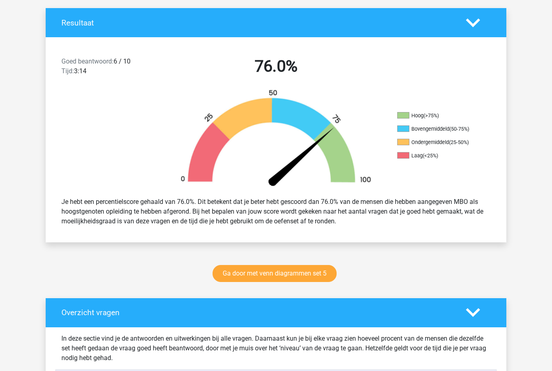
scroll to position [0, 0]
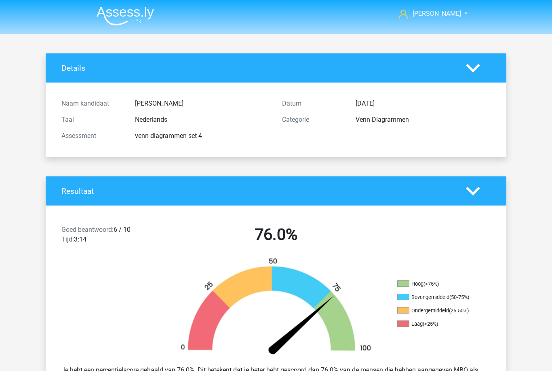
click at [477, 191] on polygon at bounding box center [473, 190] width 14 height 9
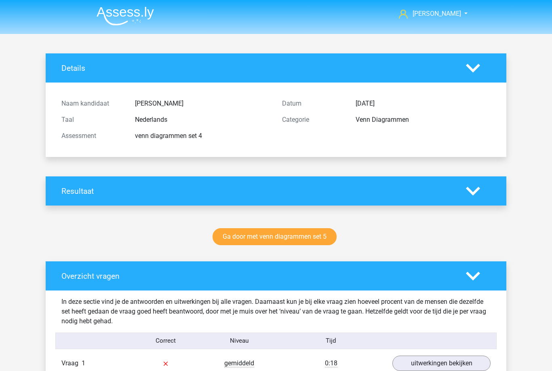
click at [476, 65] on icon at bounding box center [473, 68] width 14 height 14
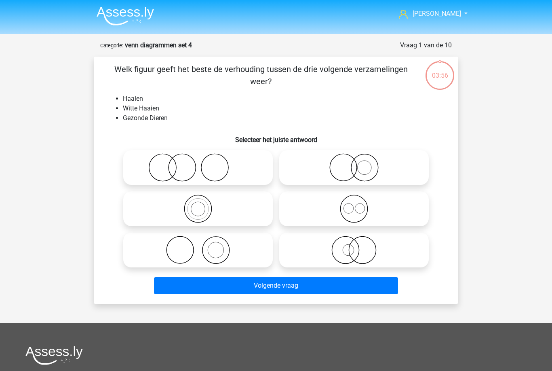
click at [447, 10] on span "[PERSON_NAME]" at bounding box center [437, 14] width 49 height 8
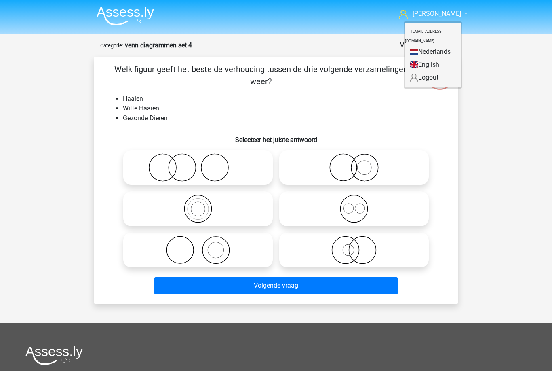
click at [251, 27] on nav "Dieuwertje d-prins@live.nl Nederlands English" at bounding box center [276, 14] width 372 height 26
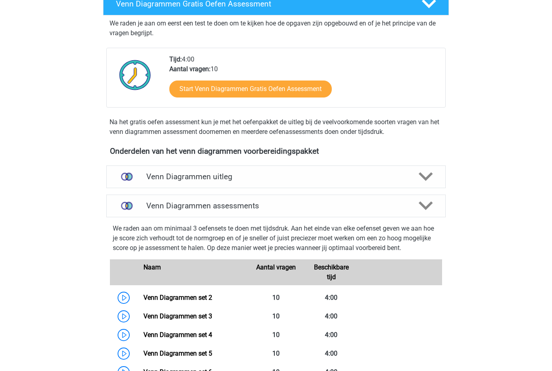
scroll to position [150, 0]
click at [421, 209] on icon at bounding box center [426, 205] width 14 height 14
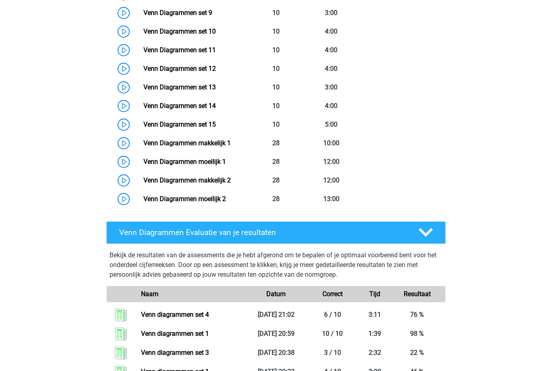
click at [432, 229] on polygon at bounding box center [426, 232] width 14 height 9
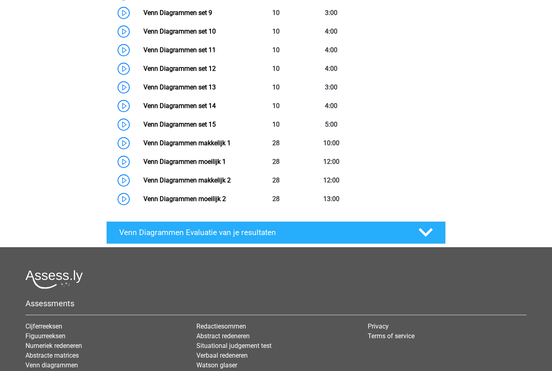
click at [433, 232] on div at bounding box center [425, 232] width 27 height 14
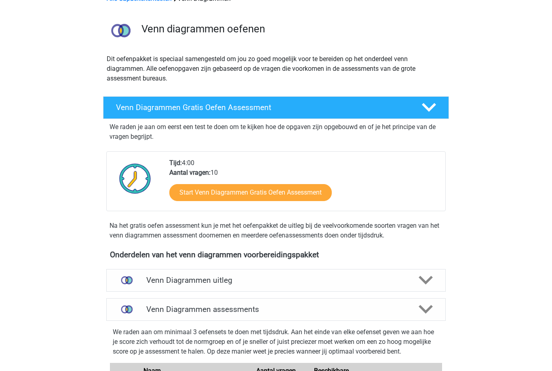
scroll to position [0, 0]
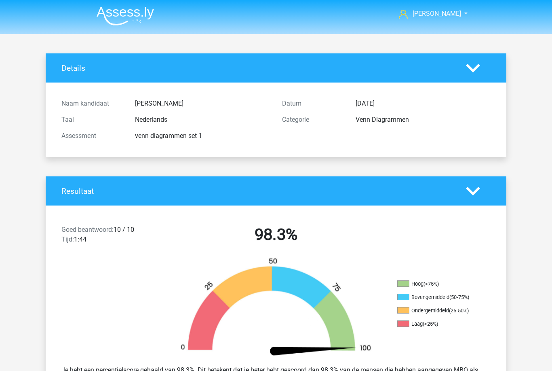
click at [438, 10] on span "[PERSON_NAME]" at bounding box center [437, 14] width 49 height 8
click at [433, 15] on span "[PERSON_NAME]" at bounding box center [437, 14] width 49 height 8
click at [502, 74] on div "Details" at bounding box center [276, 67] width 461 height 29
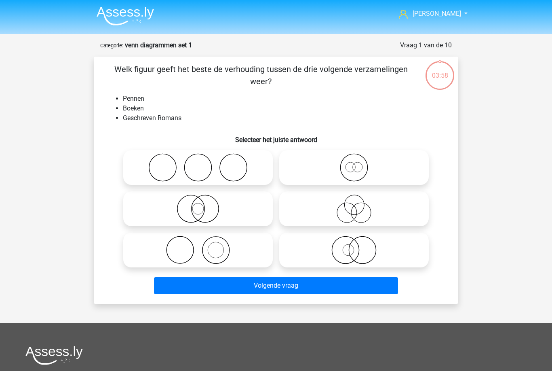
click at [435, 12] on span "[PERSON_NAME]" at bounding box center [437, 14] width 49 height 8
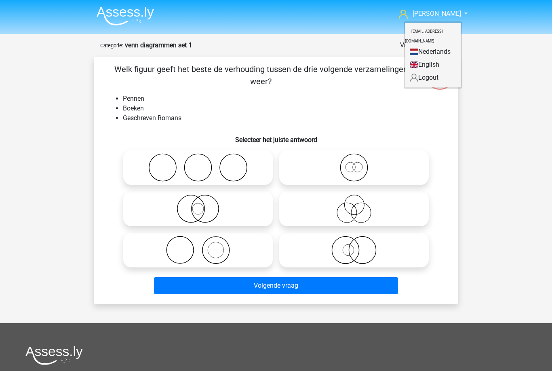
click at [442, 45] on link "Nederlands" at bounding box center [433, 51] width 56 height 13
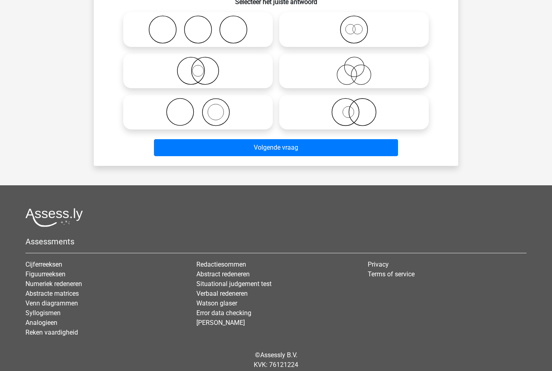
scroll to position [140, 0]
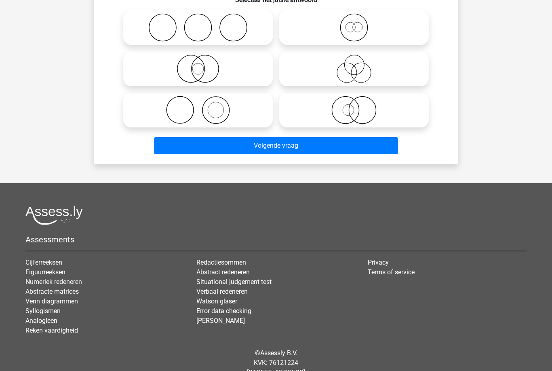
click at [73, 290] on link "Abstracte matrices" at bounding box center [51, 291] width 53 height 8
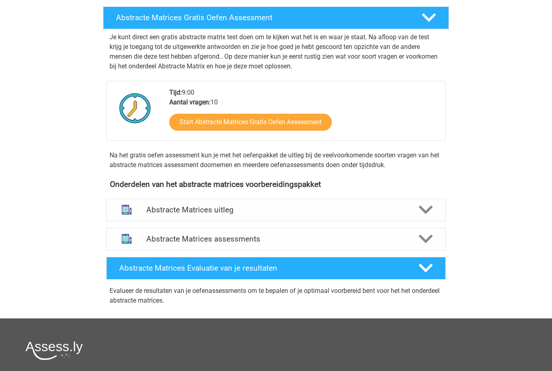
click at [428, 210] on polygon at bounding box center [426, 210] width 14 height 9
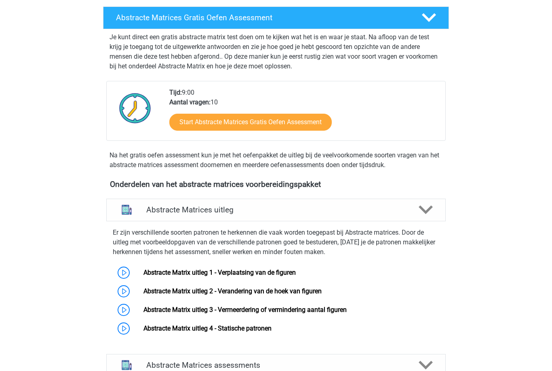
click at [296, 275] on link "Abstracte Matrix uitleg 1 - Verplaatsing van de figuren" at bounding box center [220, 272] width 152 height 8
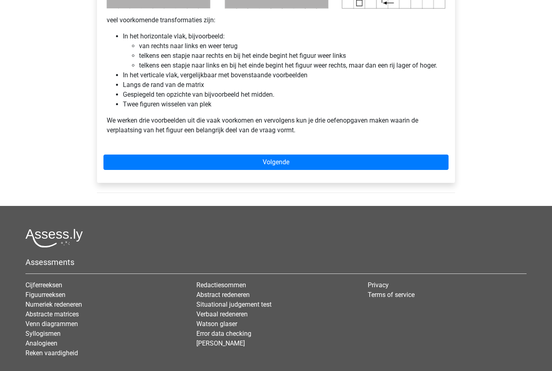
scroll to position [513, 0]
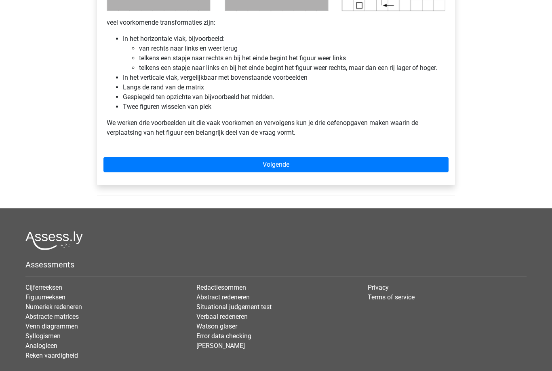
click at [60, 286] on link "Cijferreeksen" at bounding box center [43, 287] width 37 height 8
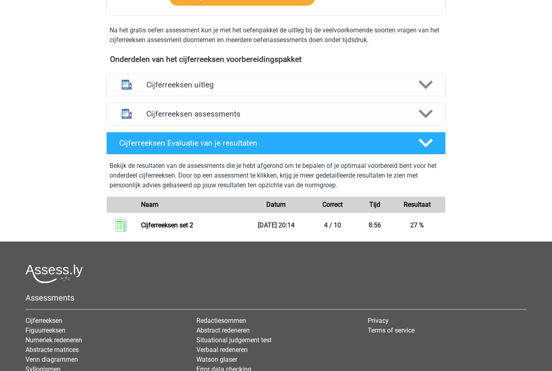
scroll to position [253, 0]
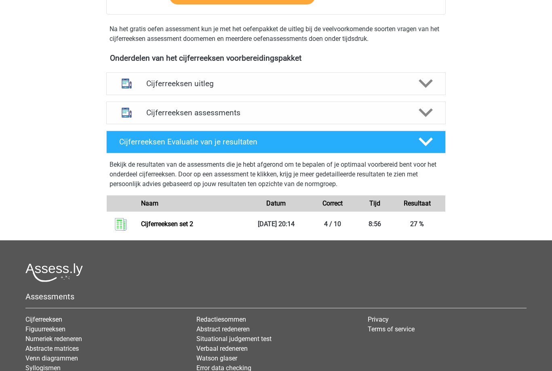
click at [60, 333] on link "Figuurreeksen" at bounding box center [45, 329] width 40 height 8
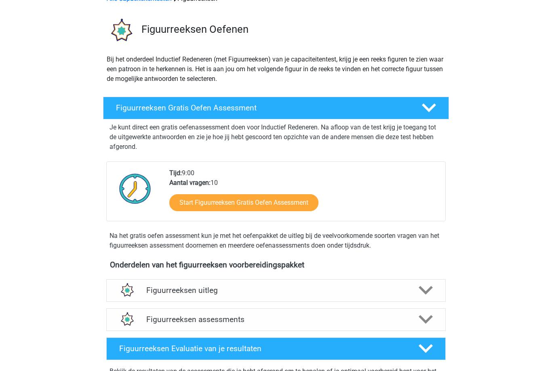
scroll to position [46, 0]
click at [428, 292] on polygon at bounding box center [426, 290] width 14 height 9
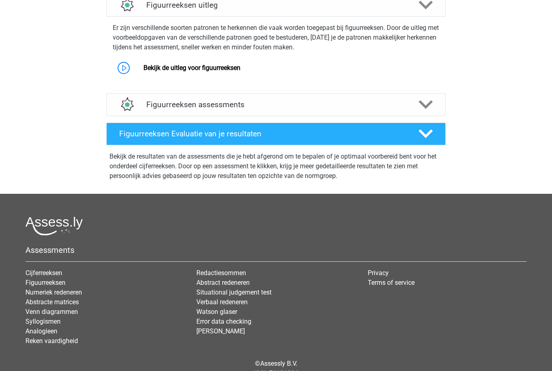
scroll to position [332, 0]
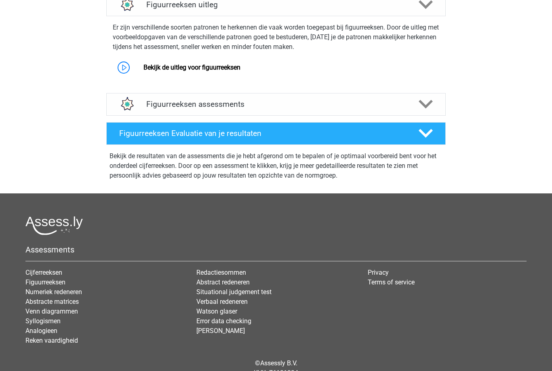
click at [57, 323] on link "Syllogismen" at bounding box center [42, 321] width 35 height 8
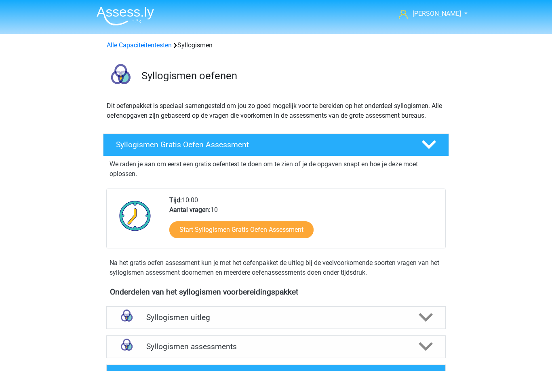
scroll to position [21, 0]
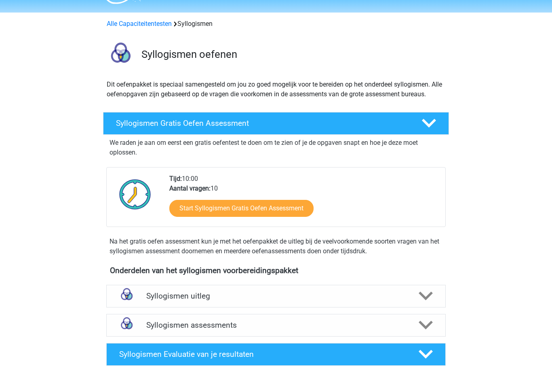
click at [426, 301] on icon at bounding box center [426, 296] width 14 height 14
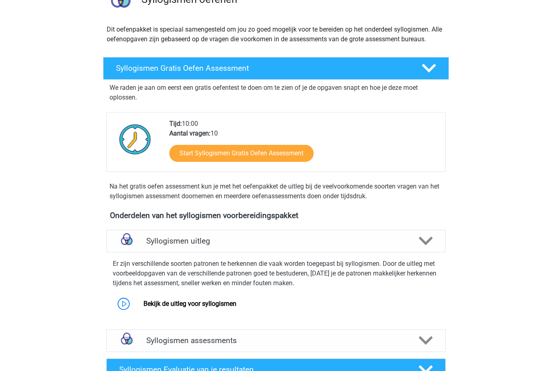
scroll to position [77, 0]
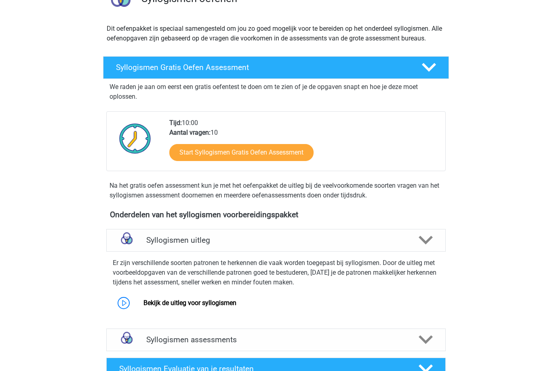
click at [236, 300] on link "Bekijk de uitleg voor syllogismen" at bounding box center [190, 303] width 93 height 8
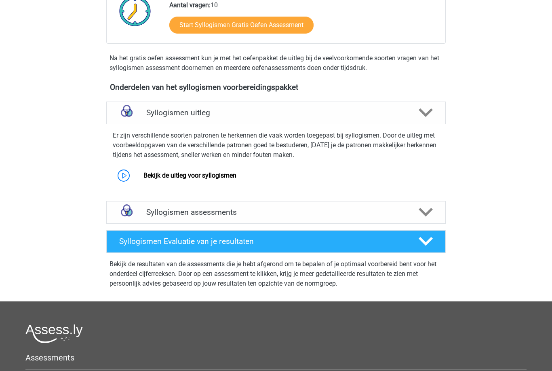
scroll to position [323, 0]
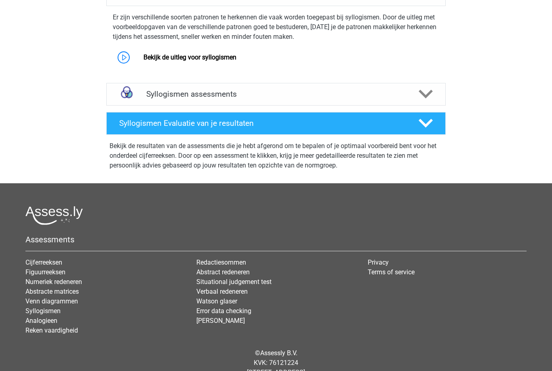
click at [79, 282] on link "Numeriek redeneren" at bounding box center [53, 282] width 57 height 8
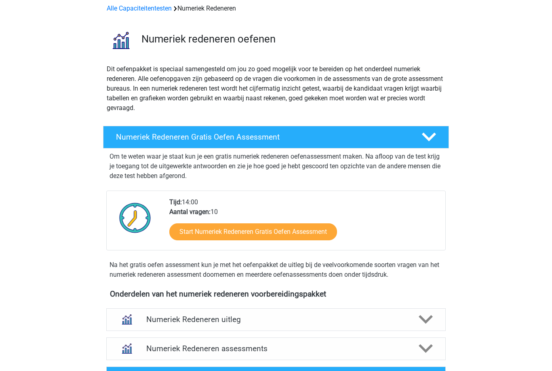
scroll to position [43, 0]
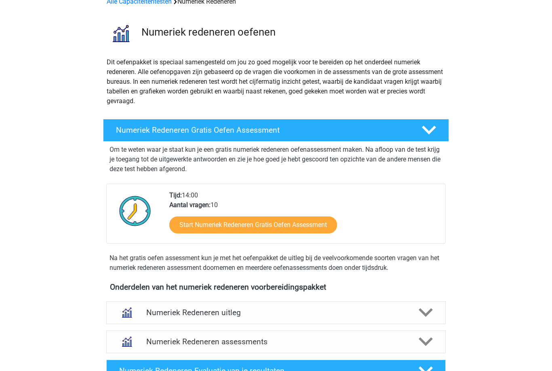
click at [426, 313] on polygon at bounding box center [426, 312] width 14 height 9
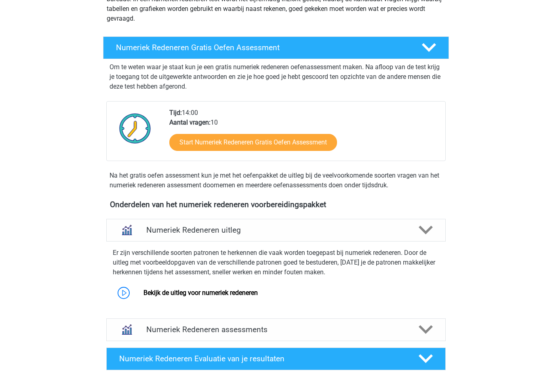
scroll to position [150, 0]
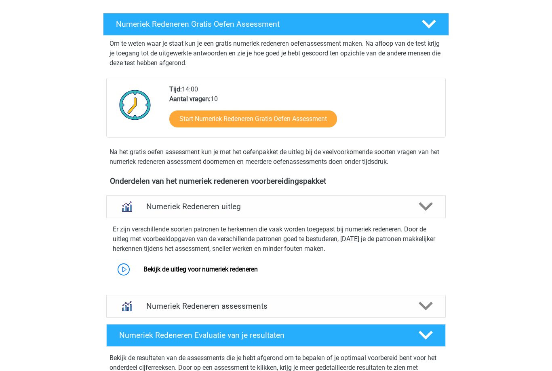
click at [258, 267] on link "Bekijk de uitleg voor numeriek redeneren" at bounding box center [201, 269] width 114 height 8
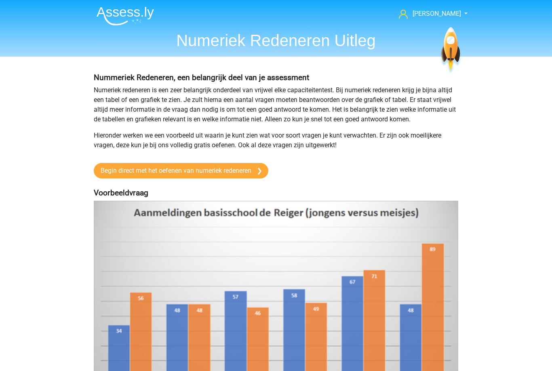
click at [212, 175] on link "Begin direct met het oefenen van numeriek redeneren" at bounding box center [181, 170] width 175 height 15
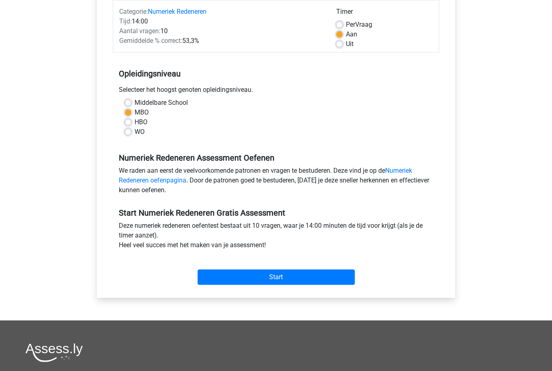
scroll to position [117, 0]
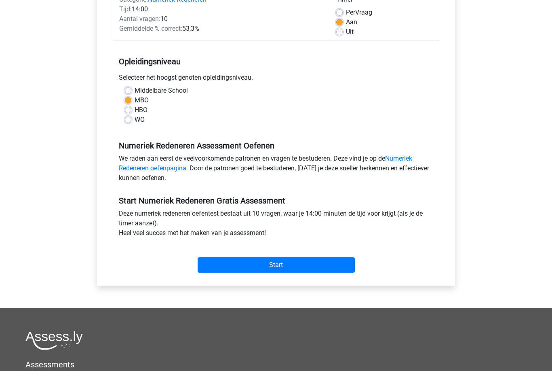
click at [317, 272] on input "Start" at bounding box center [276, 264] width 157 height 15
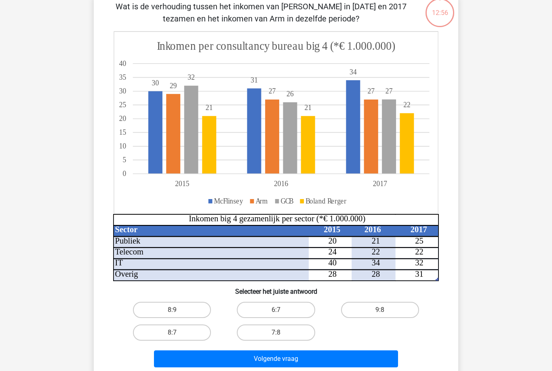
scroll to position [63, 0]
click at [371, 306] on label "9:8" at bounding box center [380, 310] width 78 height 16
click at [380, 310] on input "9:8" at bounding box center [382, 312] width 5 height 5
radio input "true"
click at [360, 351] on button "Volgende vraag" at bounding box center [276, 358] width 245 height 17
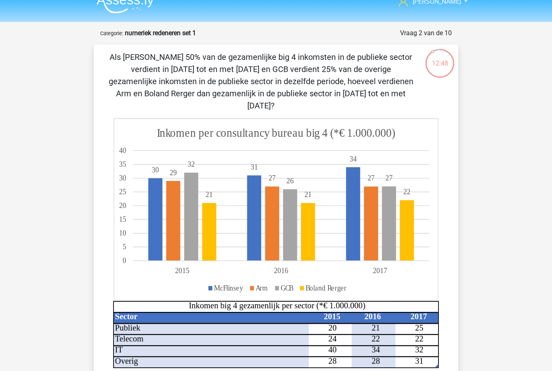
scroll to position [0, 0]
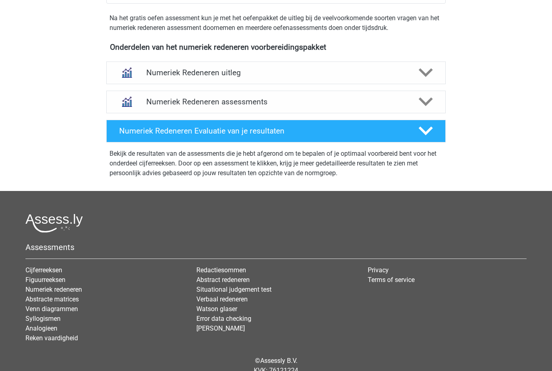
scroll to position [284, 0]
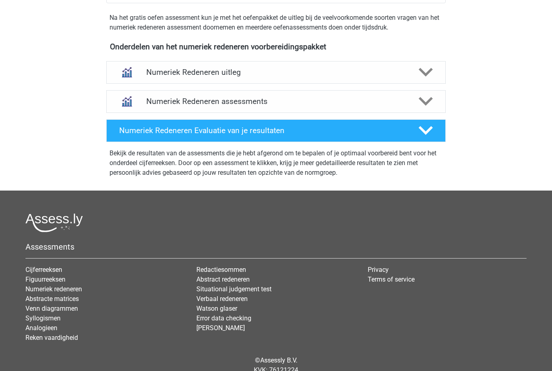
click at [73, 301] on link "Abstracte matrices" at bounding box center [51, 299] width 53 height 8
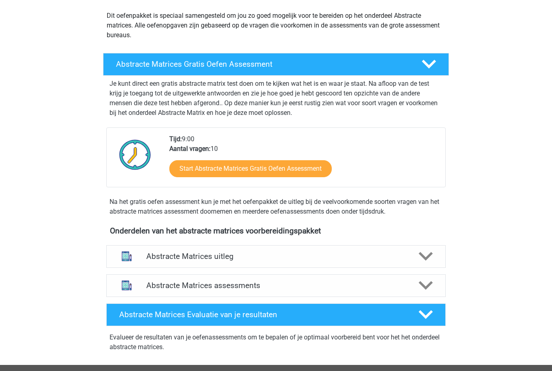
scroll to position [91, 0]
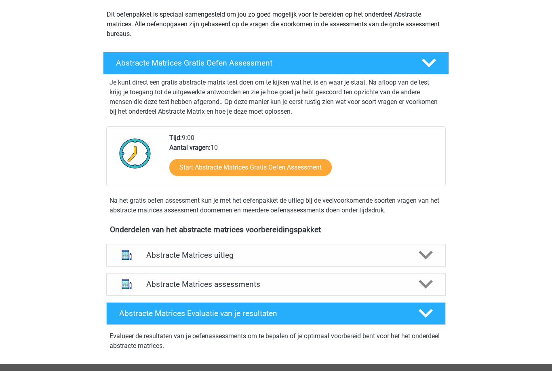
click at [429, 260] on icon at bounding box center [426, 255] width 14 height 14
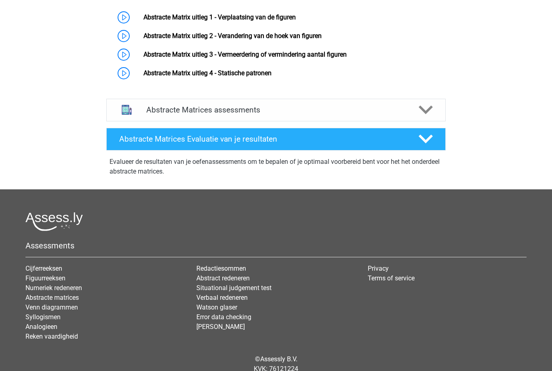
scroll to position [391, 0]
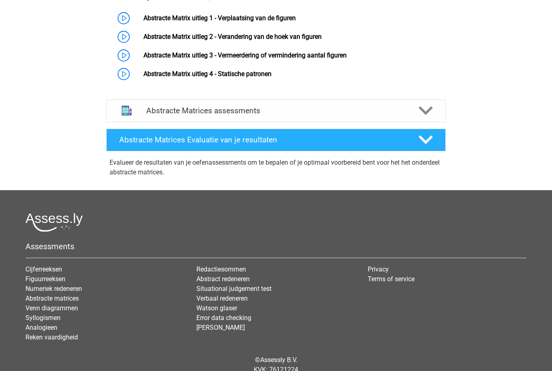
click at [69, 308] on link "Venn diagrammen" at bounding box center [51, 308] width 53 height 8
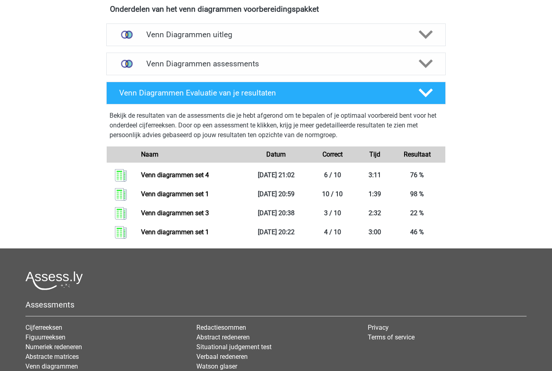
scroll to position [291, 0]
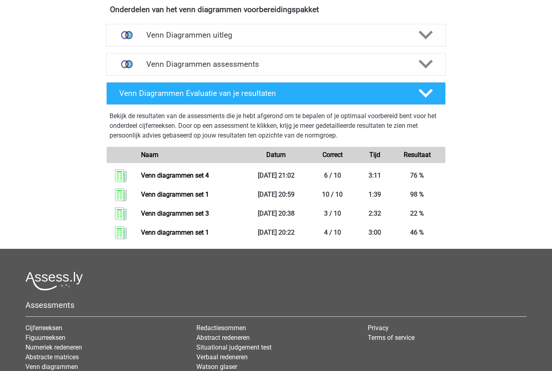
click at [63, 311] on div "Assessments Cijferreeksen Figuurreeksen Numeriek redeneren Abstracte matrices V…" at bounding box center [275, 340] width 513 height 136
click at [65, 304] on h5 "Assessments" at bounding box center [275, 305] width 501 height 10
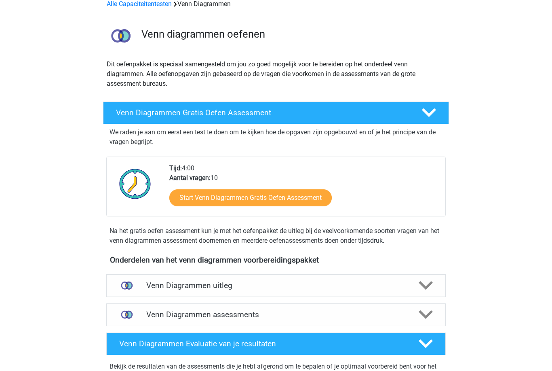
scroll to position [0, 0]
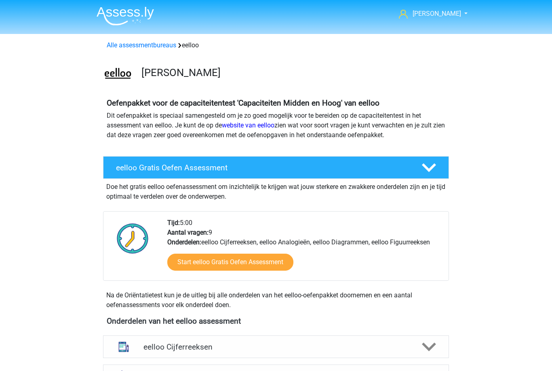
click at [161, 49] on link "Alle assessmentbureaus" at bounding box center [142, 45] width 70 height 8
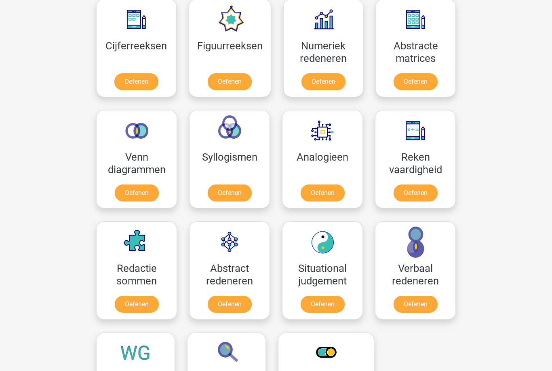
scroll to position [785, 0]
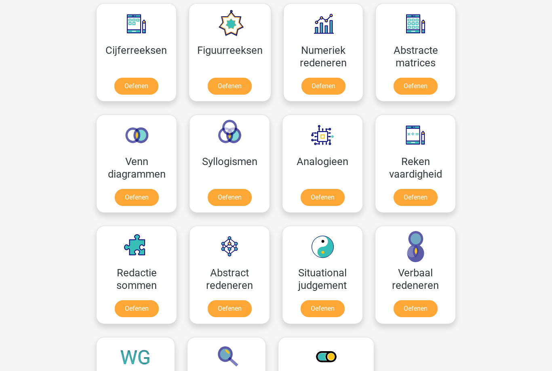
click at [421, 192] on link "Oefenen" at bounding box center [416, 197] width 44 height 17
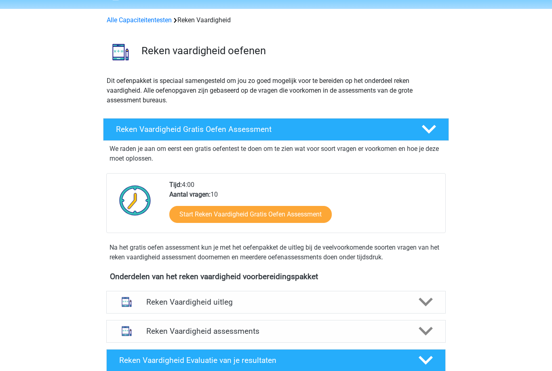
click at [424, 303] on polygon at bounding box center [426, 302] width 14 height 9
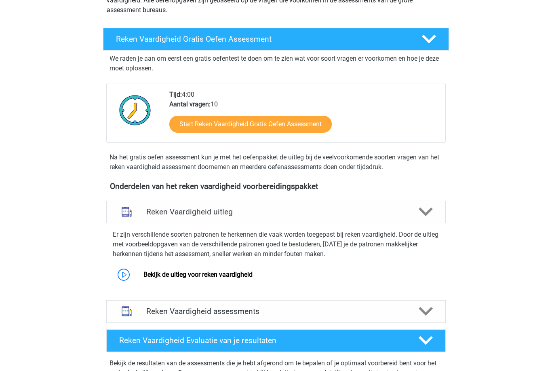
scroll to position [115, 0]
click at [251, 278] on link "Bekijk de uitleg voor reken vaardigheid" at bounding box center [198, 274] width 109 height 8
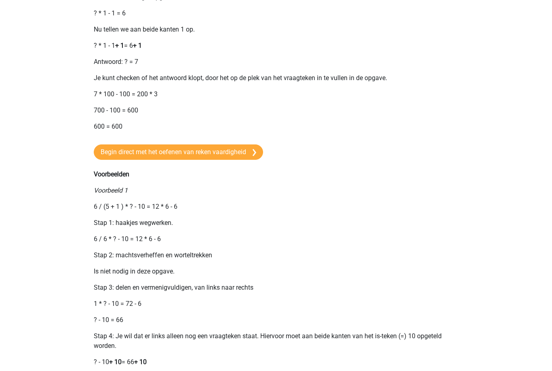
scroll to position [524, 0]
click at [240, 159] on link "Begin direct met het oefenen van reken vaardigheid" at bounding box center [178, 151] width 169 height 15
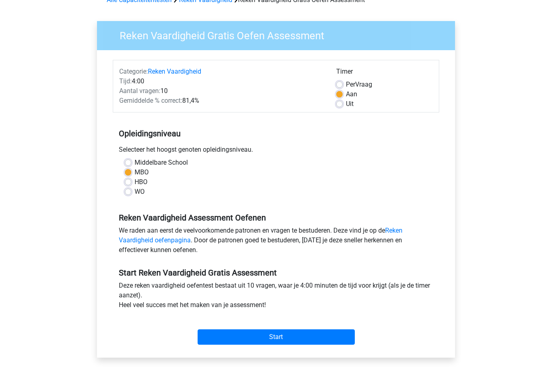
scroll to position [59, 0]
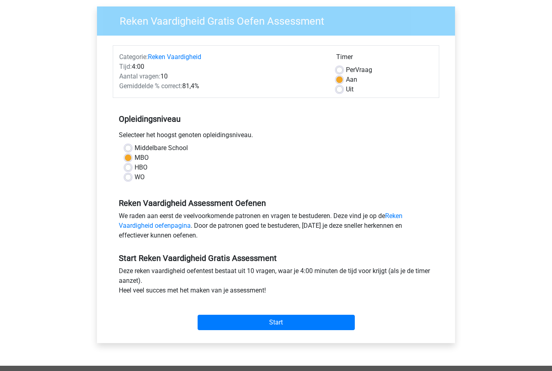
click at [330, 326] on input "Start" at bounding box center [276, 322] width 157 height 15
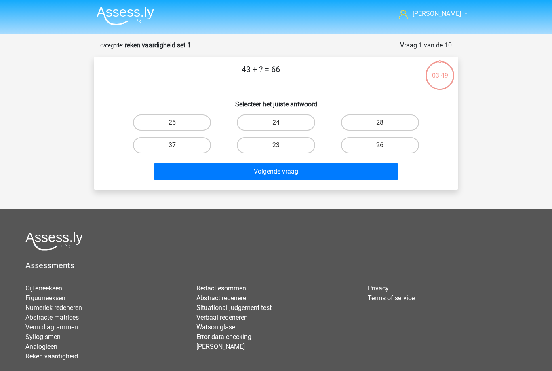
click at [189, 124] on label "25" at bounding box center [172, 122] width 78 height 16
click at [177, 124] on input "25" at bounding box center [174, 124] width 5 height 5
radio input "true"
click at [305, 176] on button "Volgende vraag" at bounding box center [276, 171] width 245 height 17
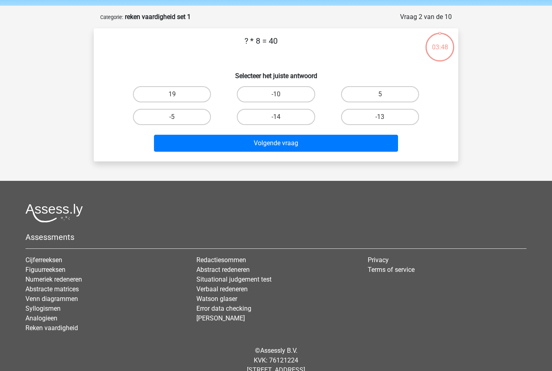
scroll to position [40, 0]
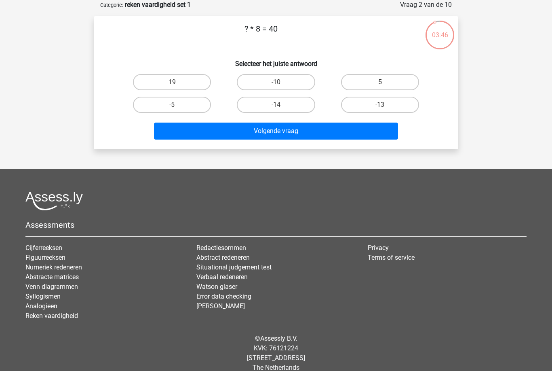
click at [395, 80] on label "5" at bounding box center [380, 82] width 78 height 16
click at [385, 82] on input "5" at bounding box center [382, 84] width 5 height 5
radio input "true"
click at [308, 132] on button "Volgende vraag" at bounding box center [276, 130] width 245 height 17
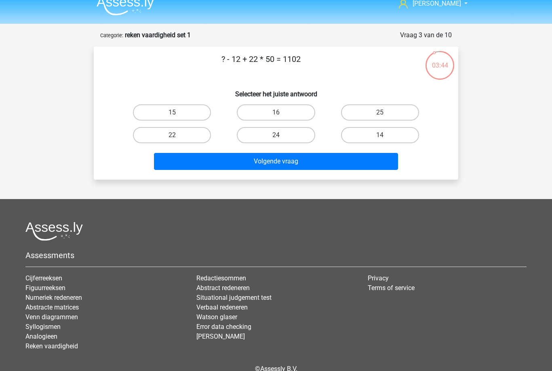
scroll to position [0, 0]
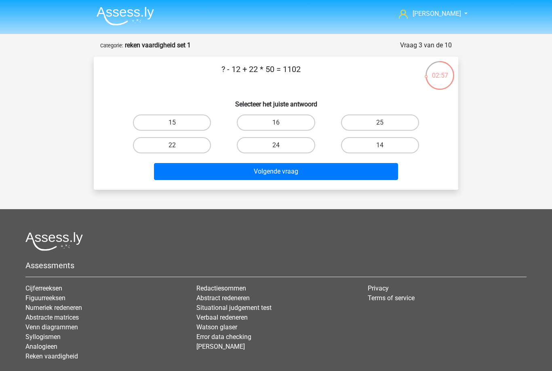
click at [398, 150] on label "14" at bounding box center [380, 145] width 78 height 16
click at [385, 150] on input "14" at bounding box center [382, 147] width 5 height 5
radio input "true"
click at [370, 169] on button "Volgende vraag" at bounding box center [276, 171] width 245 height 17
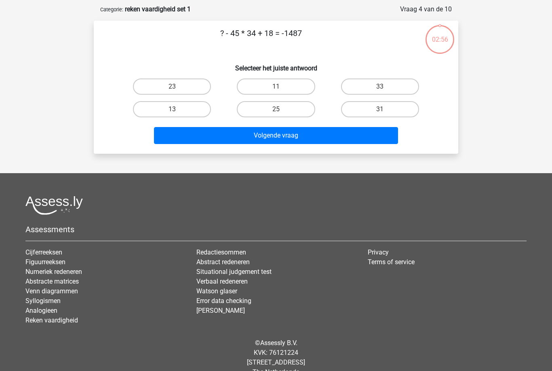
scroll to position [40, 0]
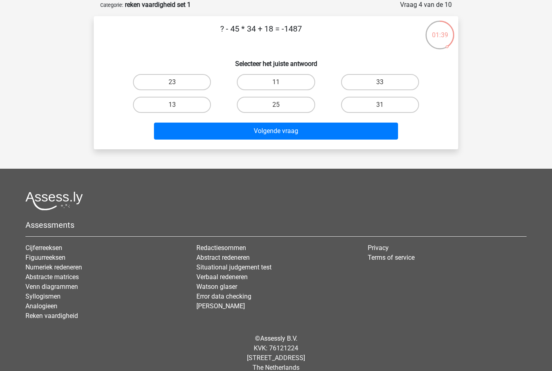
click at [401, 79] on label "33" at bounding box center [380, 82] width 78 height 16
click at [385, 82] on input "33" at bounding box center [382, 84] width 5 height 5
radio input "true"
click at [371, 132] on button "Volgende vraag" at bounding box center [276, 130] width 245 height 17
click at [380, 82] on label "28" at bounding box center [380, 82] width 78 height 16
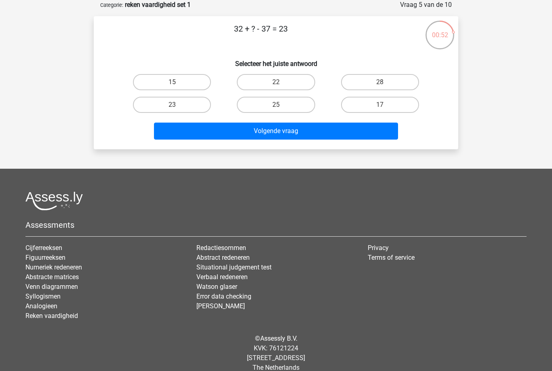
click at [380, 82] on input "28" at bounding box center [382, 84] width 5 height 5
radio input "true"
click at [371, 135] on button "Volgende vraag" at bounding box center [276, 130] width 245 height 17
click at [286, 85] on label "9" at bounding box center [276, 82] width 78 height 16
click at [281, 85] on input "9" at bounding box center [278, 84] width 5 height 5
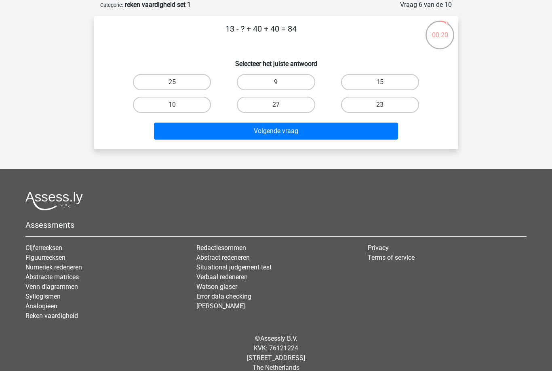
radio input "true"
click at [322, 137] on button "Volgende vraag" at bounding box center [276, 130] width 245 height 17
click at [401, 111] on label "3" at bounding box center [380, 105] width 78 height 16
click at [385, 110] on input "3" at bounding box center [382, 107] width 5 height 5
radio input "true"
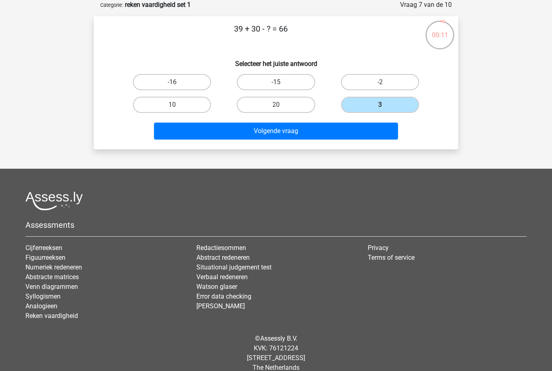
click at [364, 138] on button "Volgende vraag" at bounding box center [276, 130] width 245 height 17
click at [384, 85] on input "-4" at bounding box center [382, 84] width 5 height 5
radio input "true"
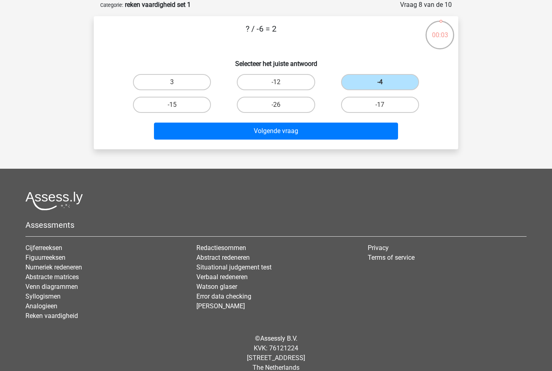
click at [345, 136] on button "Volgende vraag" at bounding box center [276, 130] width 245 height 17
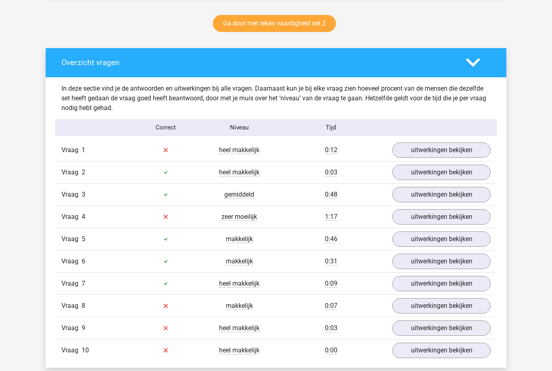
scroll to position [418, 0]
click at [474, 149] on link "uitwerkingen bekijken" at bounding box center [442, 149] width 98 height 15
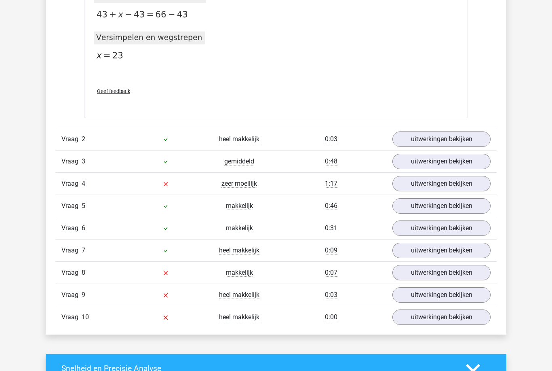
scroll to position [743, 0]
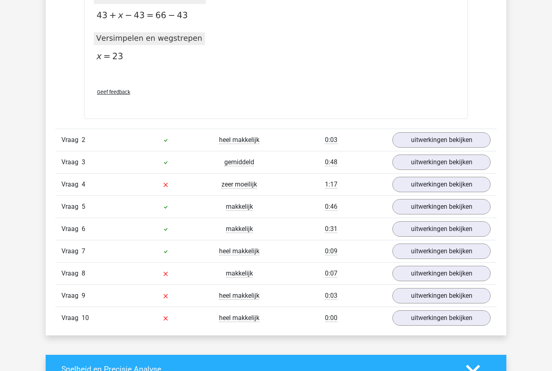
click at [466, 189] on link "uitwerkingen bekijken" at bounding box center [442, 184] width 98 height 15
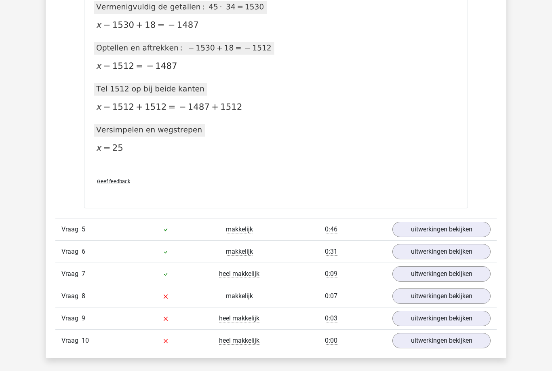
scroll to position [1092, 0]
click at [427, 300] on link "uitwerkingen bekijken" at bounding box center [442, 296] width 98 height 15
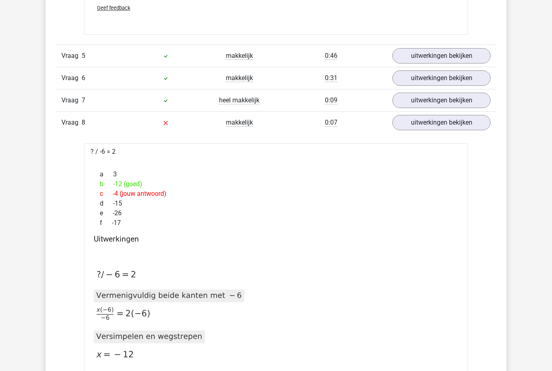
scroll to position [1266, 0]
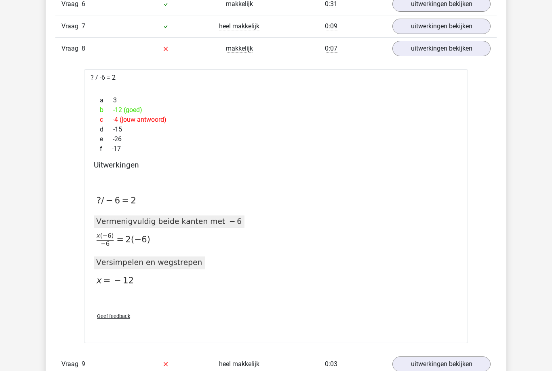
click at [418, 365] on link "uitwerkingen bekijken" at bounding box center [442, 364] width 98 height 15
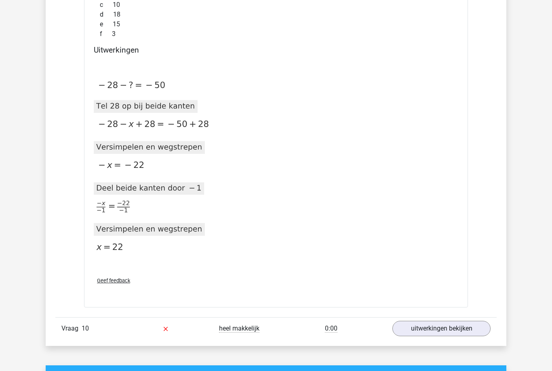
scroll to position [1770, 0]
click at [424, 329] on link "uitwerkingen bekijken" at bounding box center [442, 328] width 98 height 15
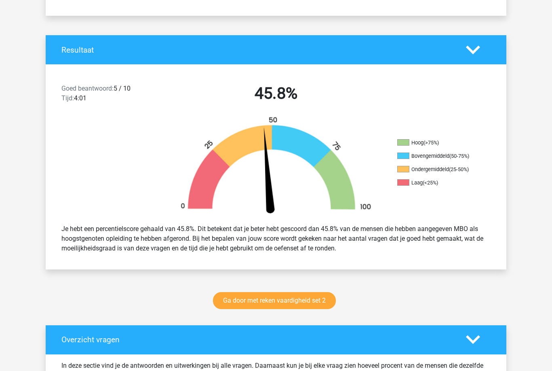
scroll to position [140, 0]
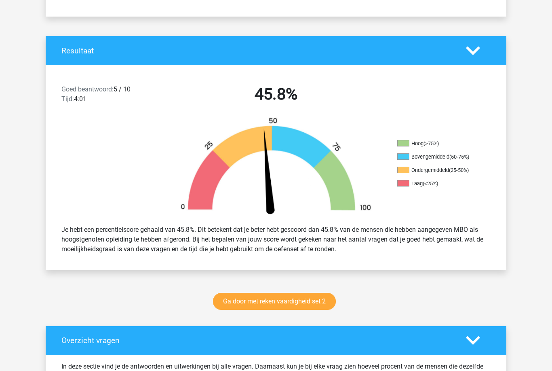
click at [237, 301] on link "Ga door met reken vaardigheid set 2" at bounding box center [274, 301] width 123 height 17
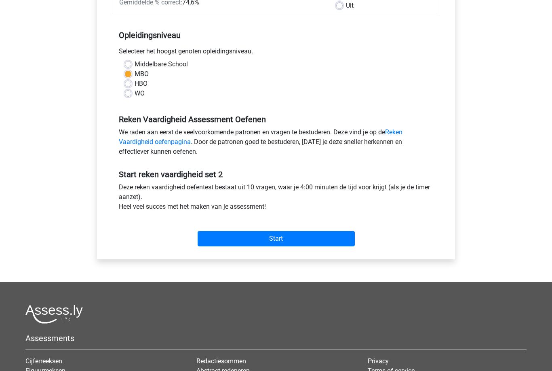
scroll to position [151, 0]
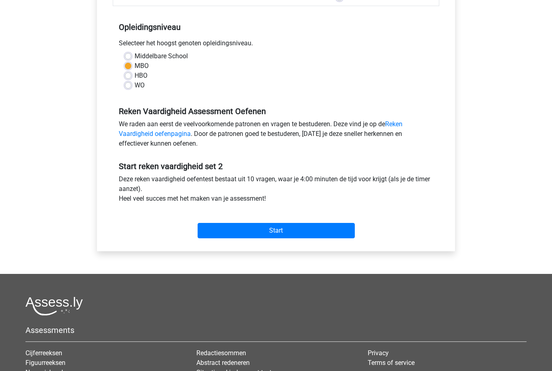
click at [220, 238] on input "Start" at bounding box center [276, 230] width 157 height 15
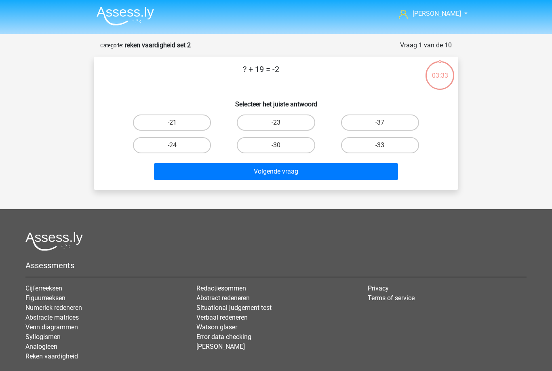
click at [174, 124] on input "-21" at bounding box center [174, 124] width 5 height 5
radio input "true"
click at [214, 171] on button "Volgende vraag" at bounding box center [276, 171] width 245 height 17
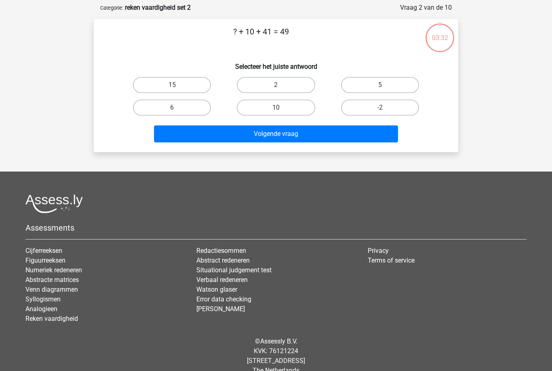
scroll to position [40, 0]
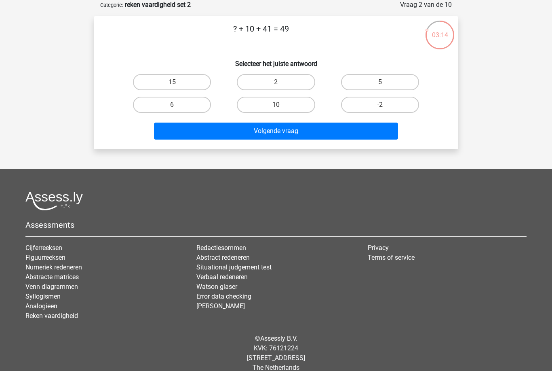
click at [375, 108] on label "-2" at bounding box center [380, 105] width 78 height 16
click at [380, 108] on input "-2" at bounding box center [382, 107] width 5 height 5
radio input "true"
click at [292, 137] on button "Volgende vraag" at bounding box center [276, 130] width 245 height 17
click at [262, 84] on label "32" at bounding box center [276, 82] width 78 height 16
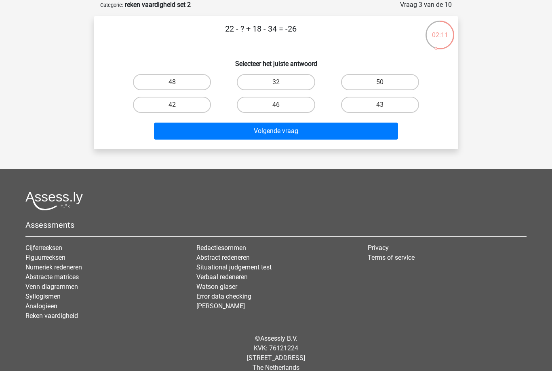
click at [276, 84] on input "32" at bounding box center [278, 84] width 5 height 5
radio input "true"
click at [232, 131] on button "Volgende vraag" at bounding box center [276, 130] width 245 height 17
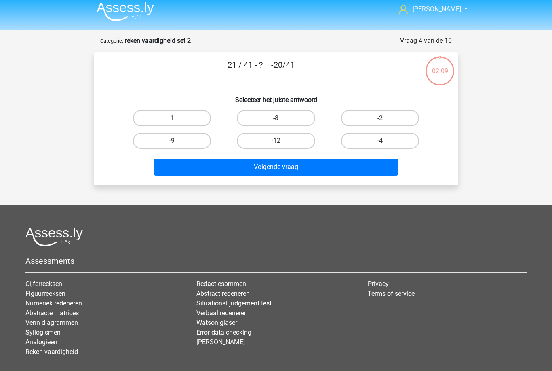
scroll to position [0, 0]
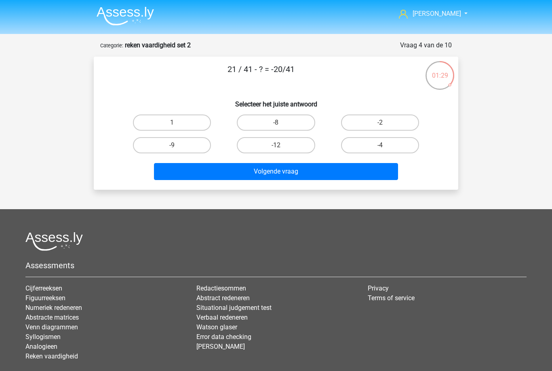
click at [165, 125] on label "1" at bounding box center [172, 122] width 78 height 16
click at [172, 125] on input "1" at bounding box center [174, 124] width 5 height 5
radio input "true"
click at [225, 178] on button "Volgende vraag" at bounding box center [276, 171] width 245 height 17
click at [359, 122] on label "44" at bounding box center [380, 122] width 78 height 16
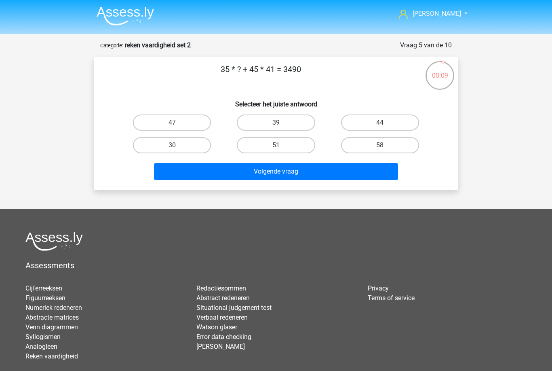
click at [380, 122] on input "44" at bounding box center [382, 124] width 5 height 5
radio input "true"
click at [290, 168] on button "Volgende vraag" at bounding box center [276, 171] width 245 height 17
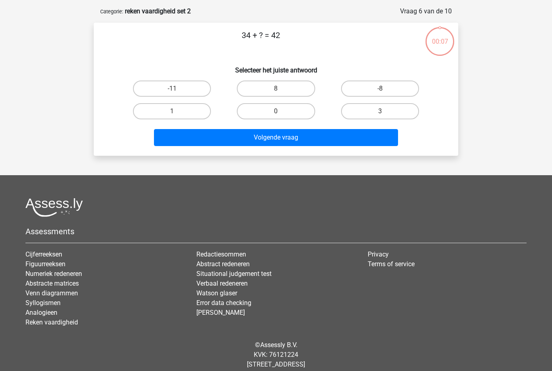
scroll to position [40, 0]
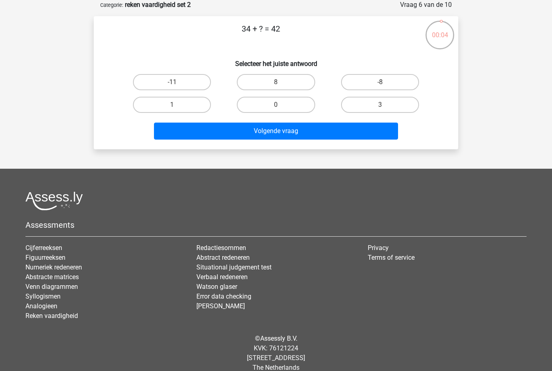
click at [271, 89] on label "8" at bounding box center [276, 82] width 78 height 16
click at [276, 87] on input "8" at bounding box center [278, 84] width 5 height 5
radio input "true"
click at [264, 137] on button "Volgende vraag" at bounding box center [276, 130] width 245 height 17
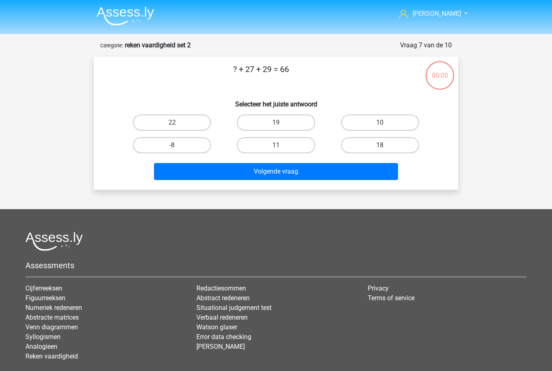
scroll to position [40, 0]
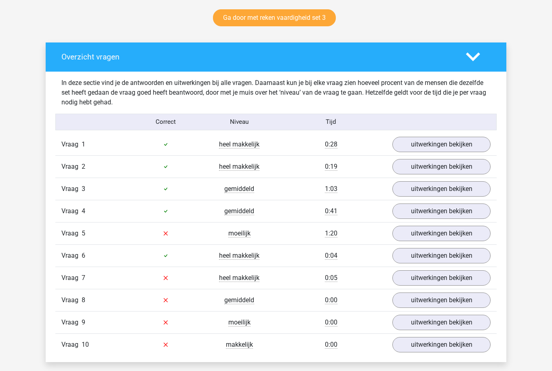
scroll to position [424, 0]
